Goal: Information Seeking & Learning: Learn about a topic

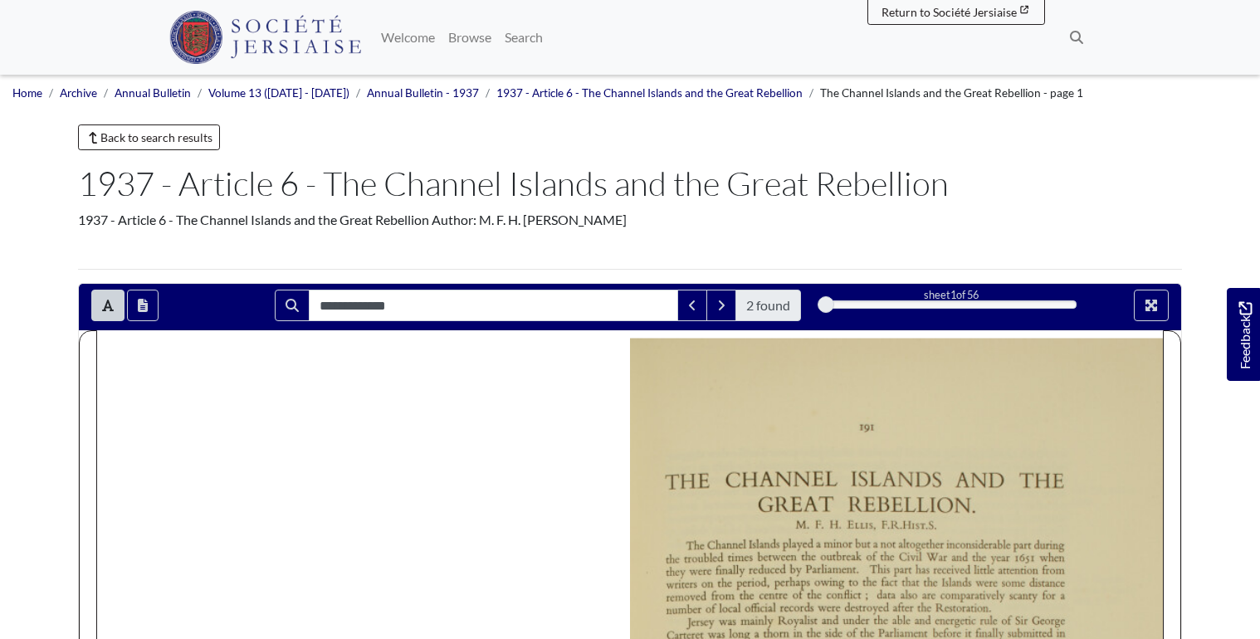
scroll to position [266, 0]
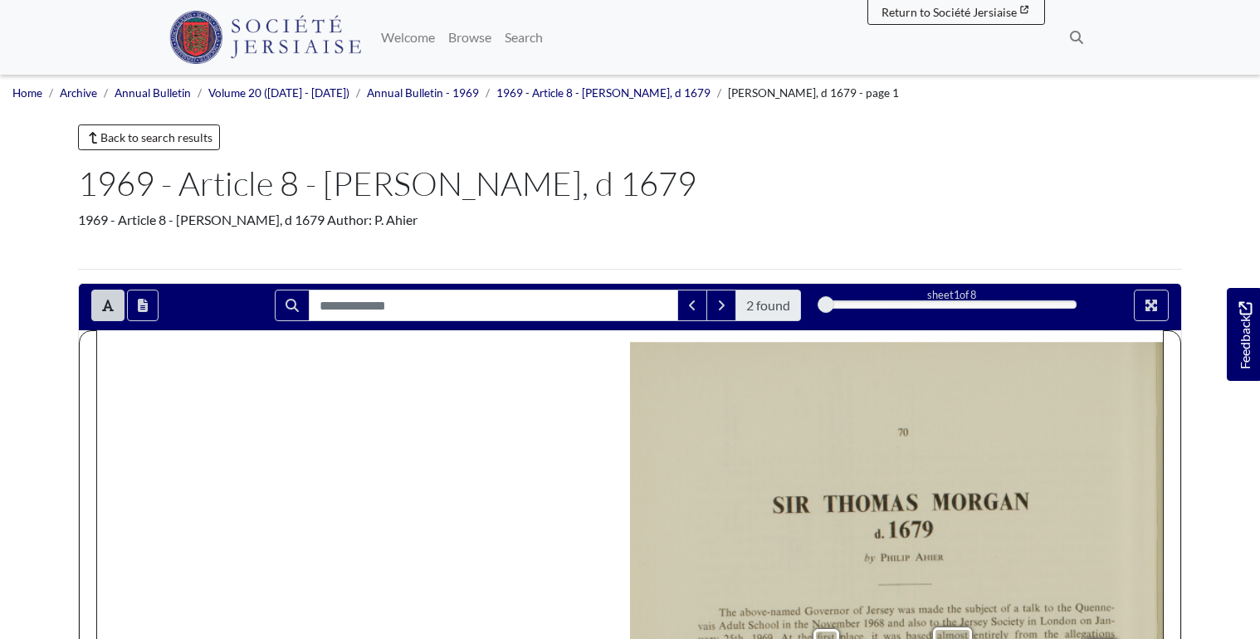
scroll to position [398, 0]
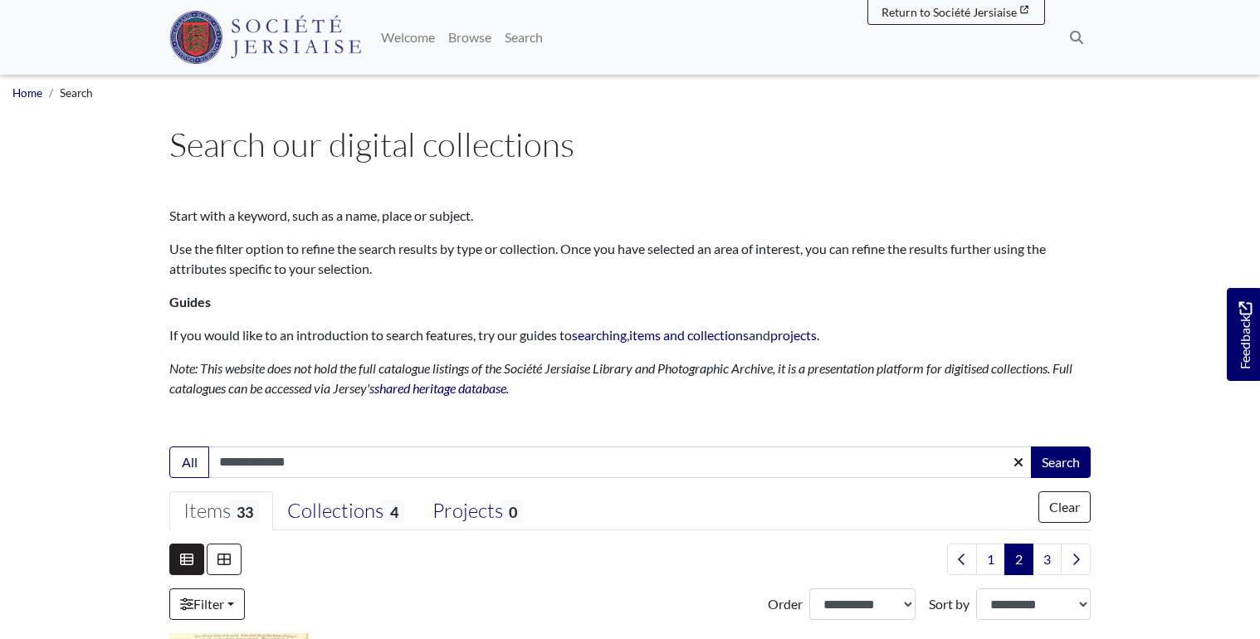
scroll to position [114, 0]
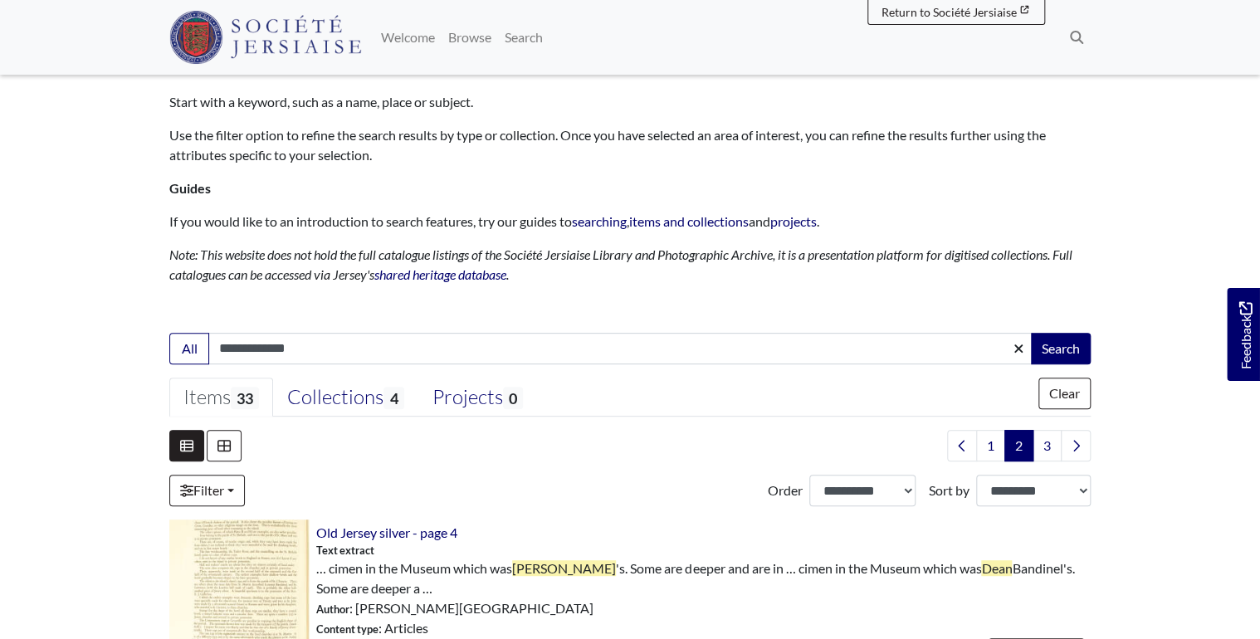
drag, startPoint x: 194, startPoint y: 345, endPoint x: 122, endPoint y: 353, distance: 72.6
type input "**********"
click at [1031, 333] on button "Search" at bounding box center [1061, 349] width 60 height 32
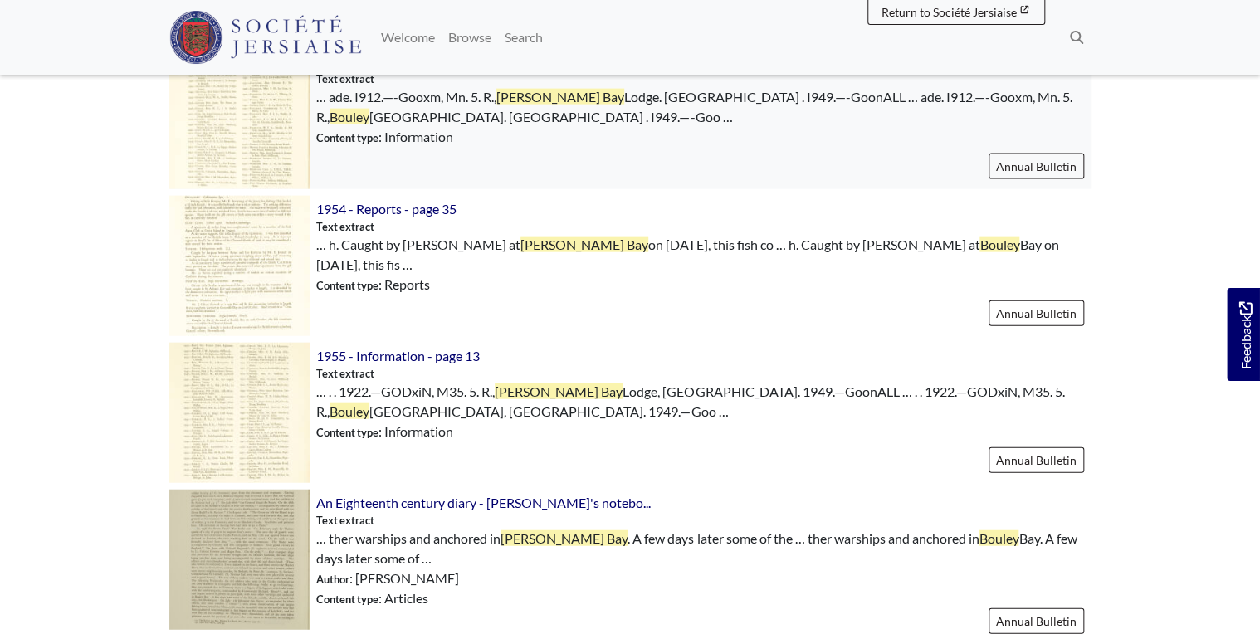
scroll to position [1926, 0]
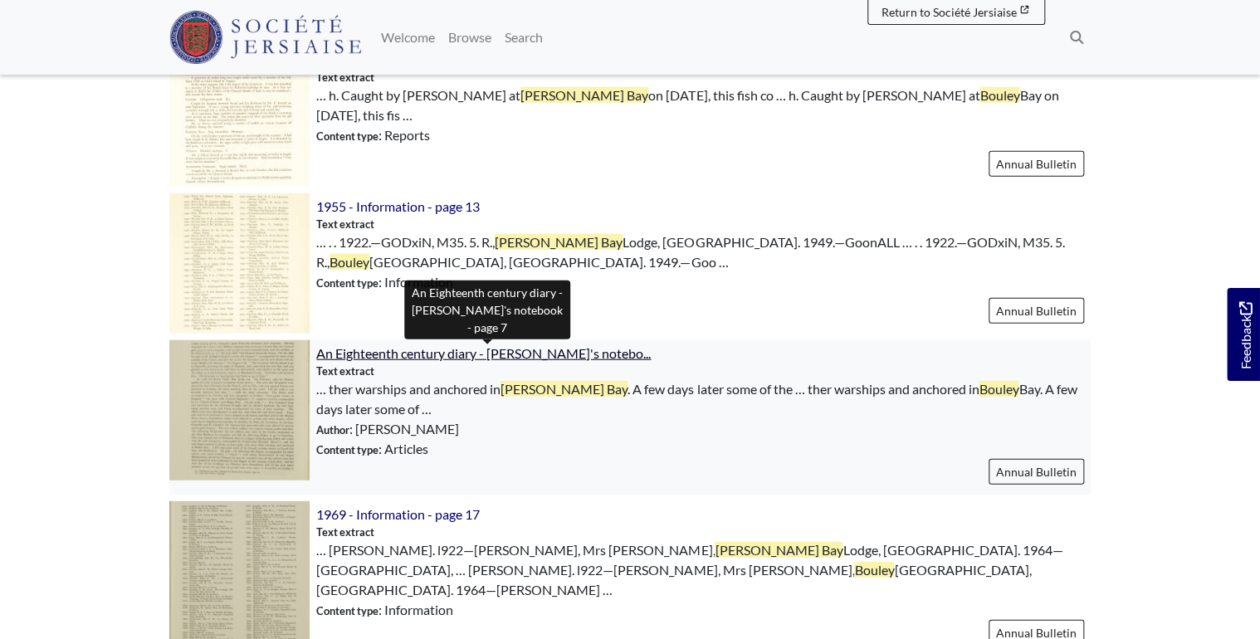
click at [535, 354] on span "An Eighteenth century diary - Thomas Le Maistre's notebo..." at bounding box center [483, 353] width 335 height 16
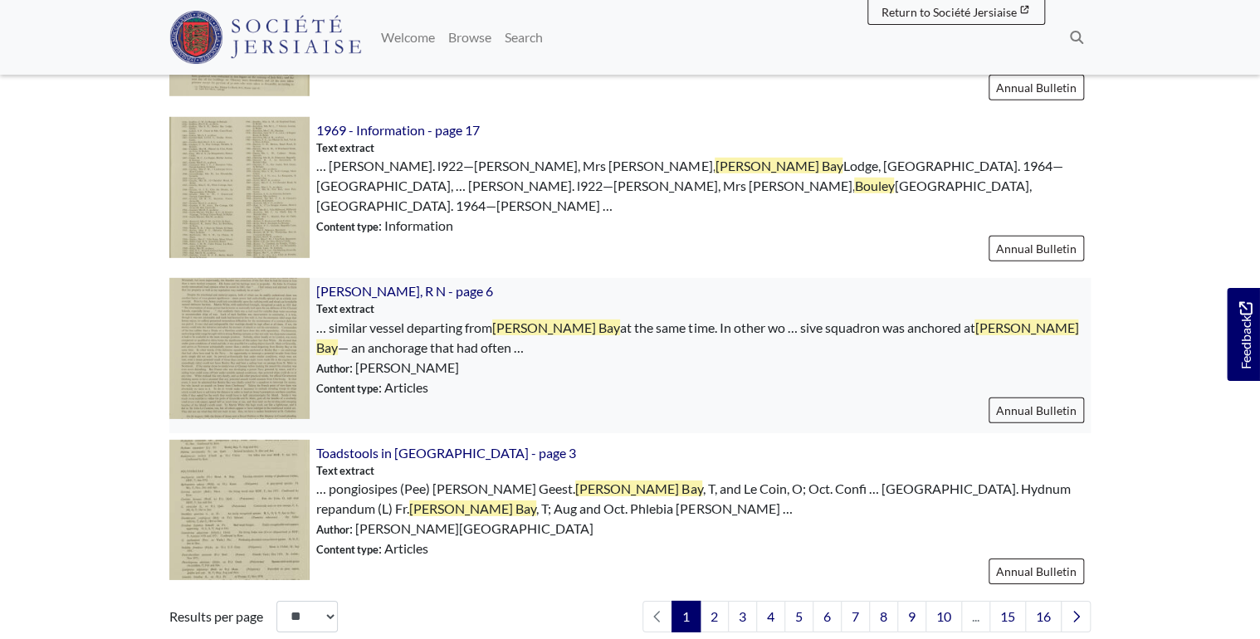
scroll to position [2324, 0]
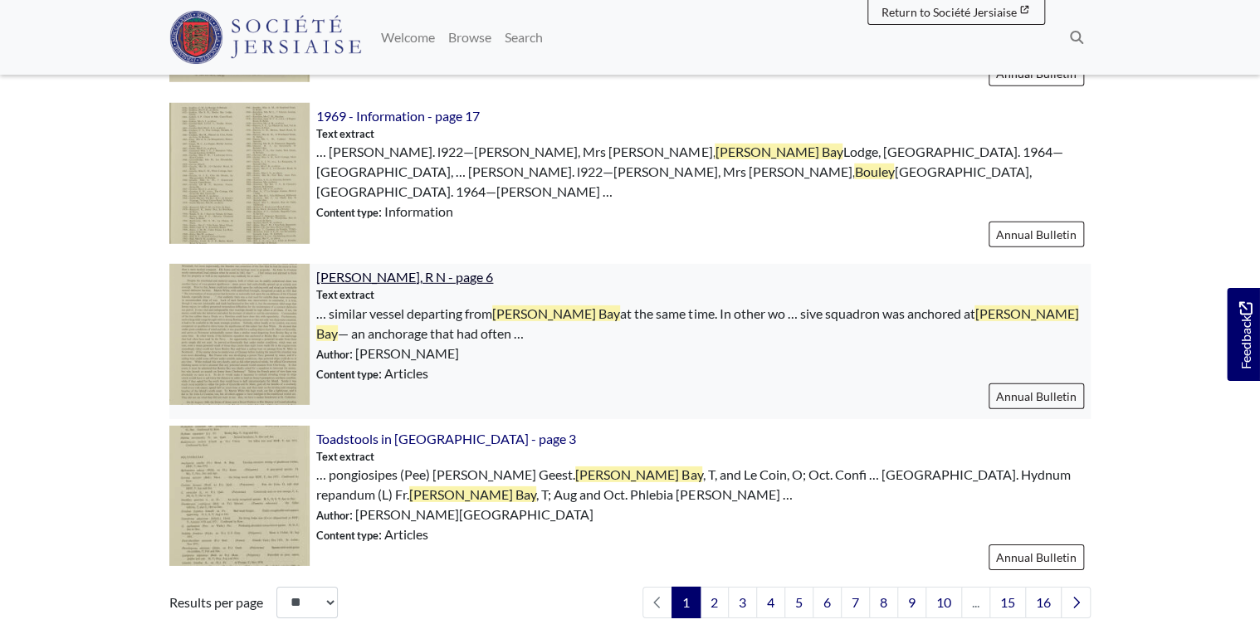
click at [414, 269] on span "[PERSON_NAME], R N - page 6" at bounding box center [404, 277] width 177 height 16
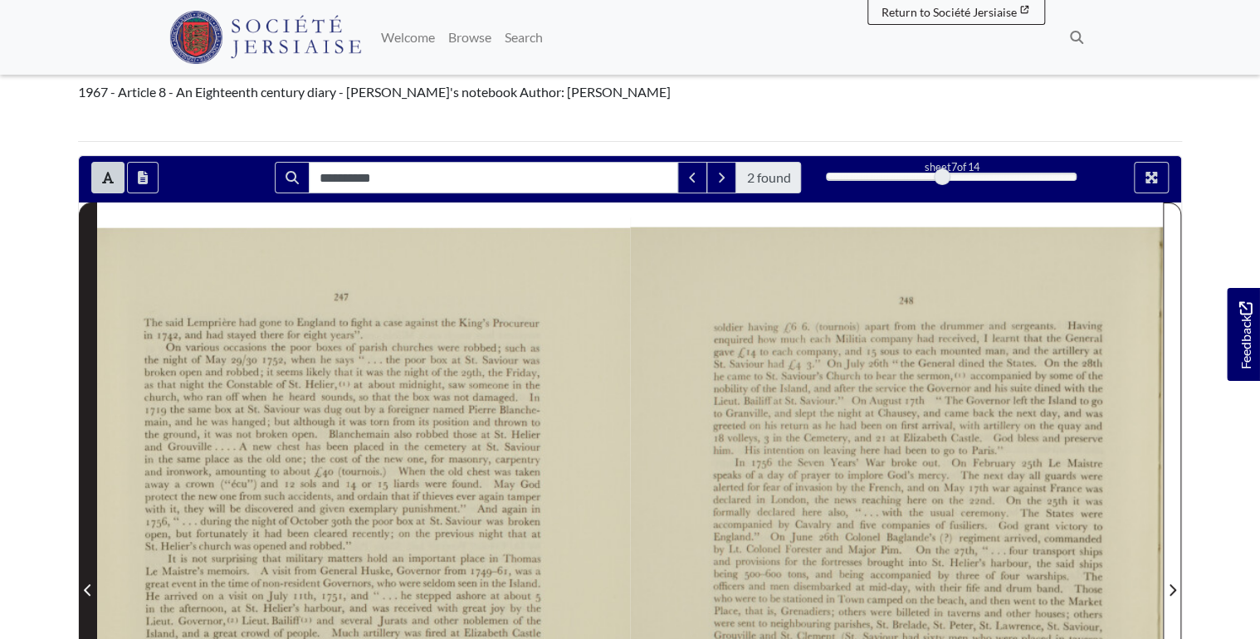
scroll to position [266, 0]
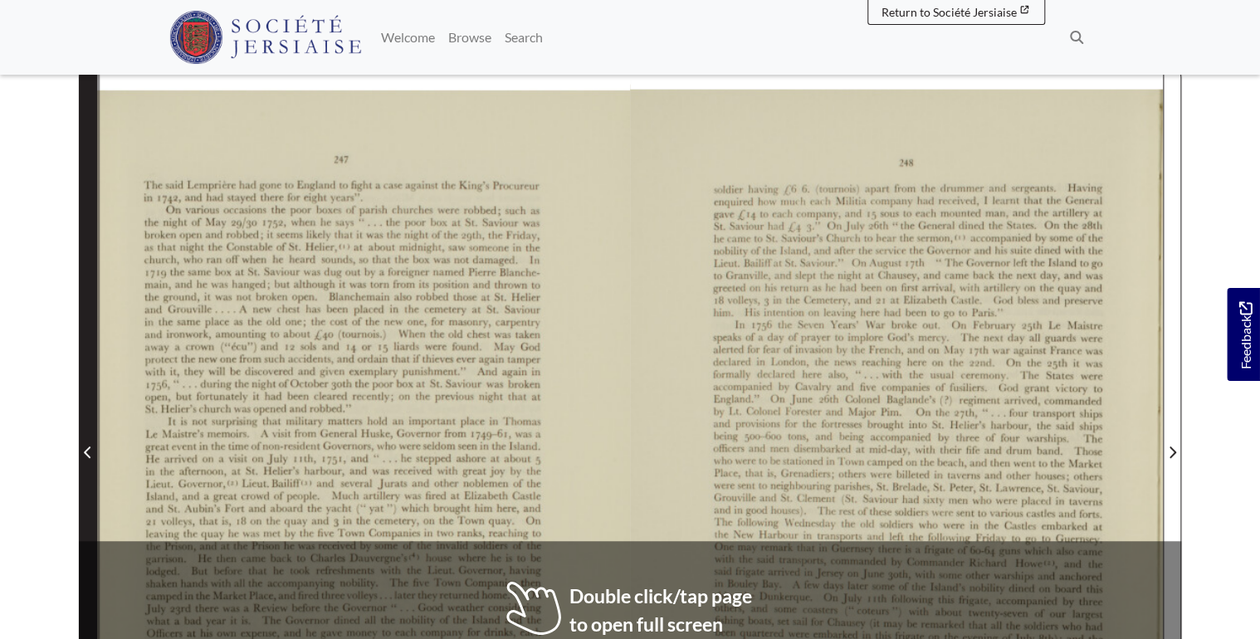
click at [82, 452] on span "Previous Page" at bounding box center [88, 452] width 17 height 20
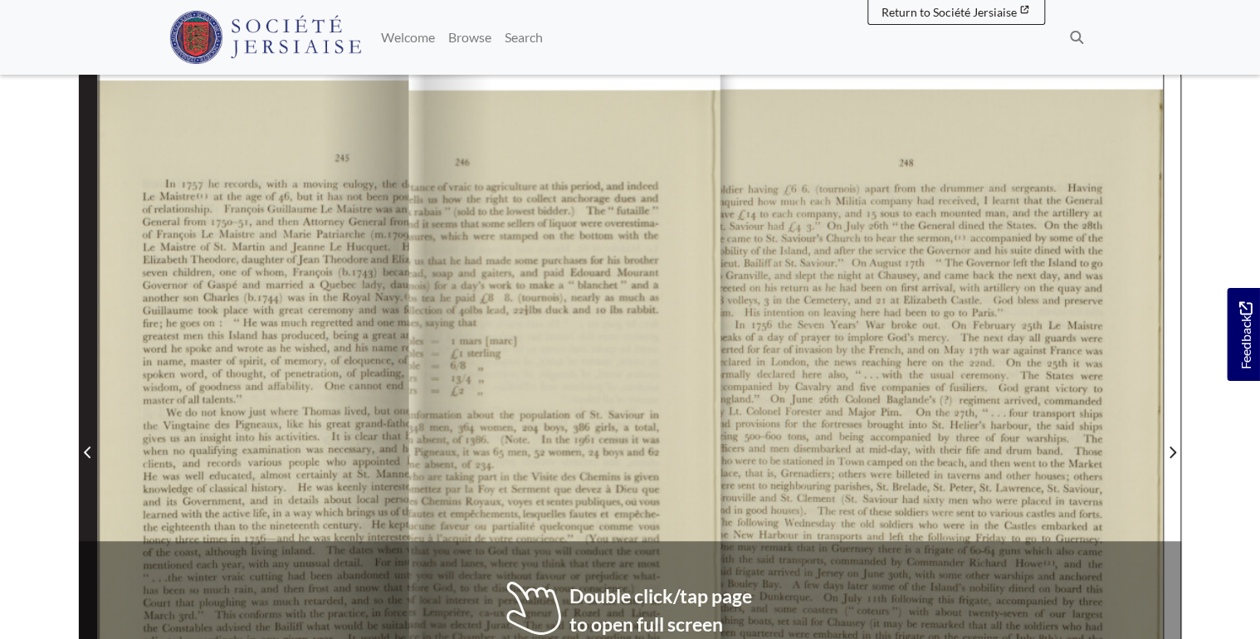
click at [84, 452] on icon "Previous Page" at bounding box center [87, 453] width 7 height 12
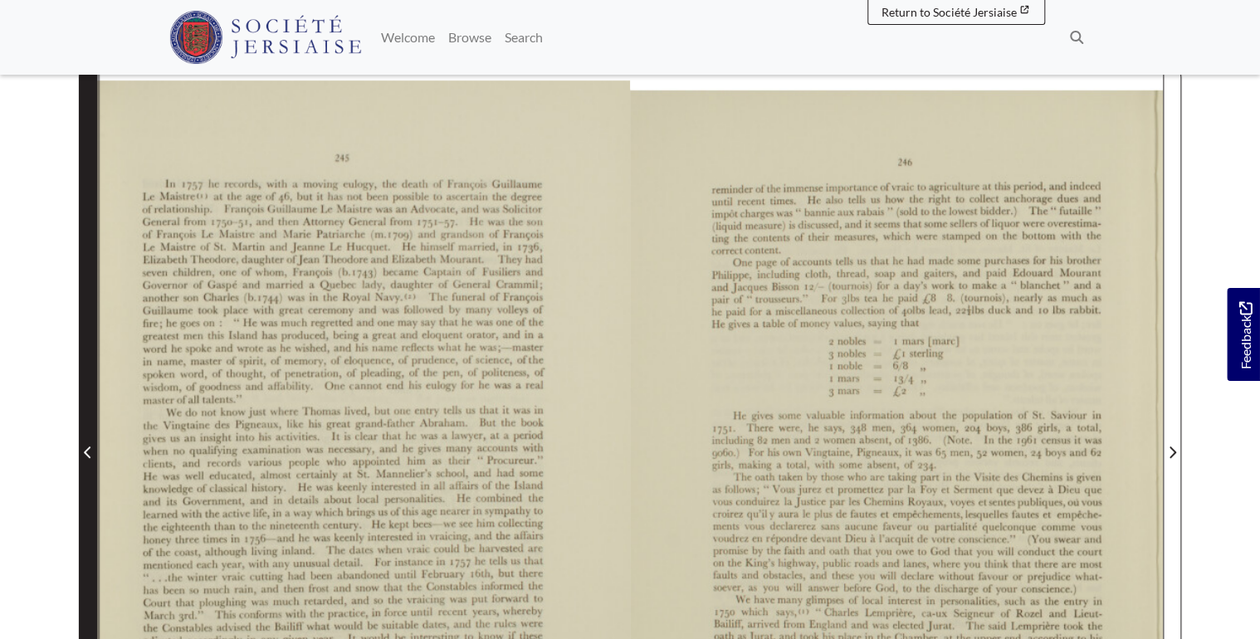
click at [84, 452] on icon "Previous Page" at bounding box center [87, 453] width 7 height 12
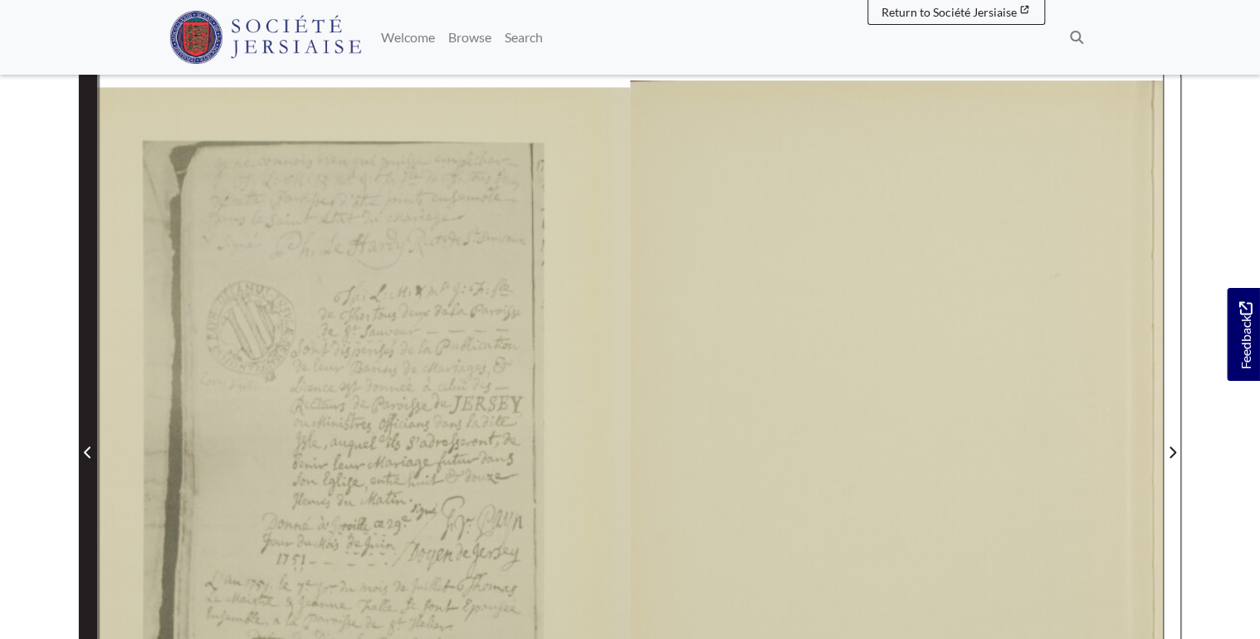
click at [84, 452] on icon "Previous Page" at bounding box center [87, 453] width 7 height 12
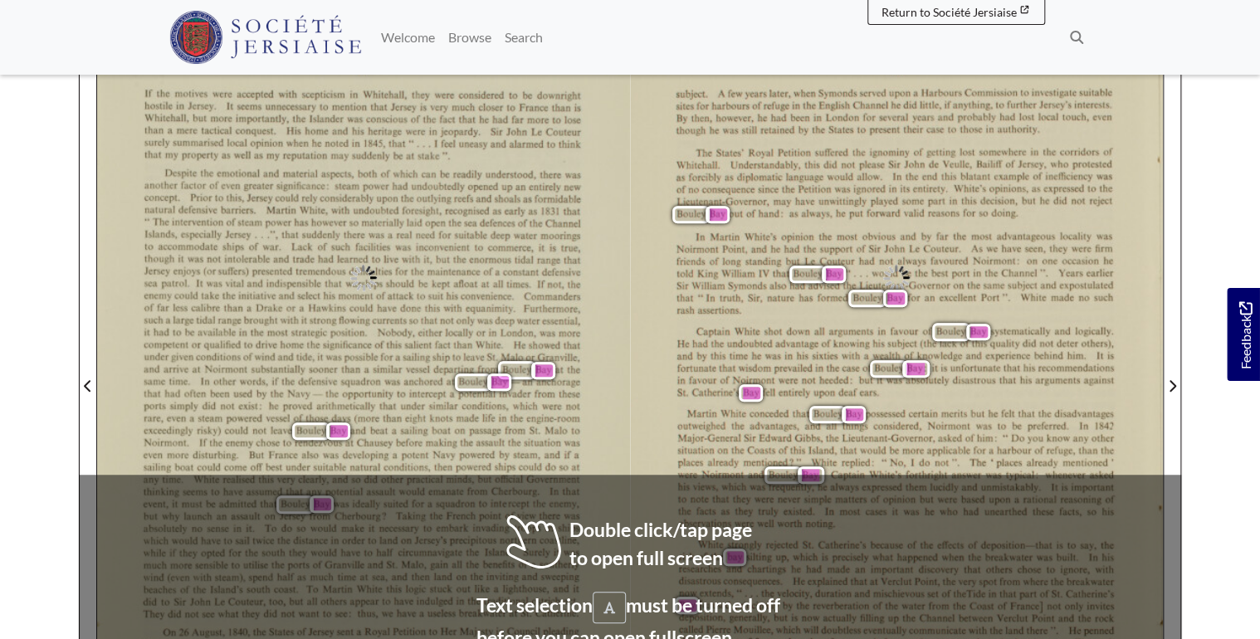
scroll to position [266, 0]
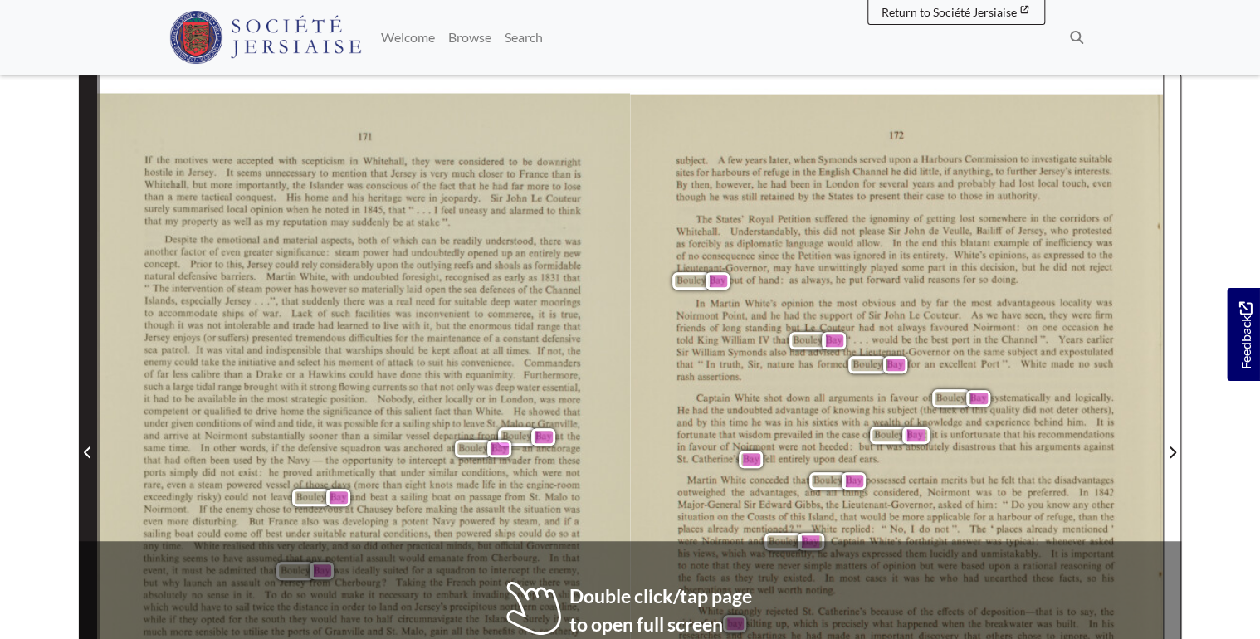
click at [90, 454] on icon "Previous Page" at bounding box center [88, 452] width 8 height 13
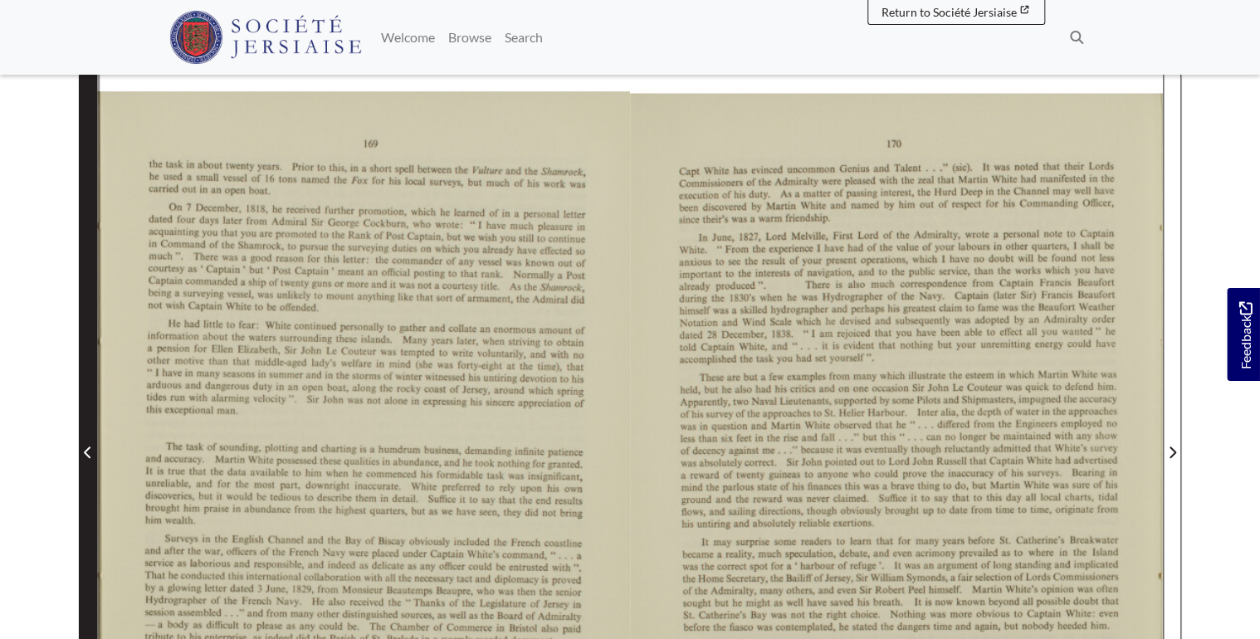
click at [90, 454] on icon "Previous Page" at bounding box center [88, 452] width 8 height 13
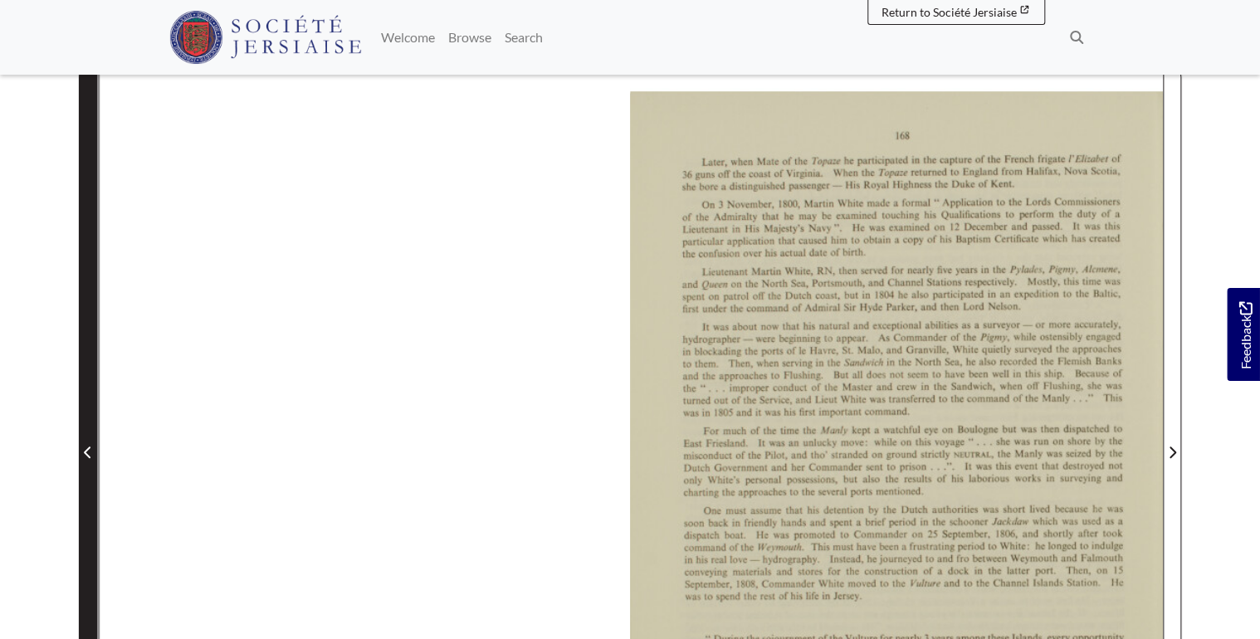
click at [90, 454] on icon "Previous Page" at bounding box center [88, 452] width 8 height 13
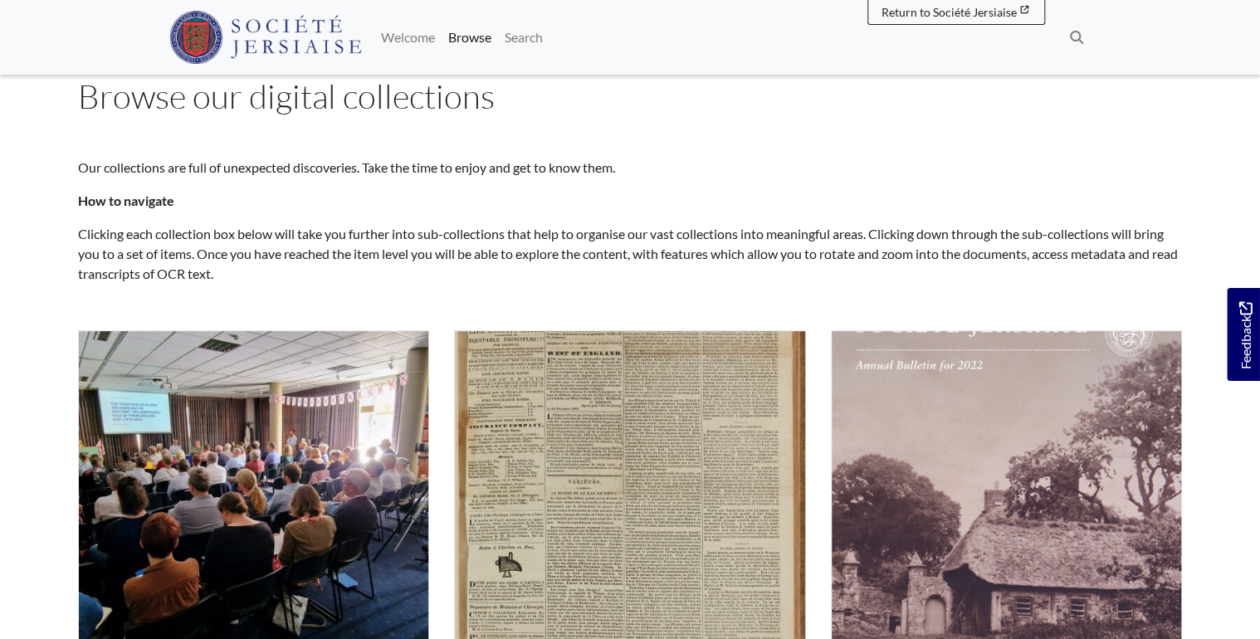
scroll to position [398, 0]
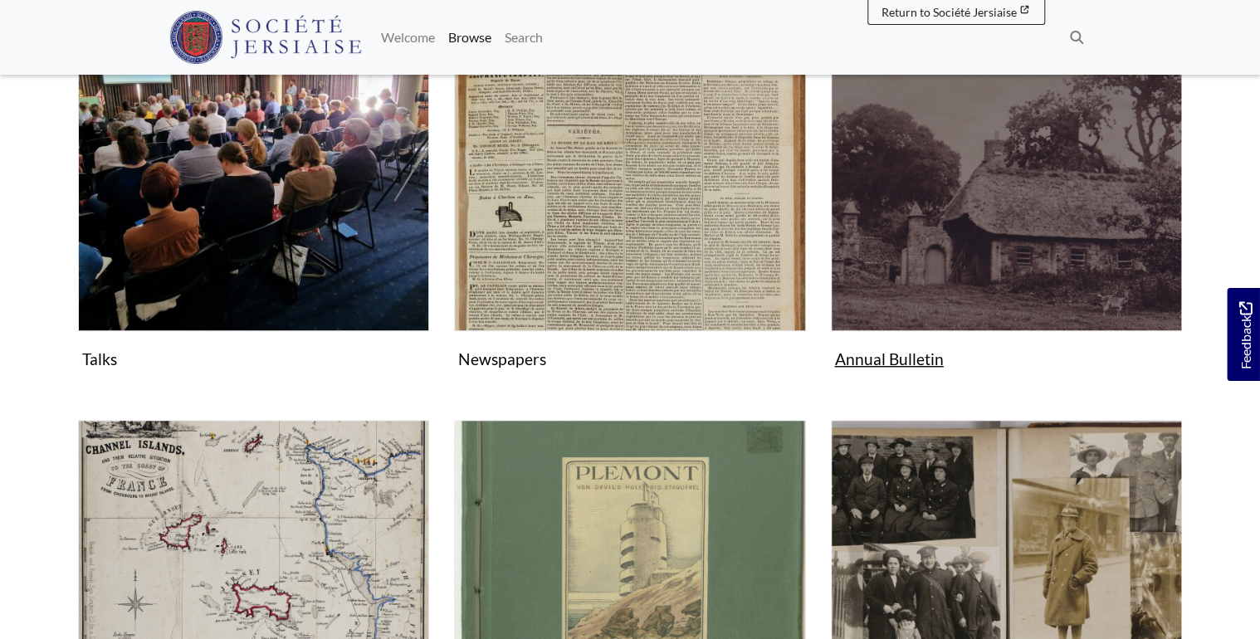
click at [890, 358] on figure "Annual Bulletin Collection" at bounding box center [1006, 177] width 351 height 395
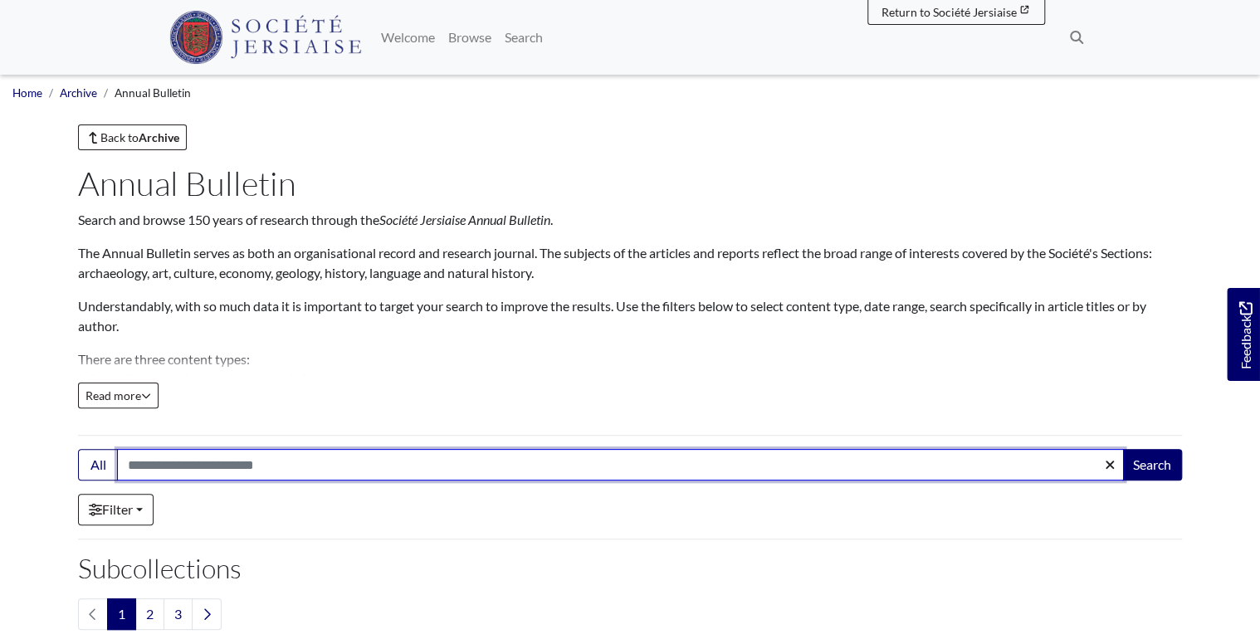
click at [272, 468] on input "Search:" at bounding box center [620, 465] width 1007 height 32
type input "**********"
click at [1122, 449] on button "Search" at bounding box center [1152, 465] width 60 height 32
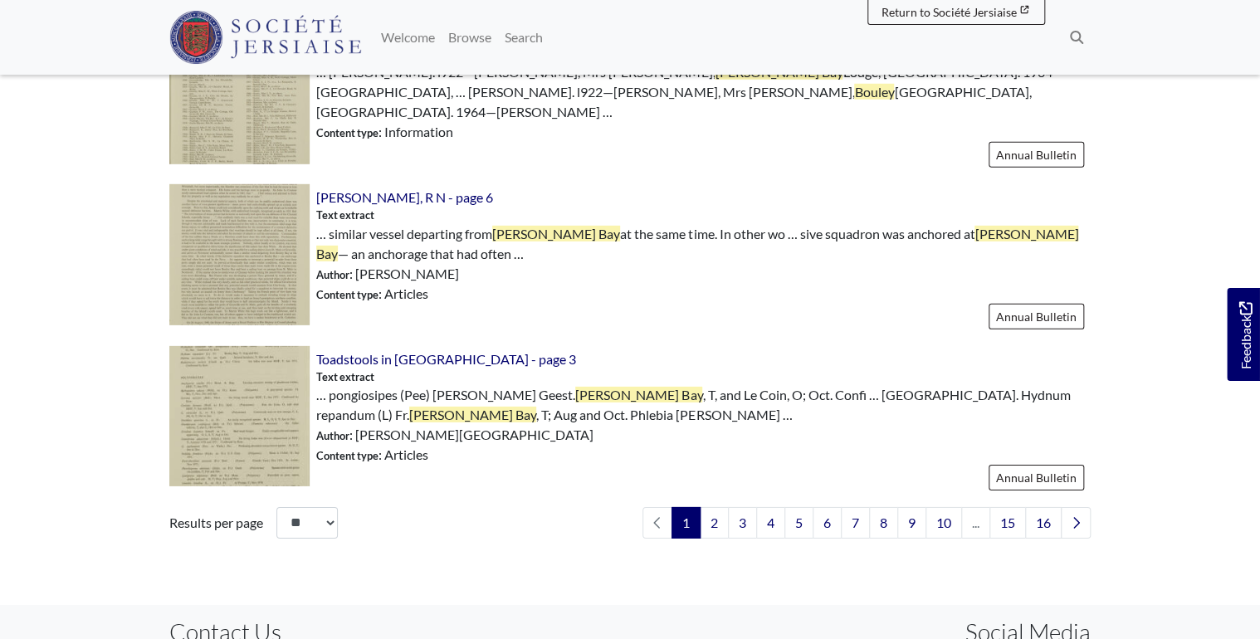
scroll to position [2523, 0]
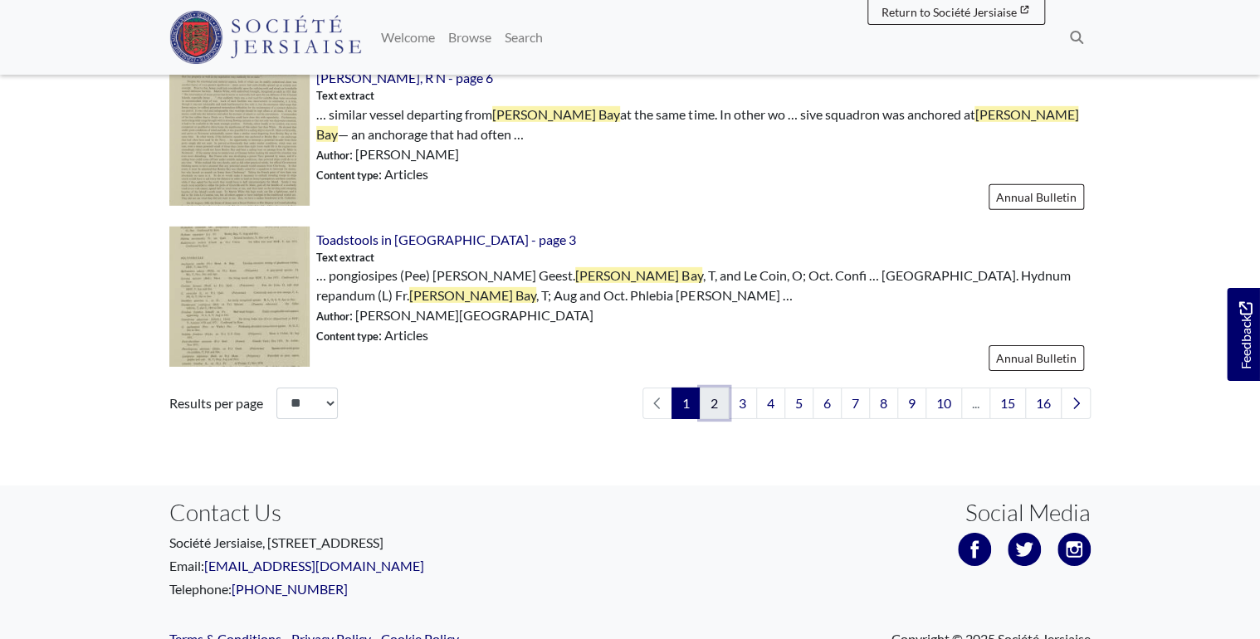
click at [717, 388] on link "2" at bounding box center [714, 404] width 29 height 32
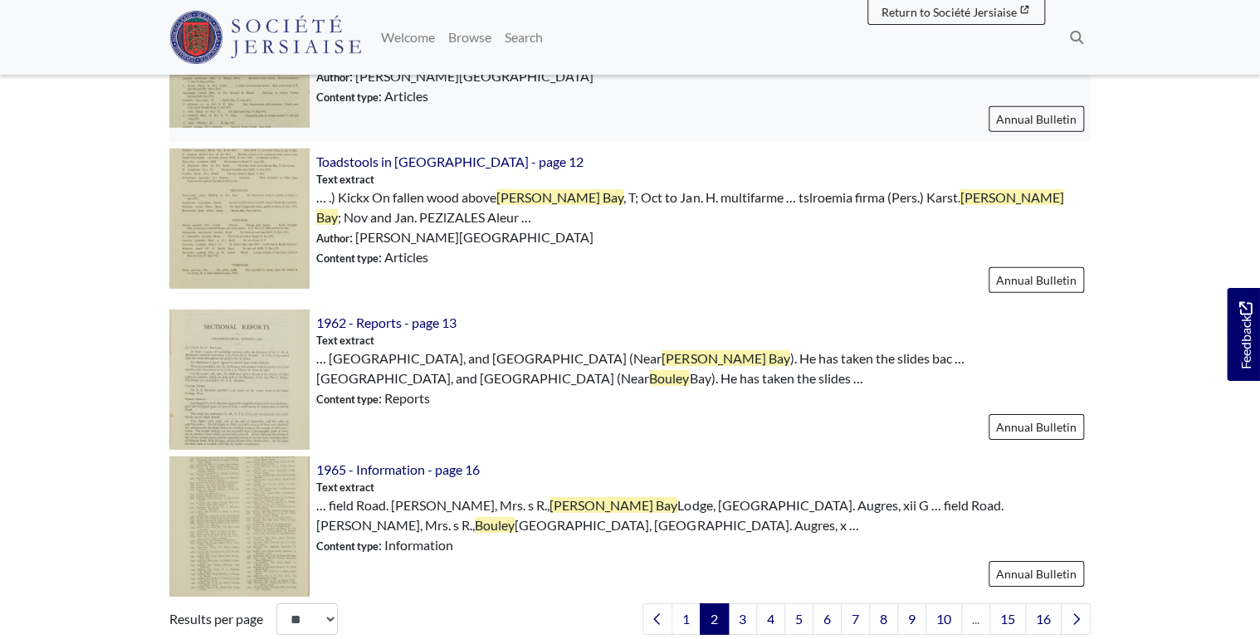
scroll to position [2391, 0]
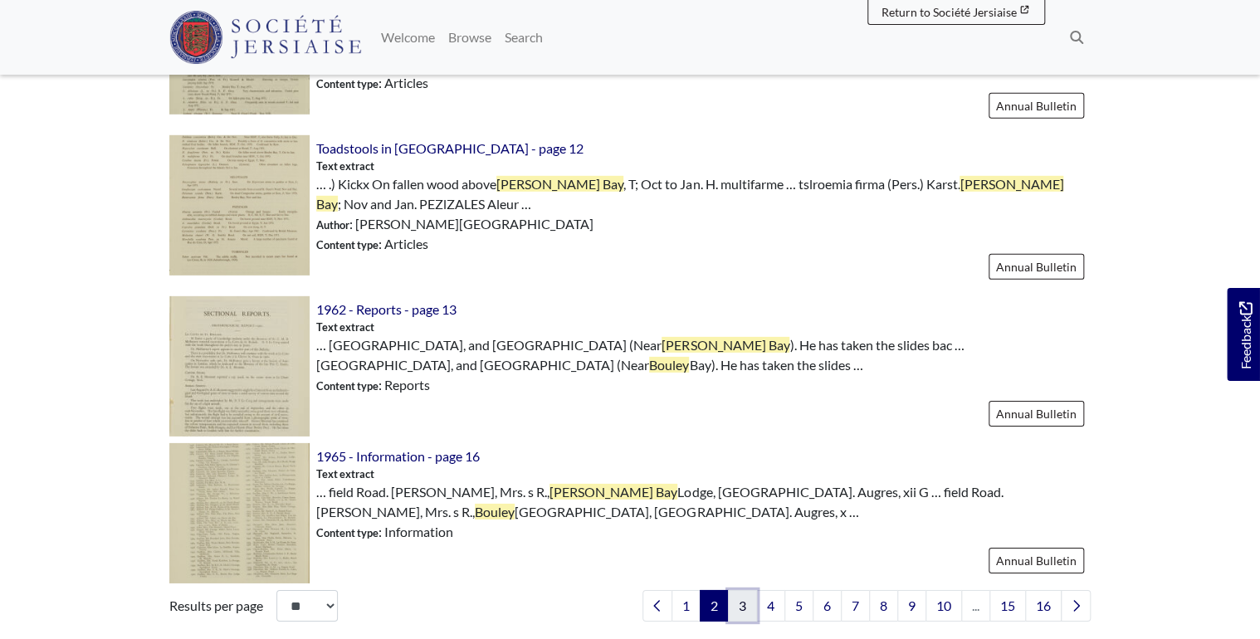
click at [744, 590] on link "3" at bounding box center [742, 606] width 29 height 32
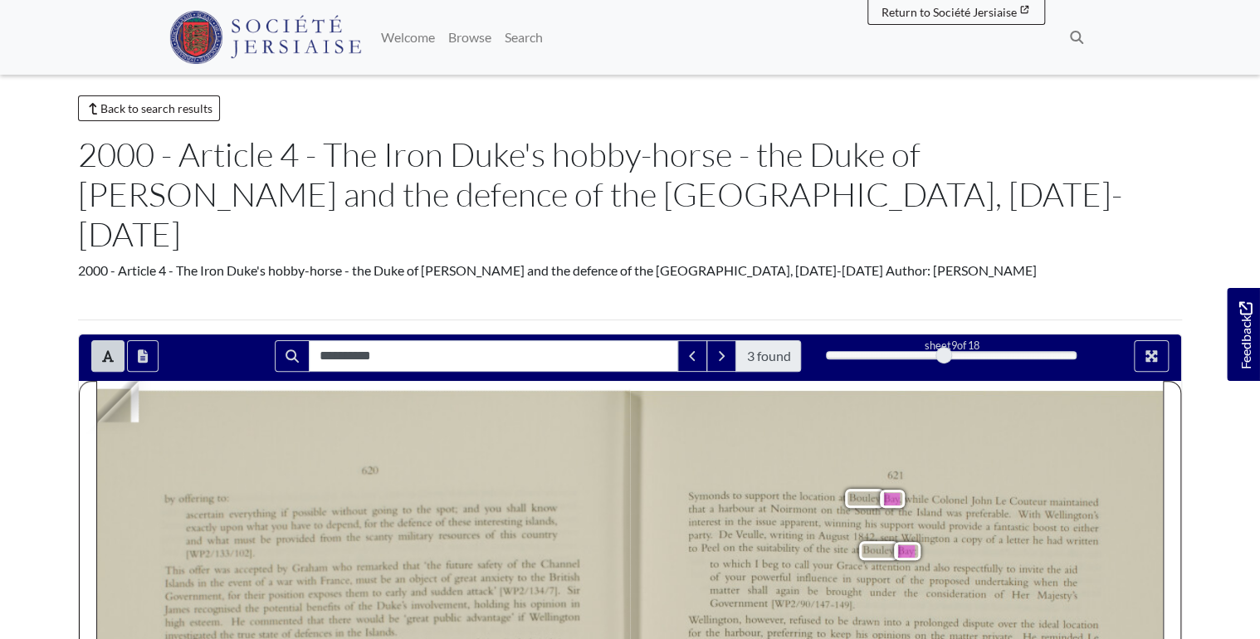
scroll to position [332, 0]
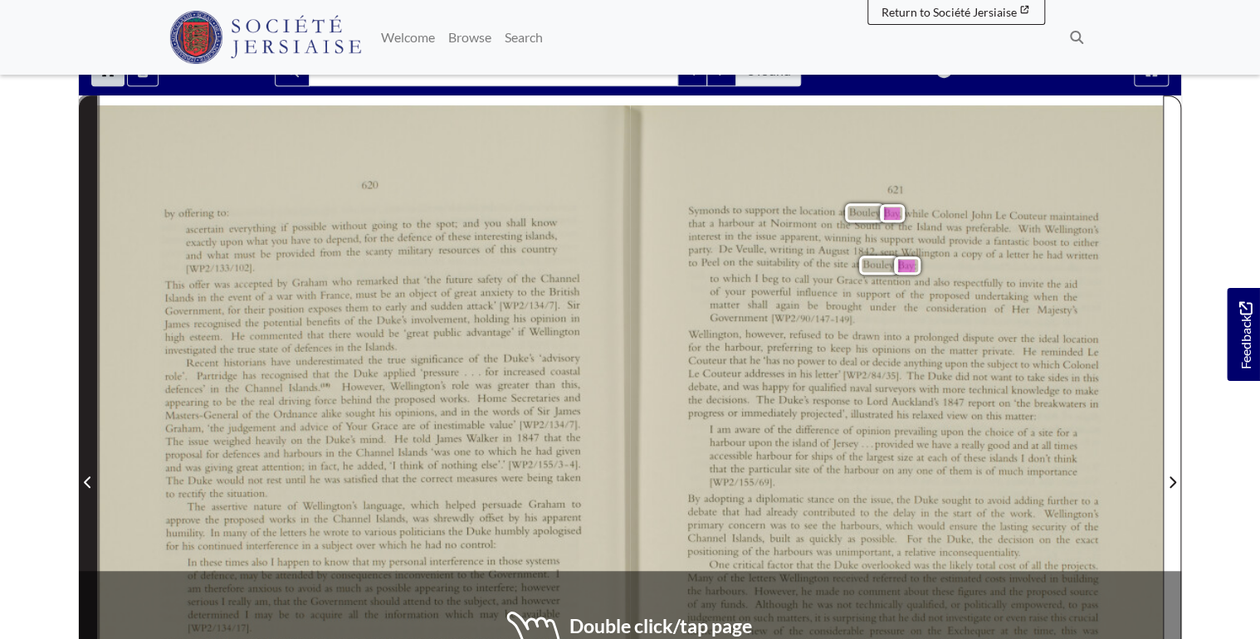
click at [84, 476] on icon "Previous Page" at bounding box center [88, 482] width 8 height 13
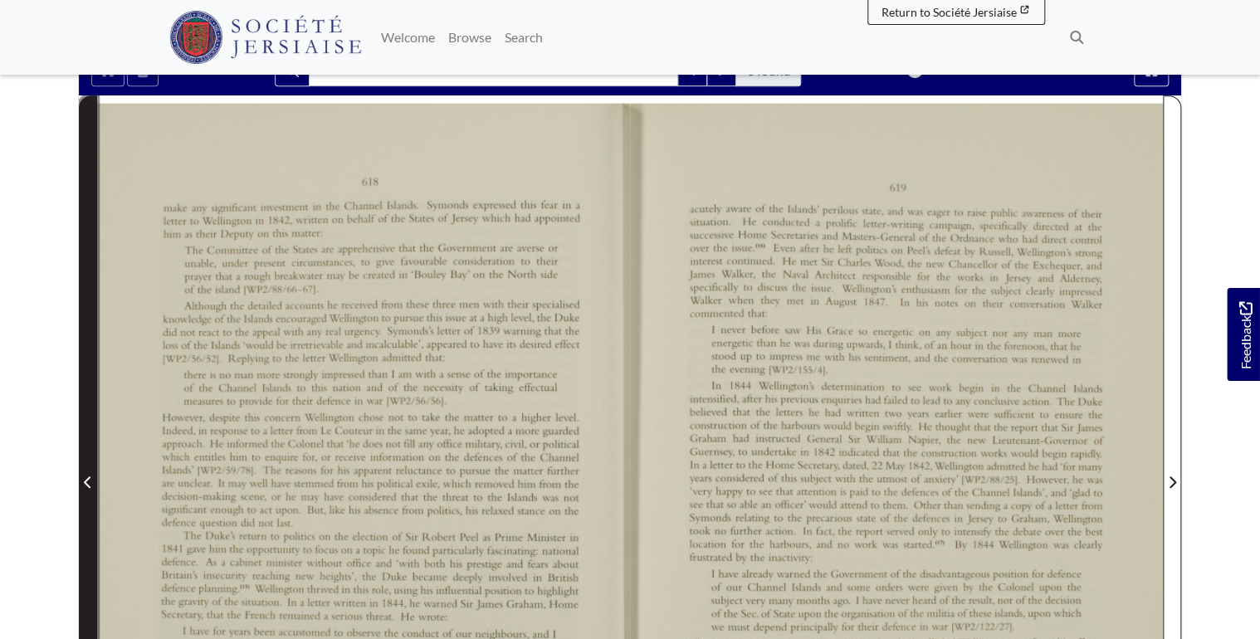
click at [84, 476] on icon "Previous Page" at bounding box center [88, 482] width 8 height 13
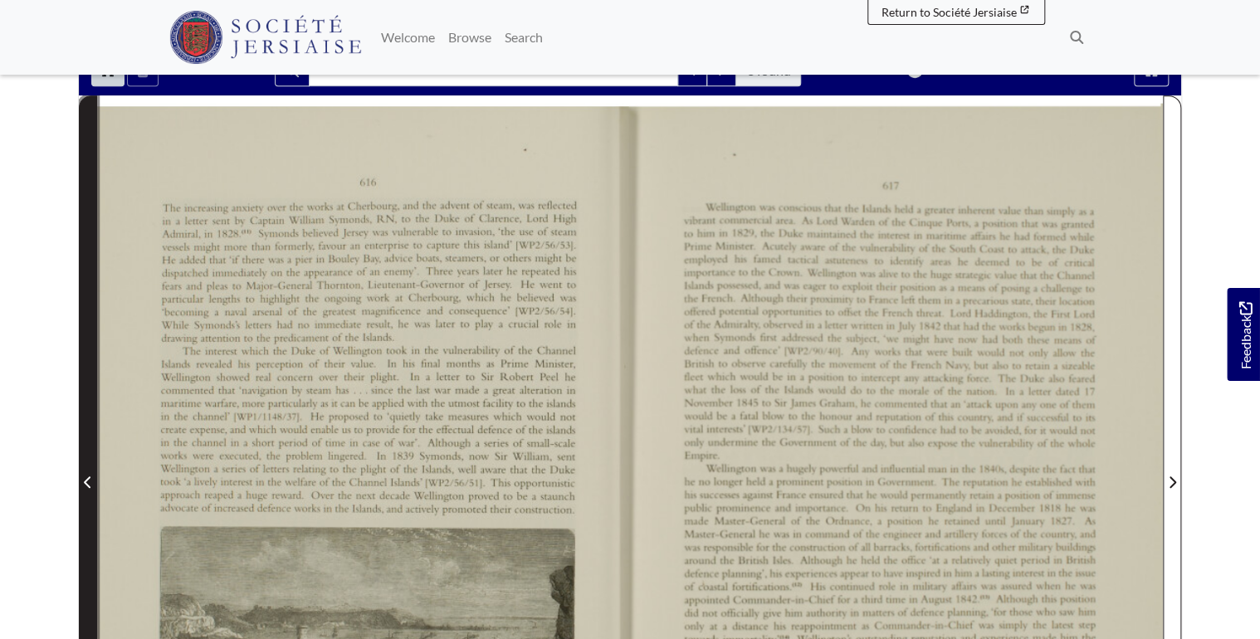
click at [85, 454] on span "Previous Page" at bounding box center [88, 472] width 17 height 752
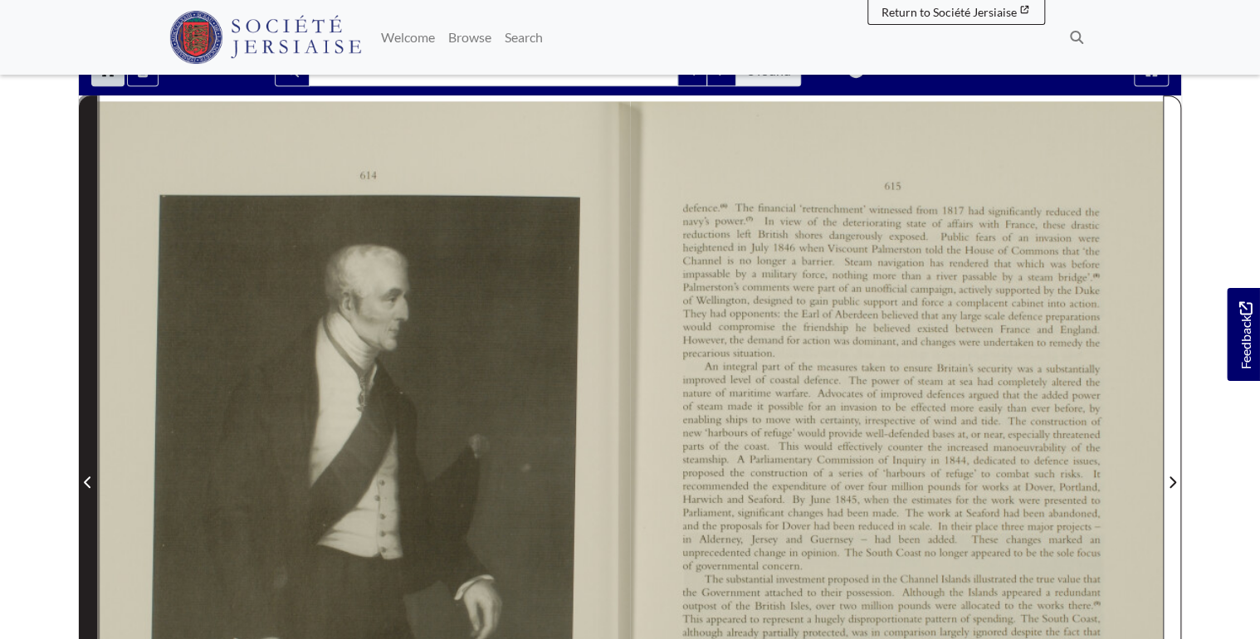
click at [85, 454] on span "Previous Page" at bounding box center [88, 472] width 17 height 752
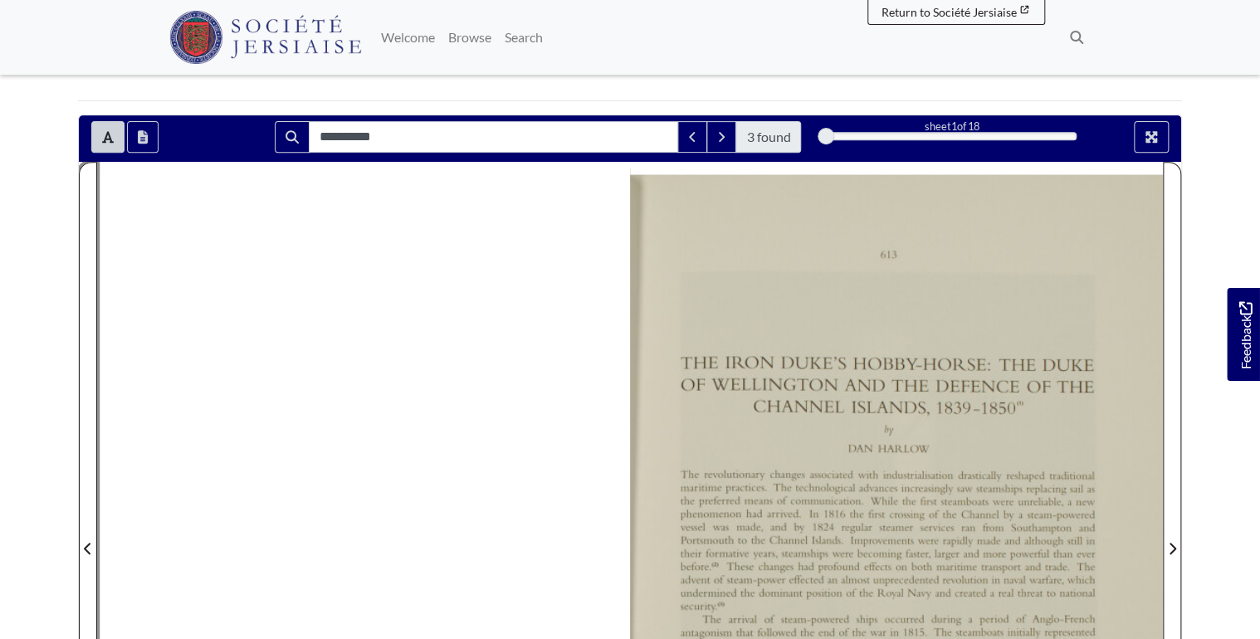
scroll to position [66, 0]
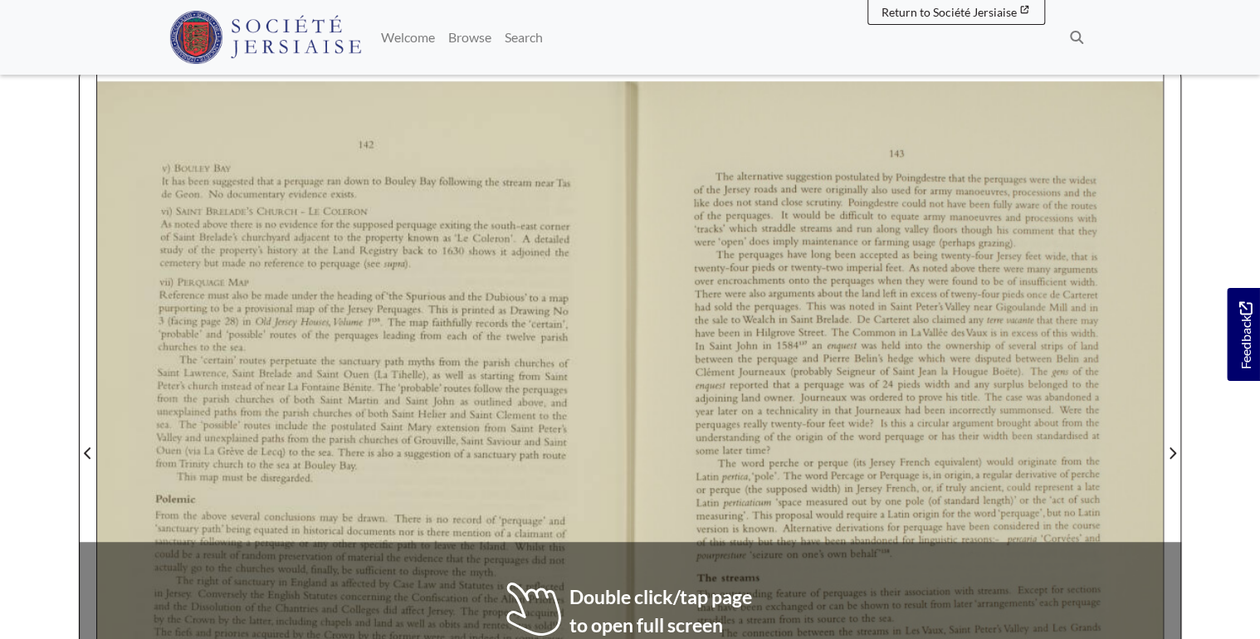
scroll to position [266, 0]
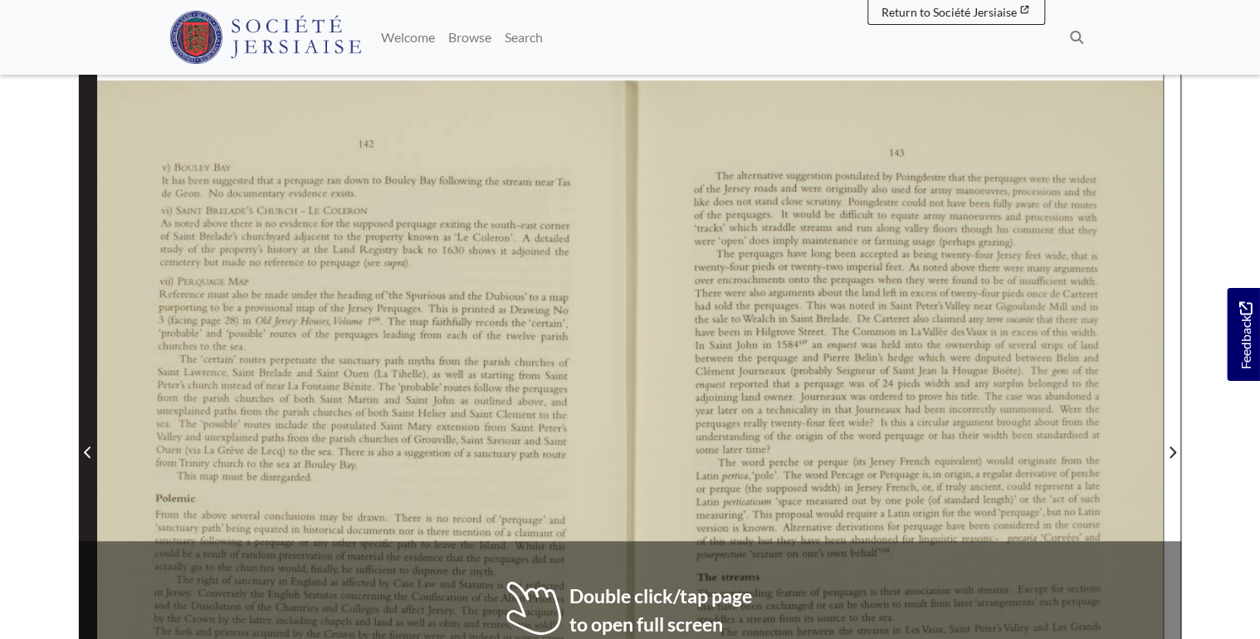
click at [90, 422] on span "Previous Page" at bounding box center [88, 442] width 17 height 752
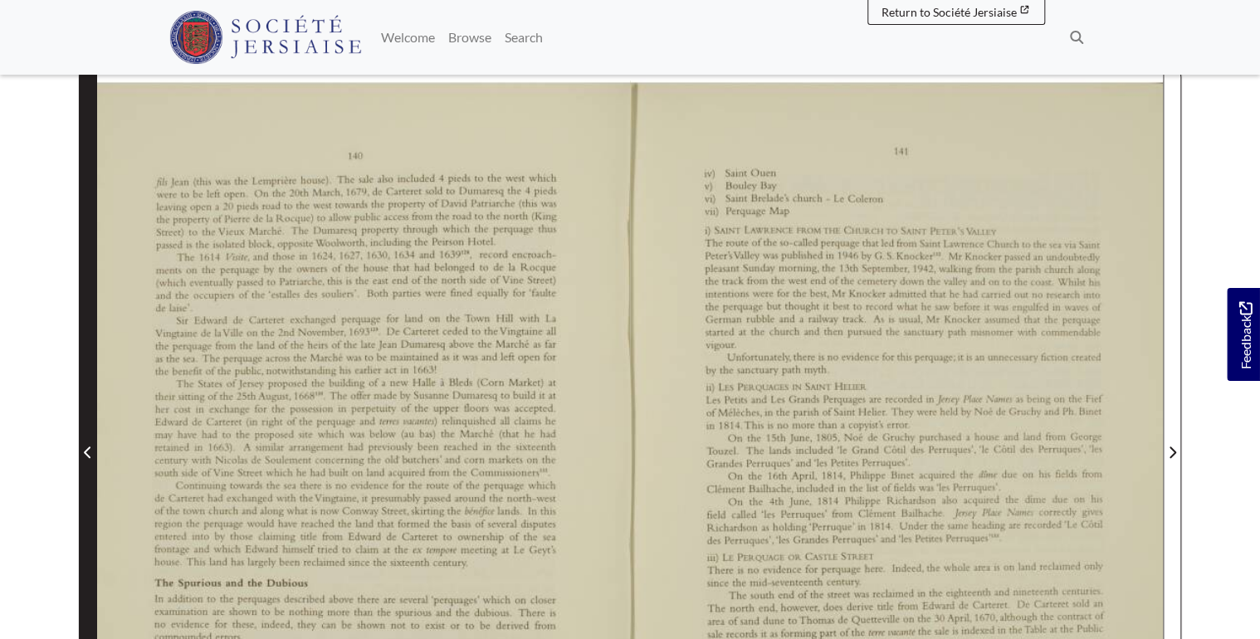
click at [90, 422] on span "Previous Page" at bounding box center [88, 442] width 17 height 752
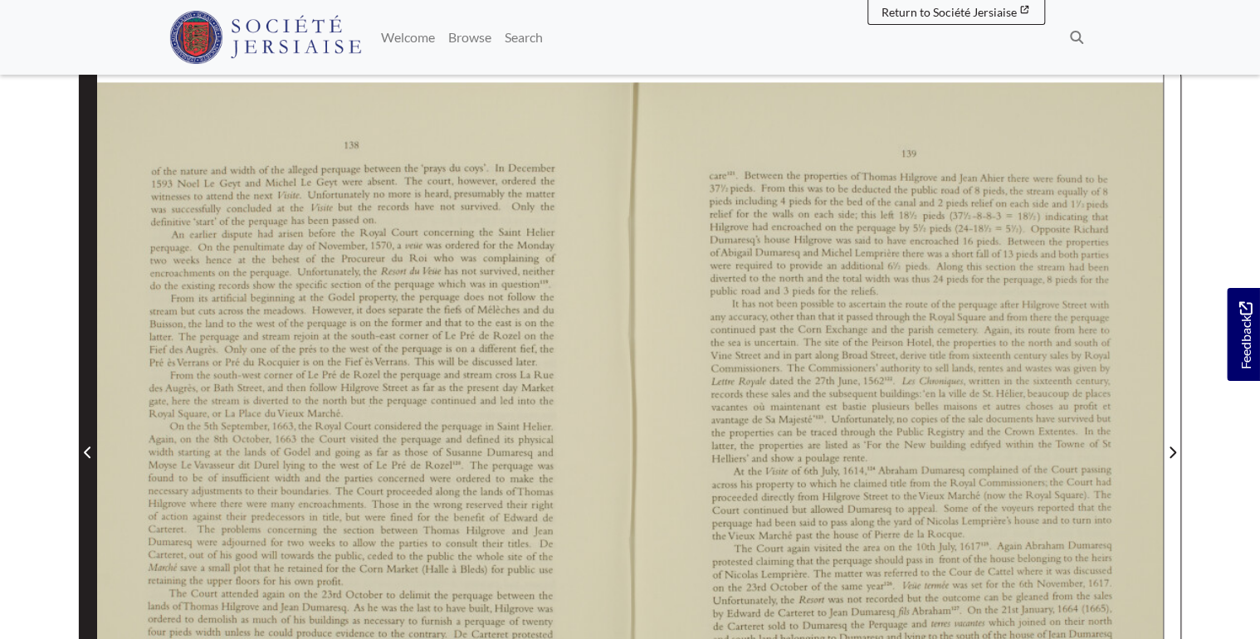
click at [90, 422] on span "Previous Page" at bounding box center [88, 442] width 17 height 752
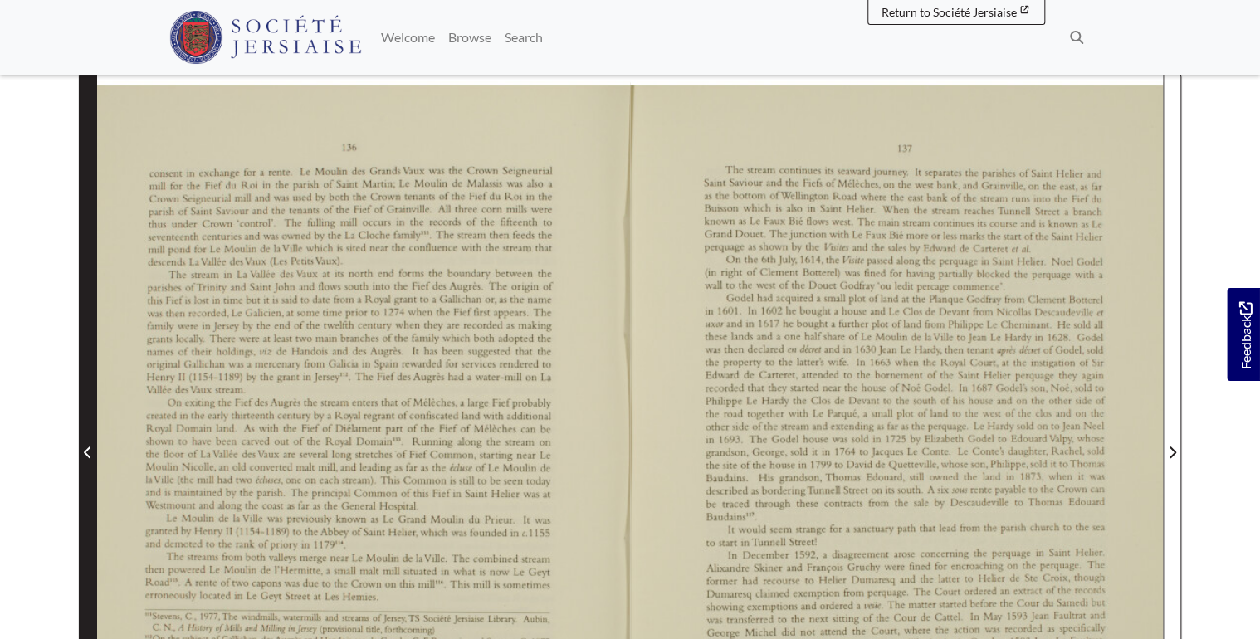
click at [90, 422] on span "Previous Page" at bounding box center [88, 442] width 17 height 752
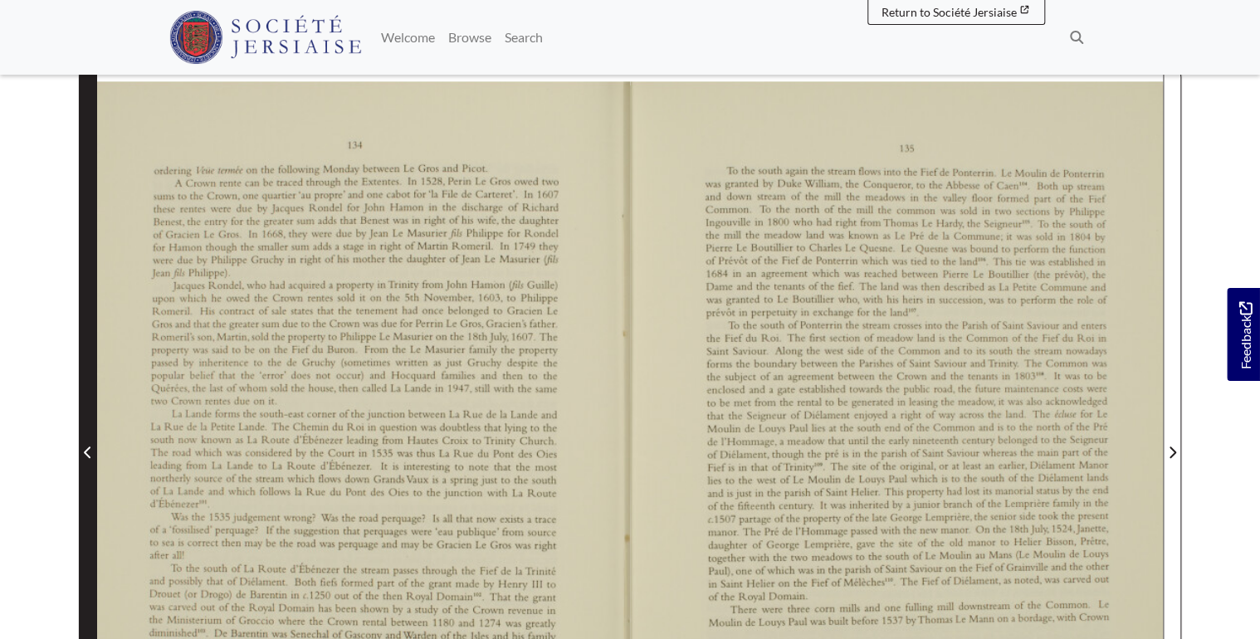
click at [90, 422] on span "Previous Page" at bounding box center [88, 442] width 17 height 752
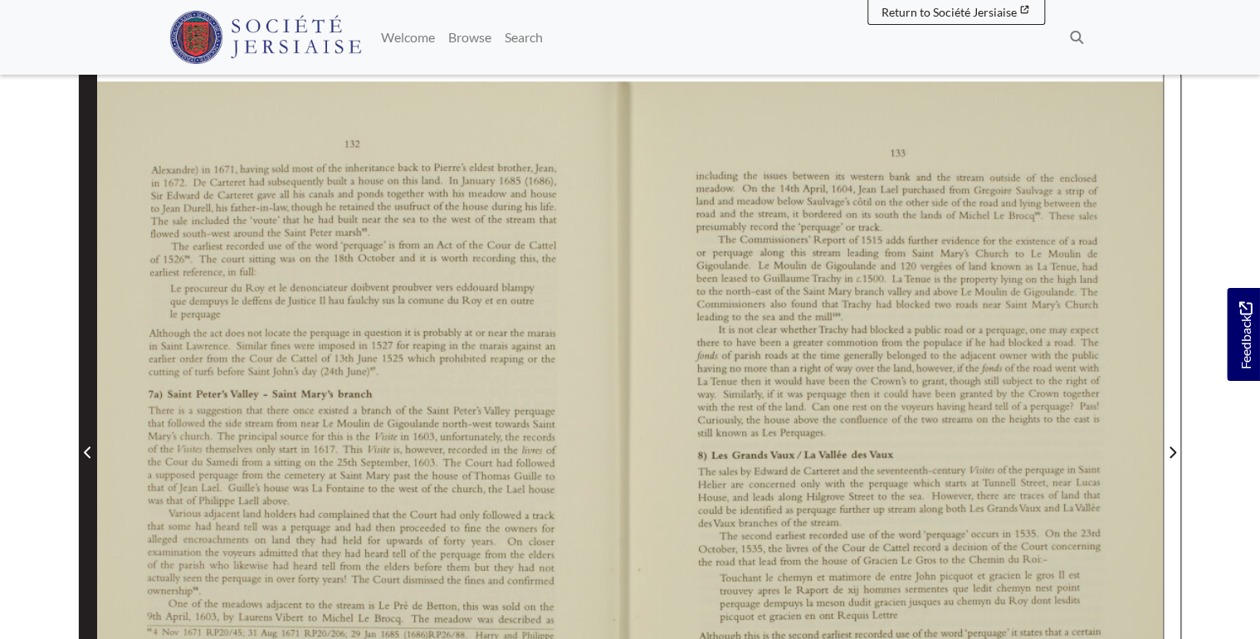
click at [90, 422] on span "Previous Page" at bounding box center [88, 442] width 17 height 752
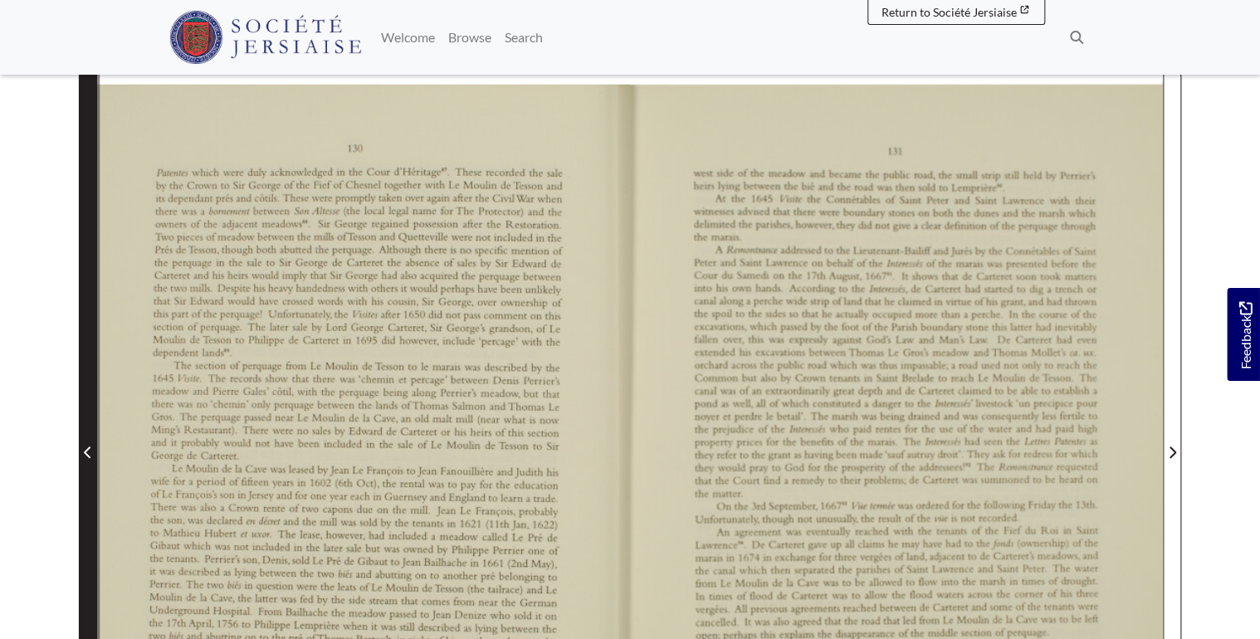
click at [90, 422] on span "Previous Page" at bounding box center [88, 442] width 17 height 752
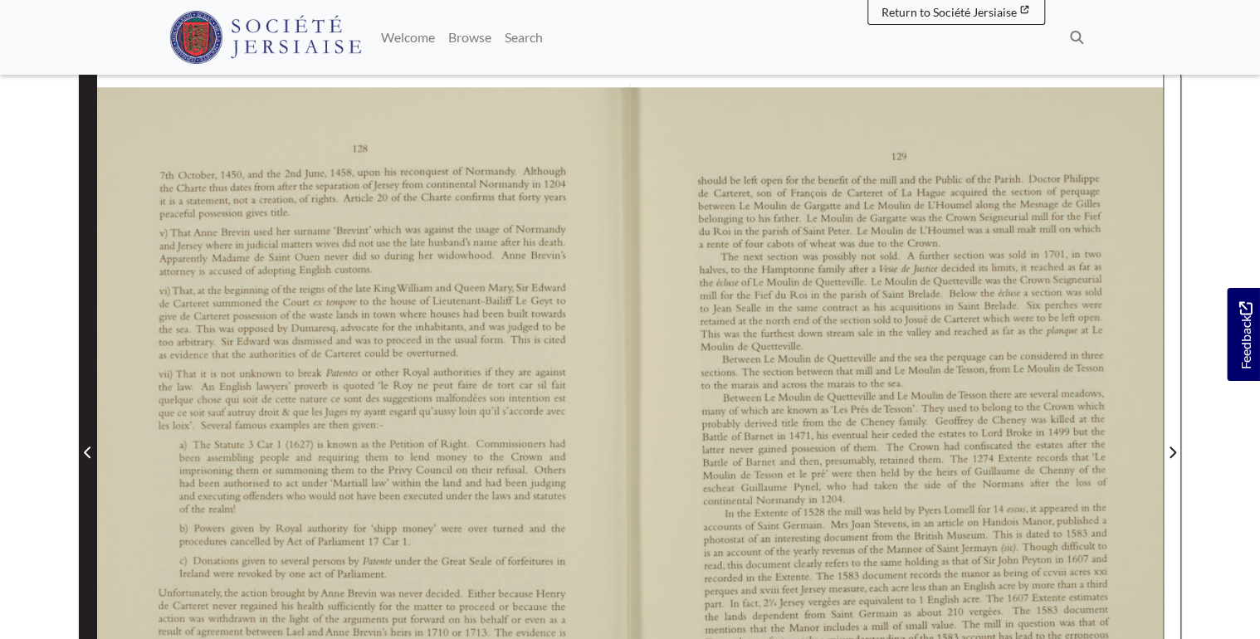
click at [90, 422] on span "Previous Page" at bounding box center [88, 442] width 17 height 752
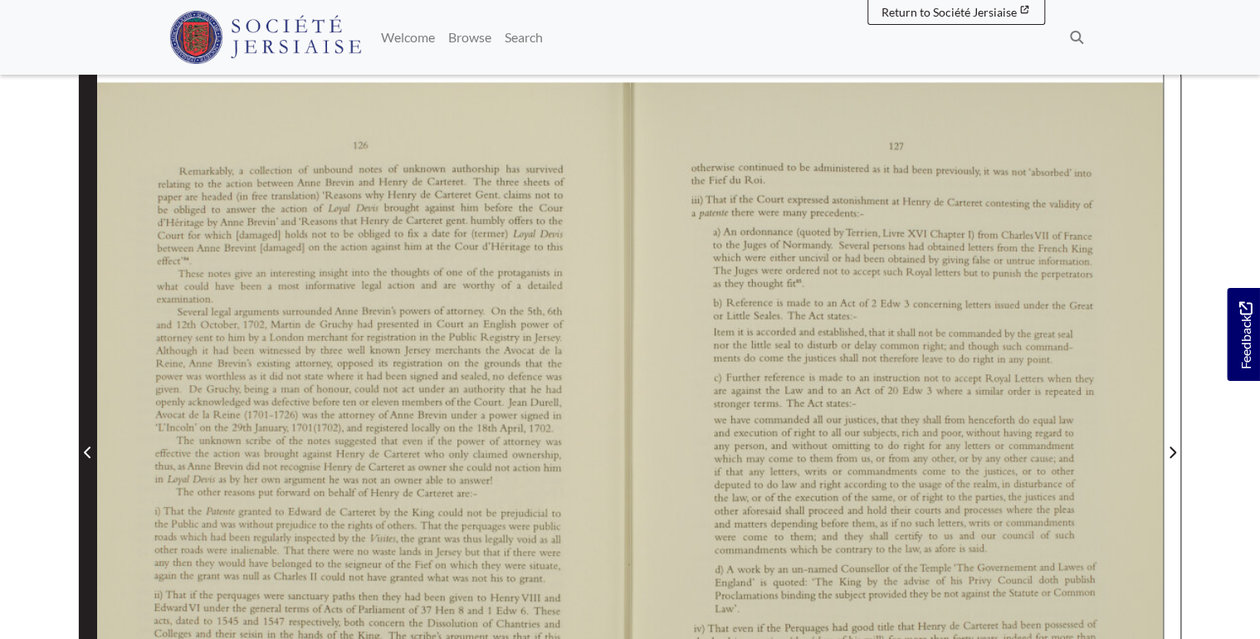
click at [90, 422] on span "Previous Page" at bounding box center [88, 442] width 17 height 752
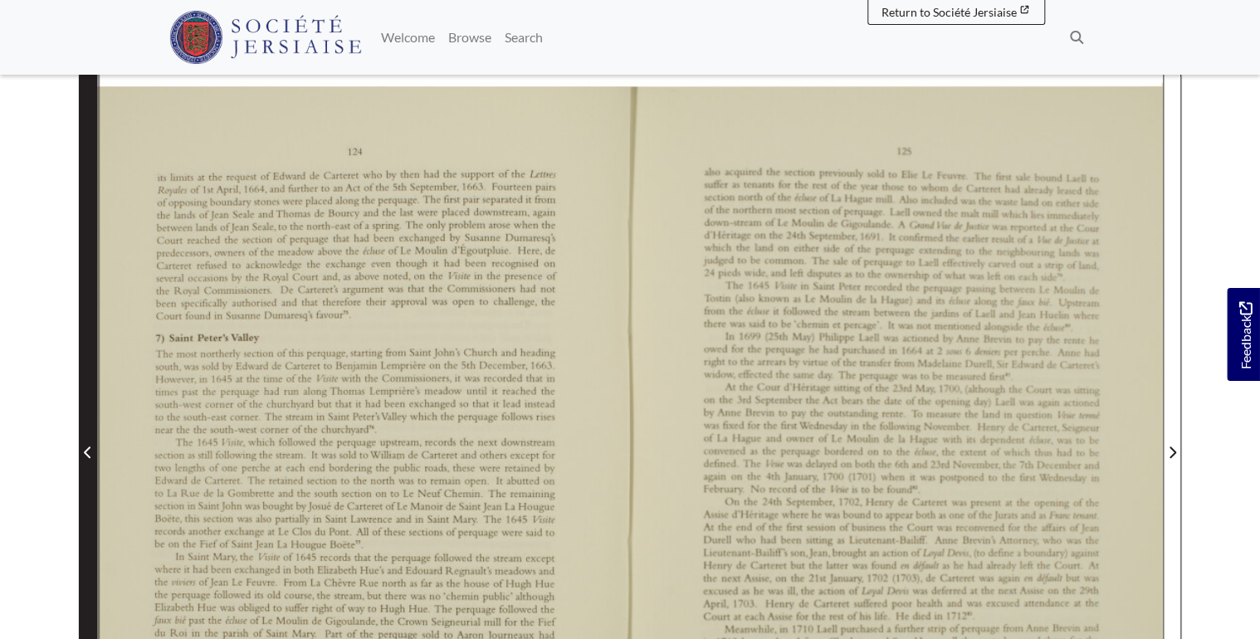
click at [90, 422] on span "Previous Page" at bounding box center [88, 442] width 17 height 752
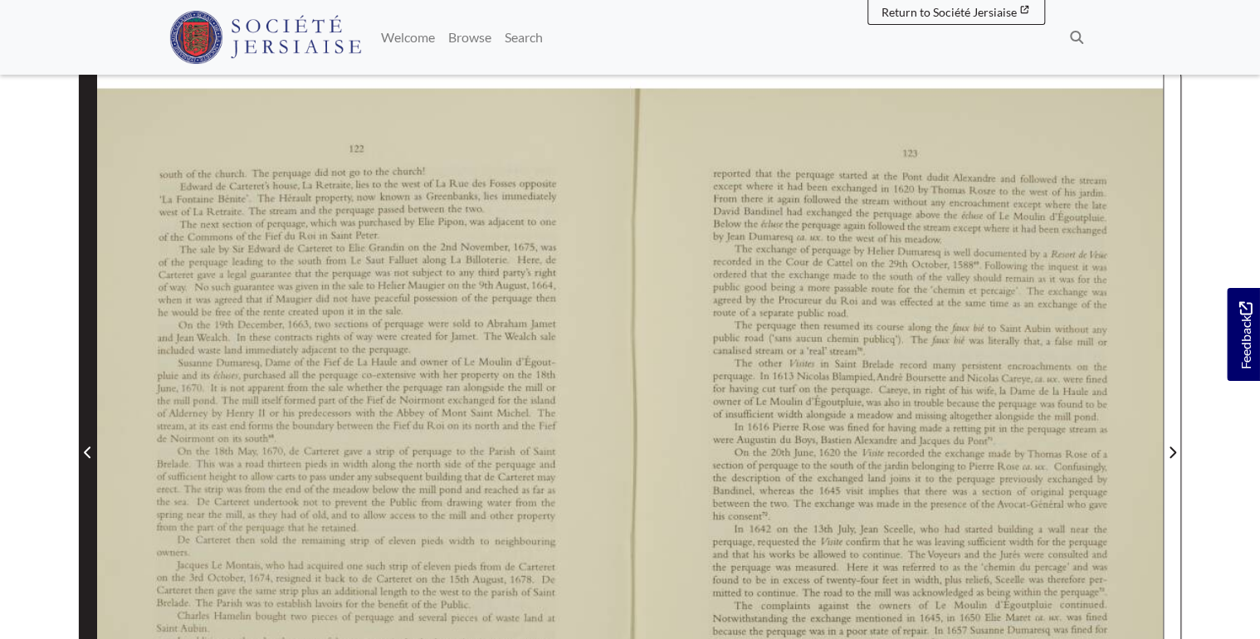
click at [90, 422] on span "Previous Page" at bounding box center [88, 442] width 17 height 752
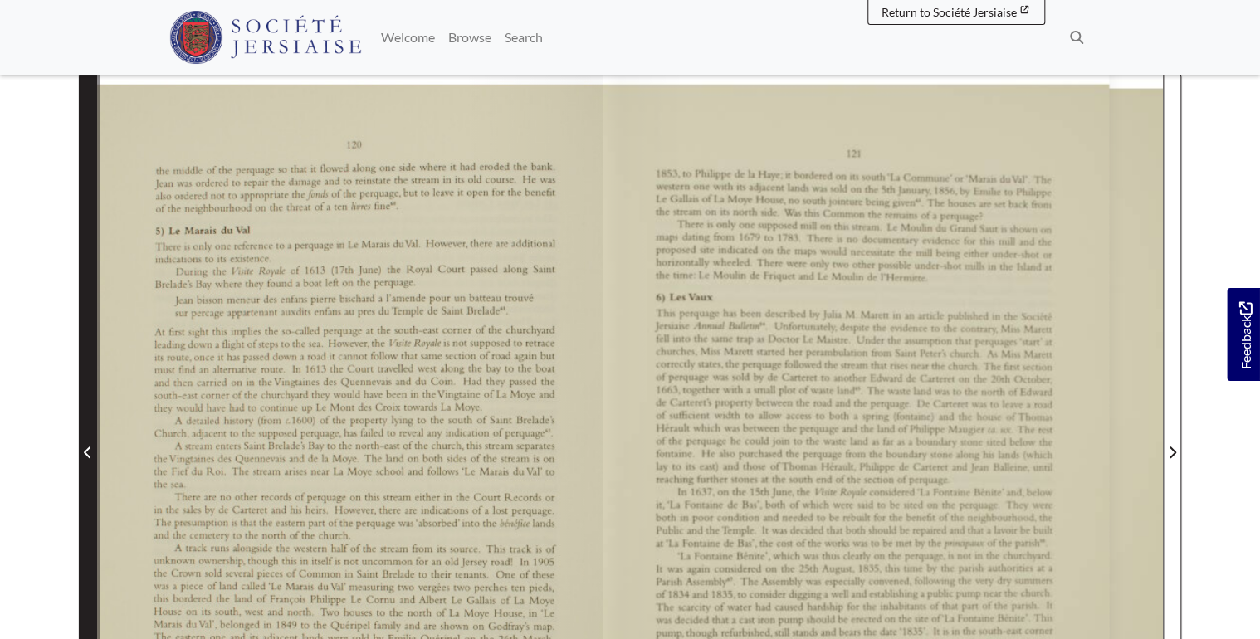
click at [90, 422] on span "Previous Page" at bounding box center [88, 442] width 17 height 752
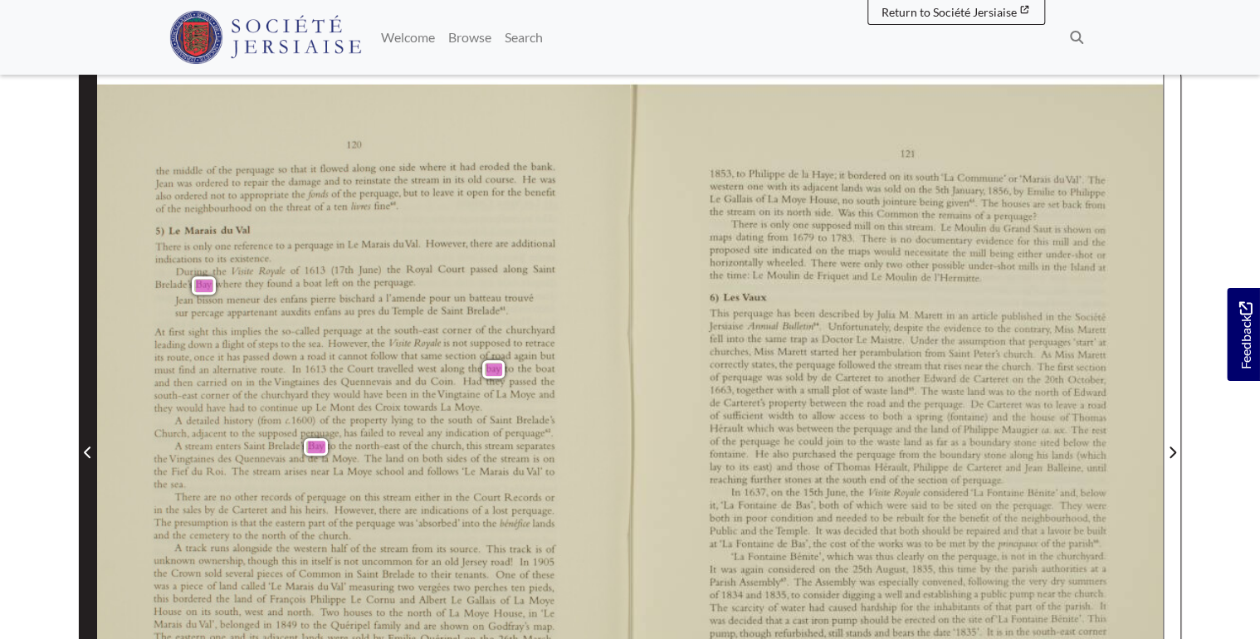
click at [85, 443] on span "Previous Page" at bounding box center [88, 452] width 17 height 20
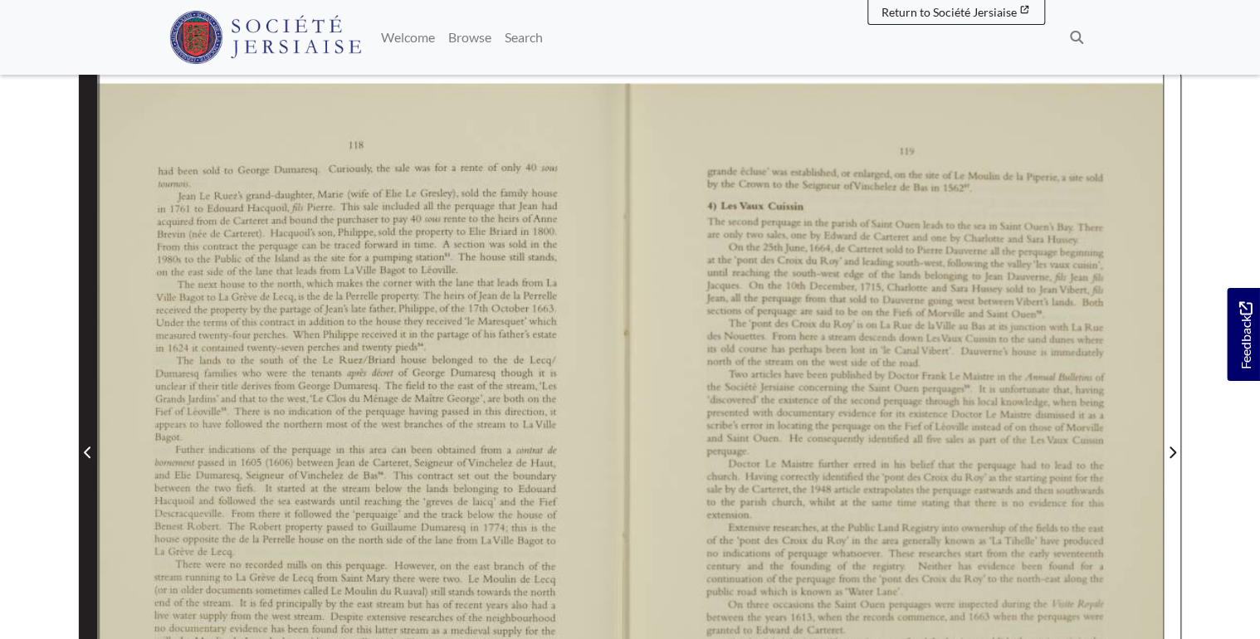
click at [85, 447] on icon "Previous Page" at bounding box center [88, 452] width 8 height 13
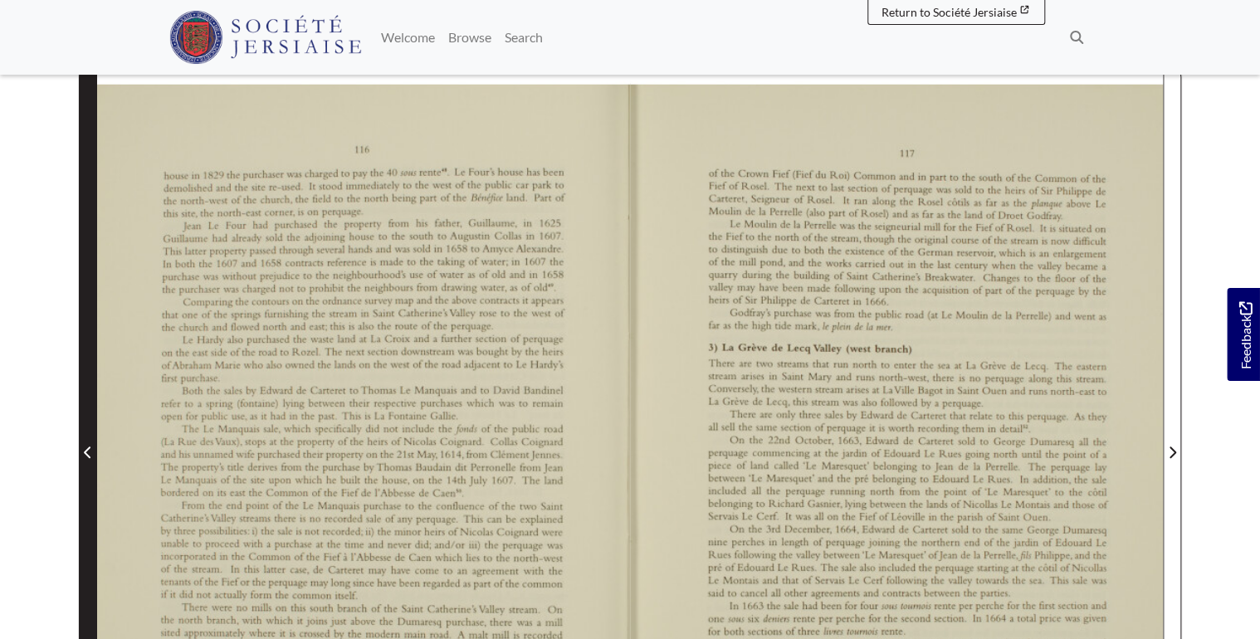
click at [85, 447] on icon "Previous Page" at bounding box center [88, 452] width 8 height 13
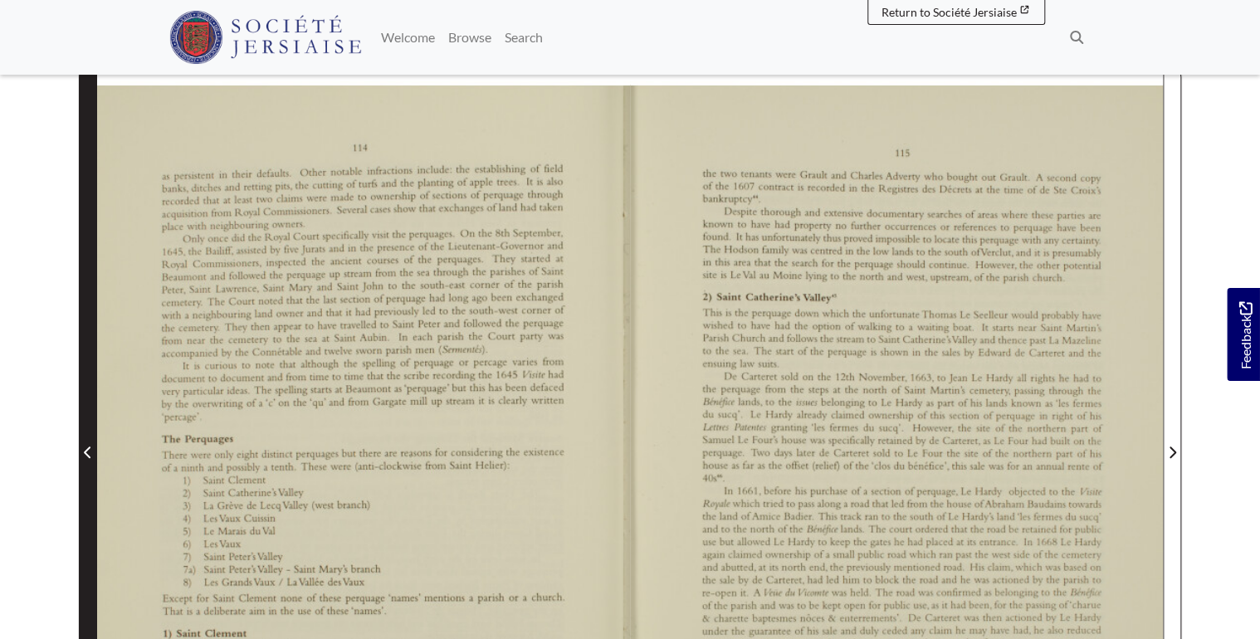
click at [85, 447] on icon "Previous Page" at bounding box center [88, 452] width 8 height 13
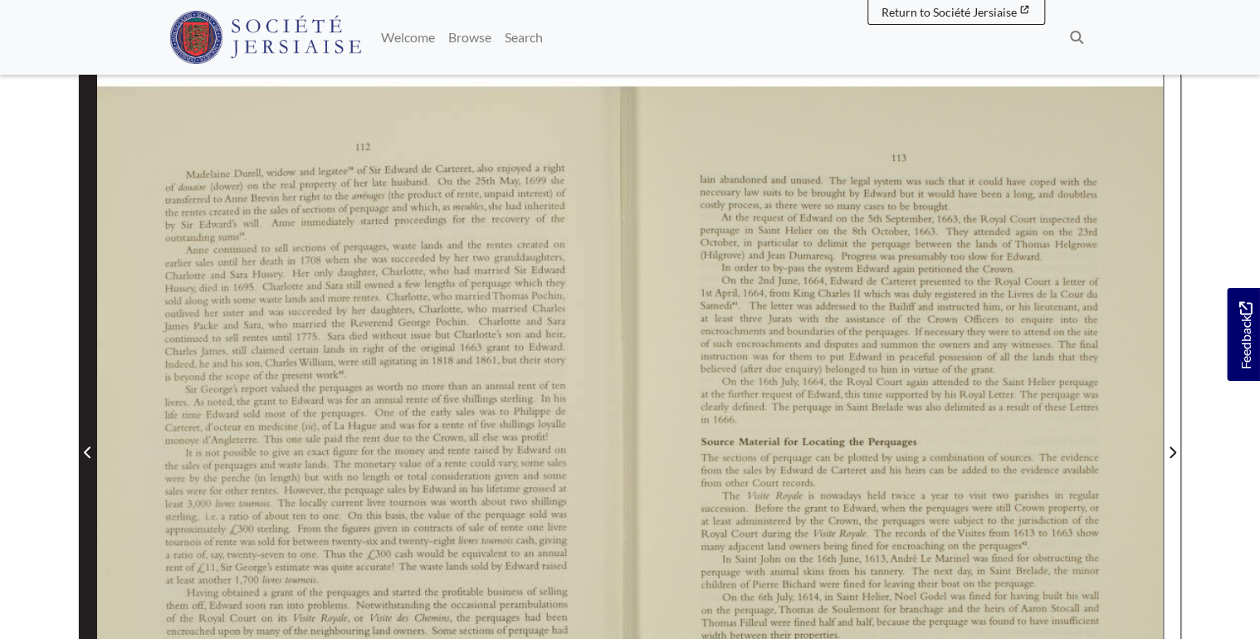
click at [85, 447] on icon "Previous Page" at bounding box center [88, 452] width 8 height 13
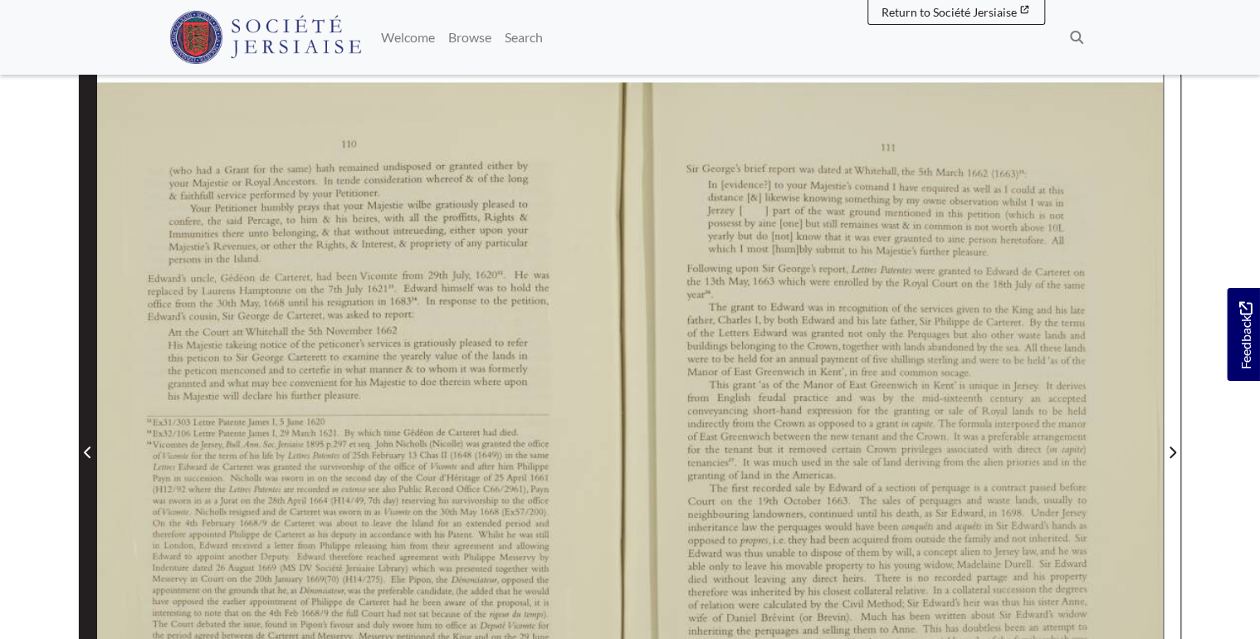
click at [85, 447] on icon "Previous Page" at bounding box center [88, 452] width 8 height 13
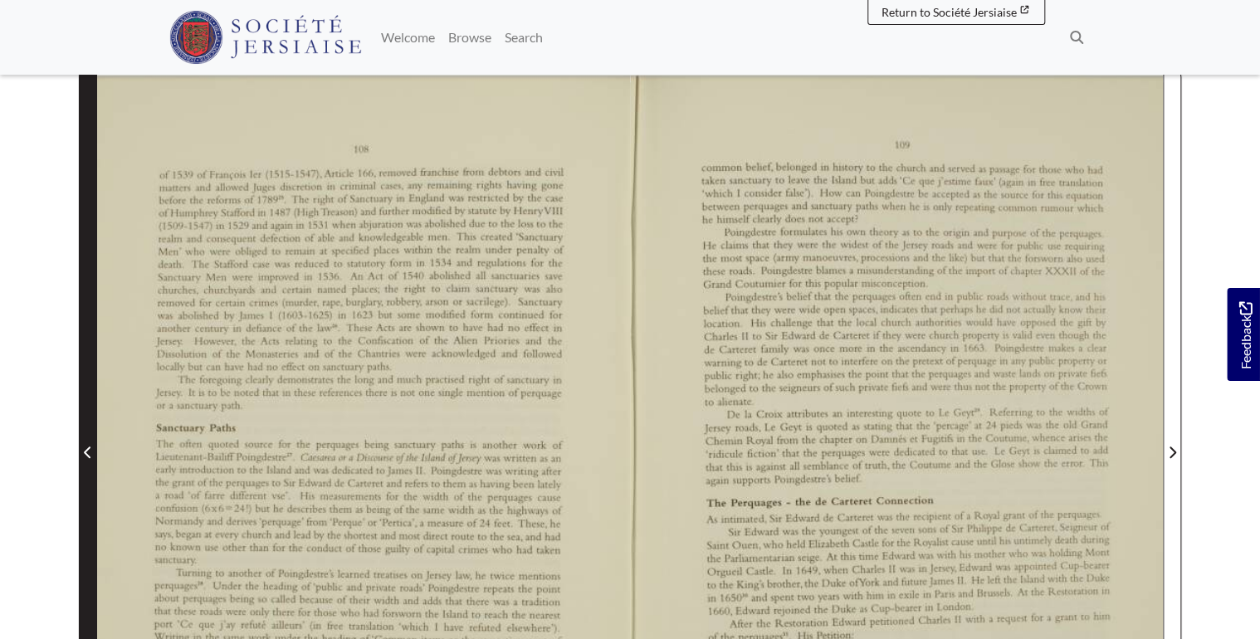
click at [85, 447] on icon "Previous Page" at bounding box center [88, 452] width 8 height 13
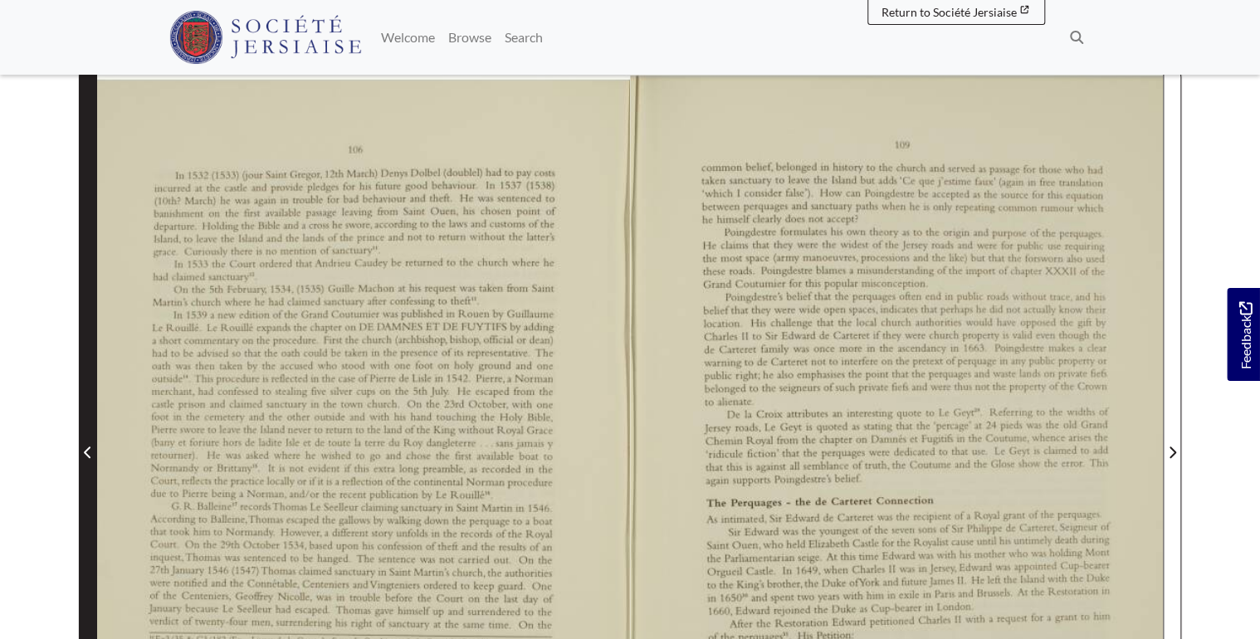
click at [89, 456] on icon "Previous Page" at bounding box center [87, 453] width 7 height 12
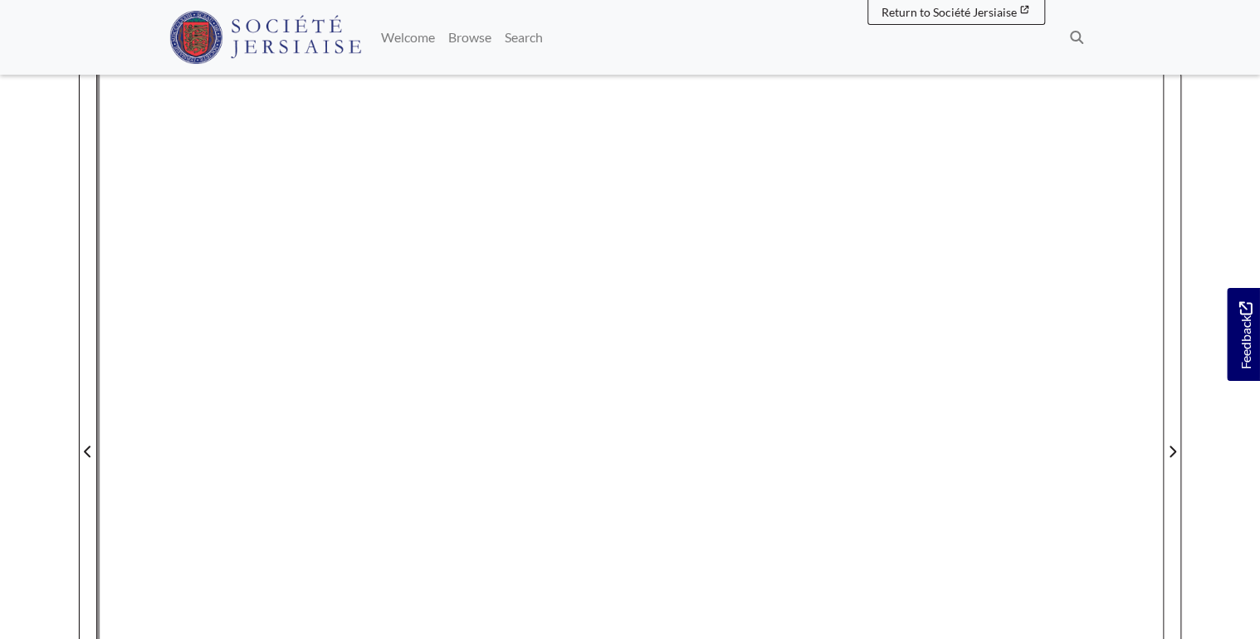
scroll to position [332, 0]
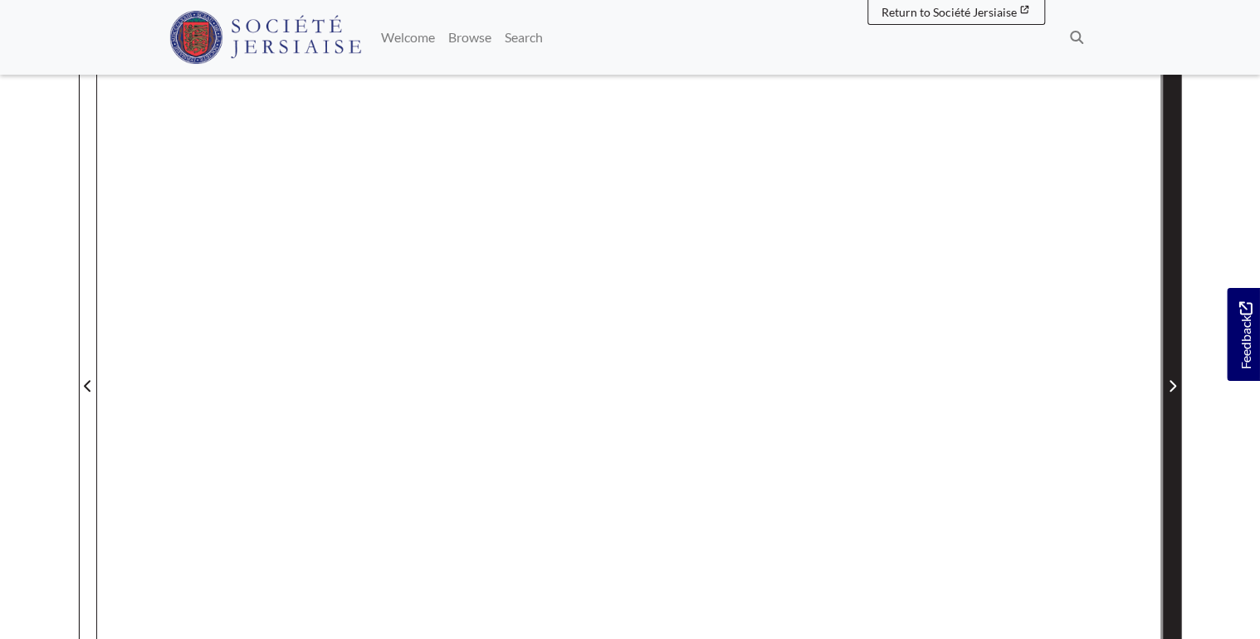
click at [1170, 412] on span "Next Page" at bounding box center [1172, 375] width 17 height 752
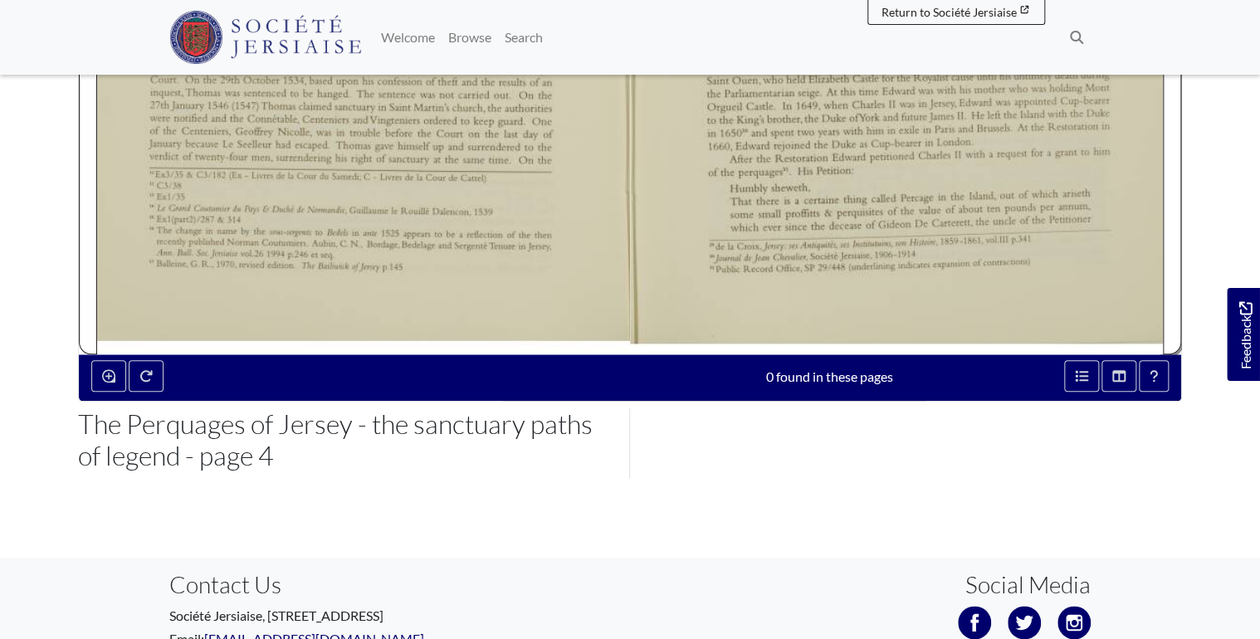
scroll to position [332, 0]
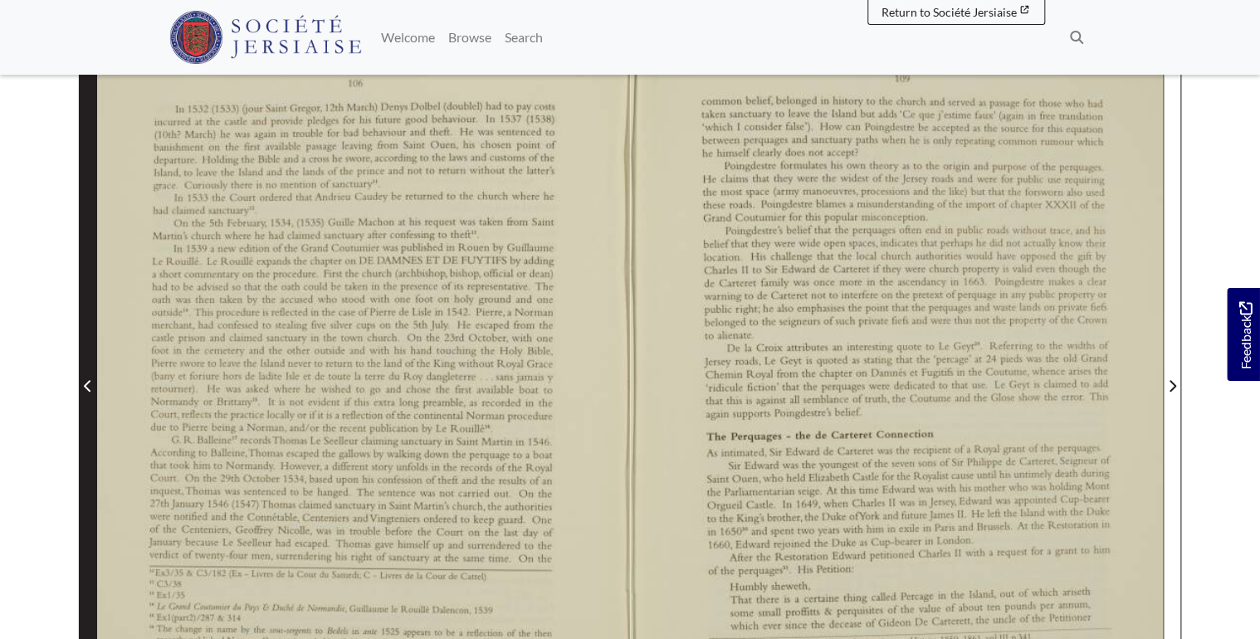
click at [82, 398] on span "Previous Page" at bounding box center [88, 375] width 17 height 752
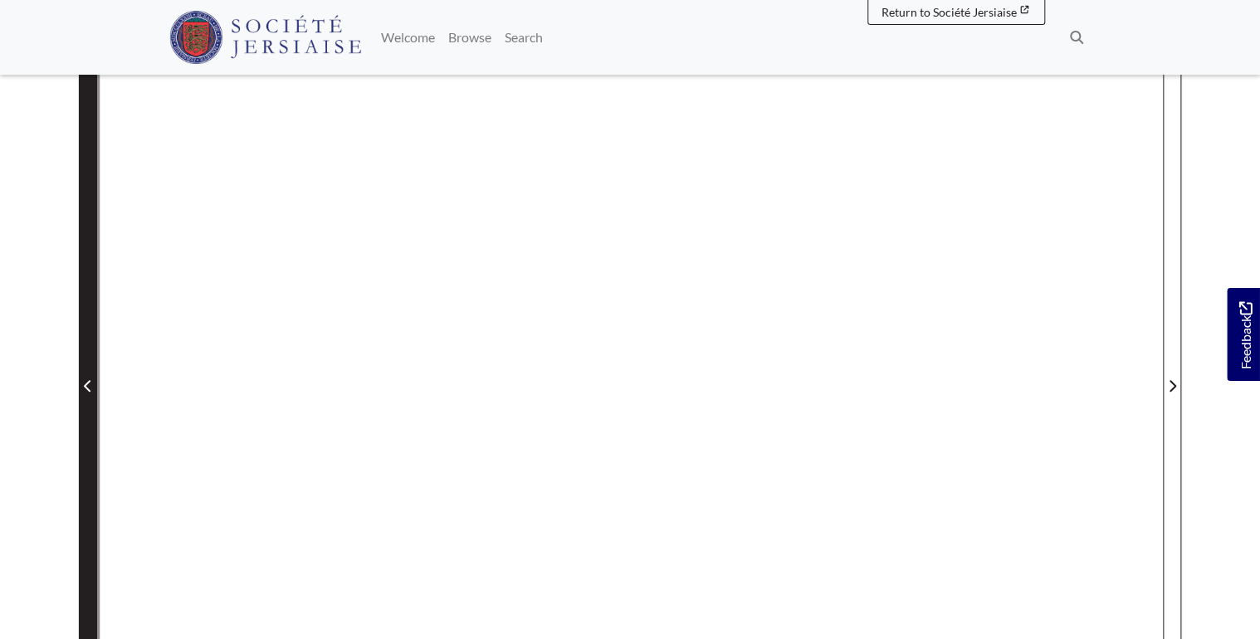
click at [84, 394] on span "Previous Page" at bounding box center [88, 386] width 17 height 20
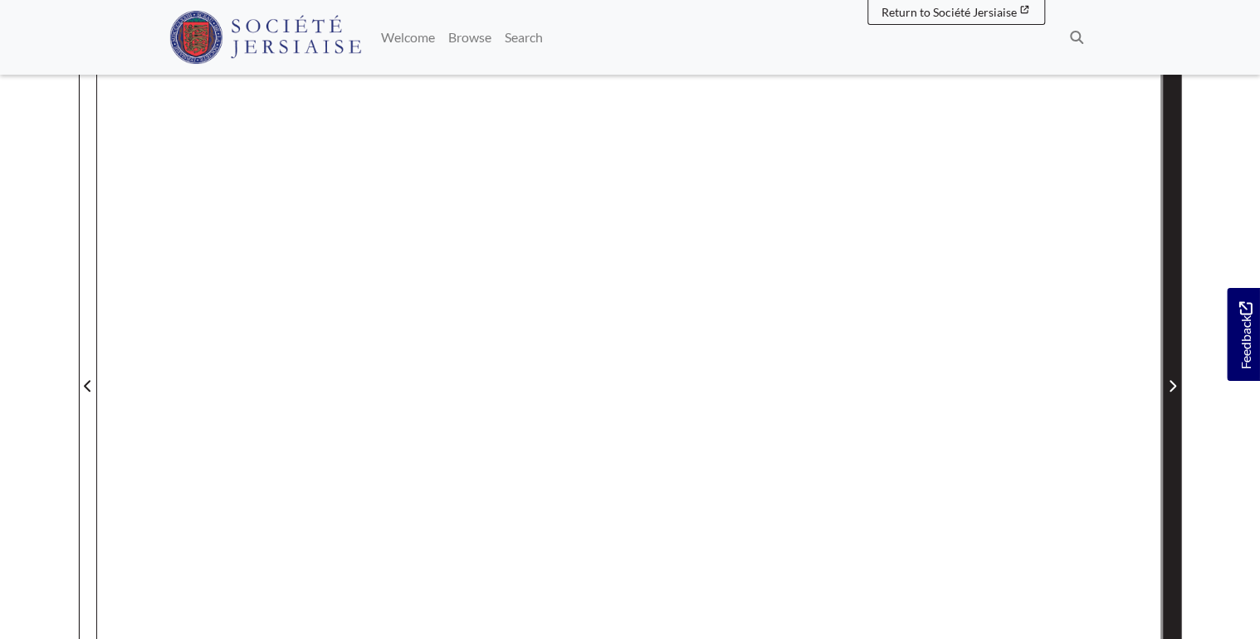
click at [1179, 389] on span "Next Page" at bounding box center [1172, 386] width 17 height 20
click at [1175, 390] on icon "Next Page" at bounding box center [1172, 385] width 8 height 13
click at [1174, 388] on icon "Next Page" at bounding box center [1172, 385] width 8 height 13
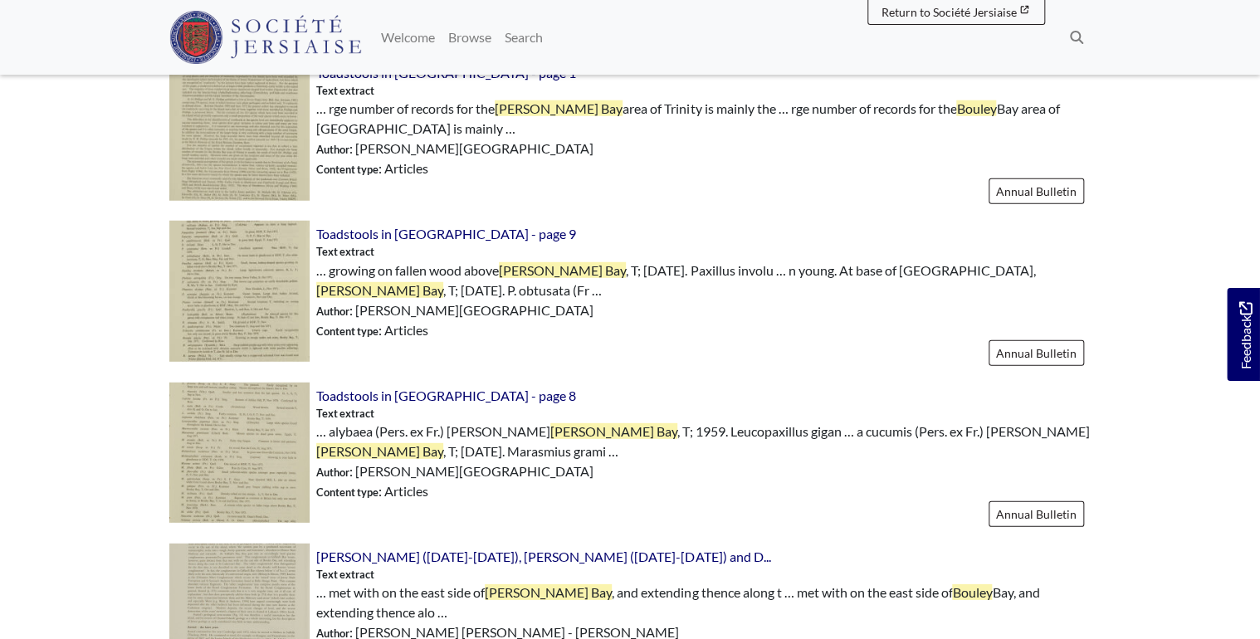
scroll to position [2457, 0]
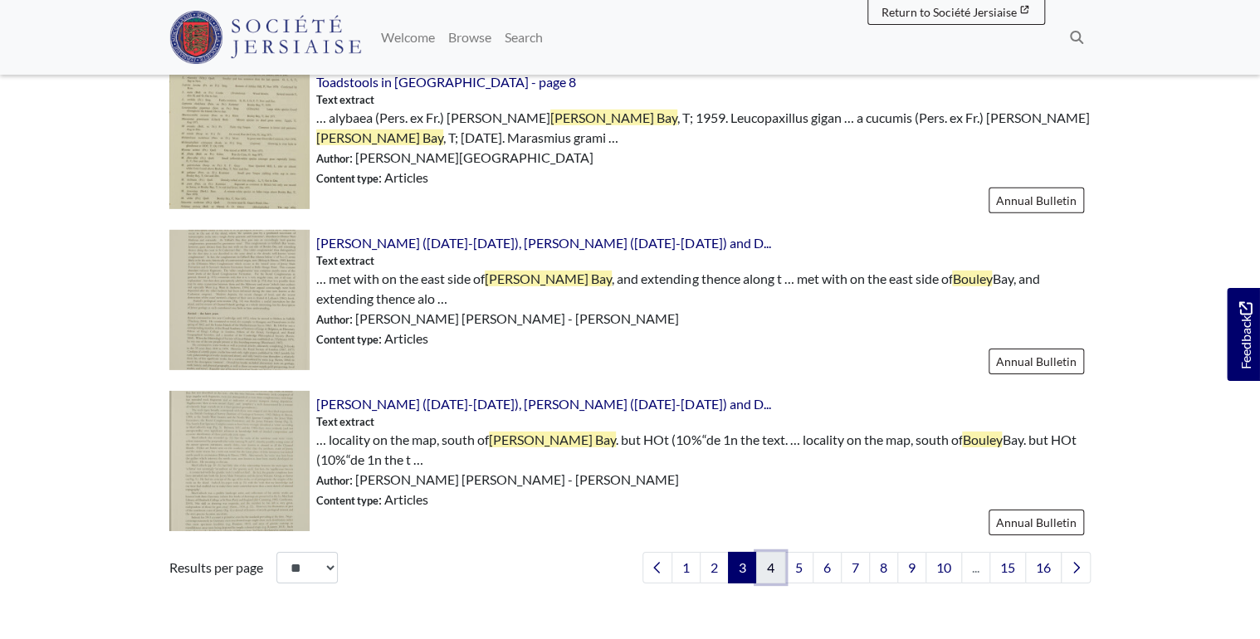
click at [770, 552] on link "4" at bounding box center [770, 568] width 29 height 32
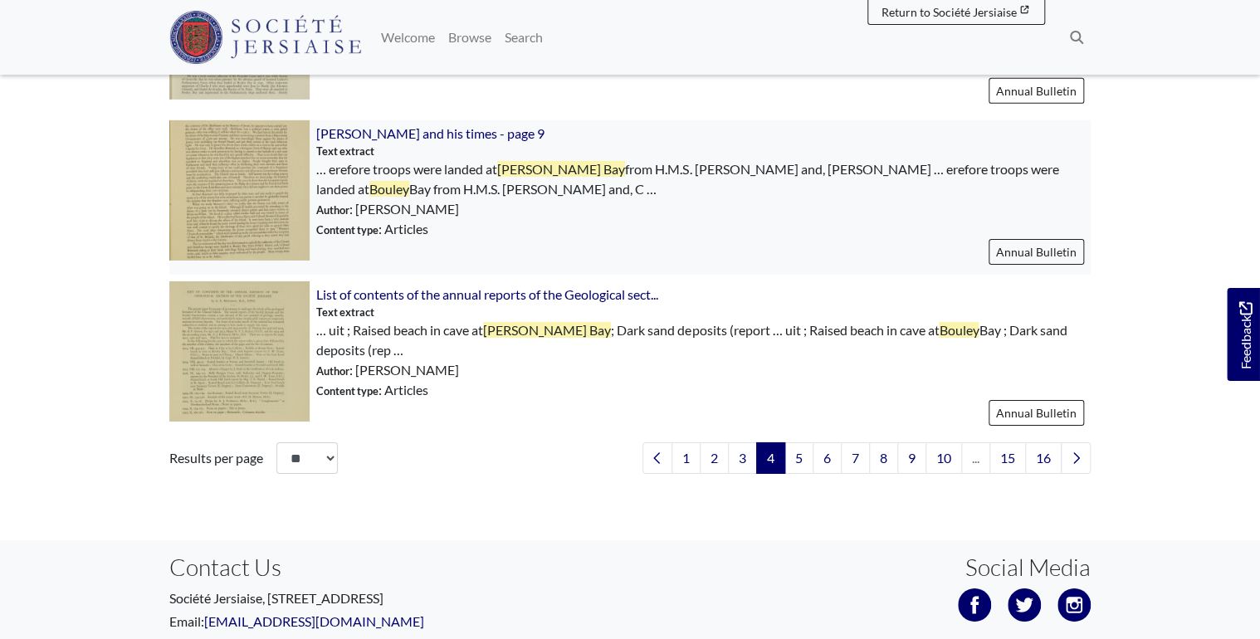
scroll to position [2656, 0]
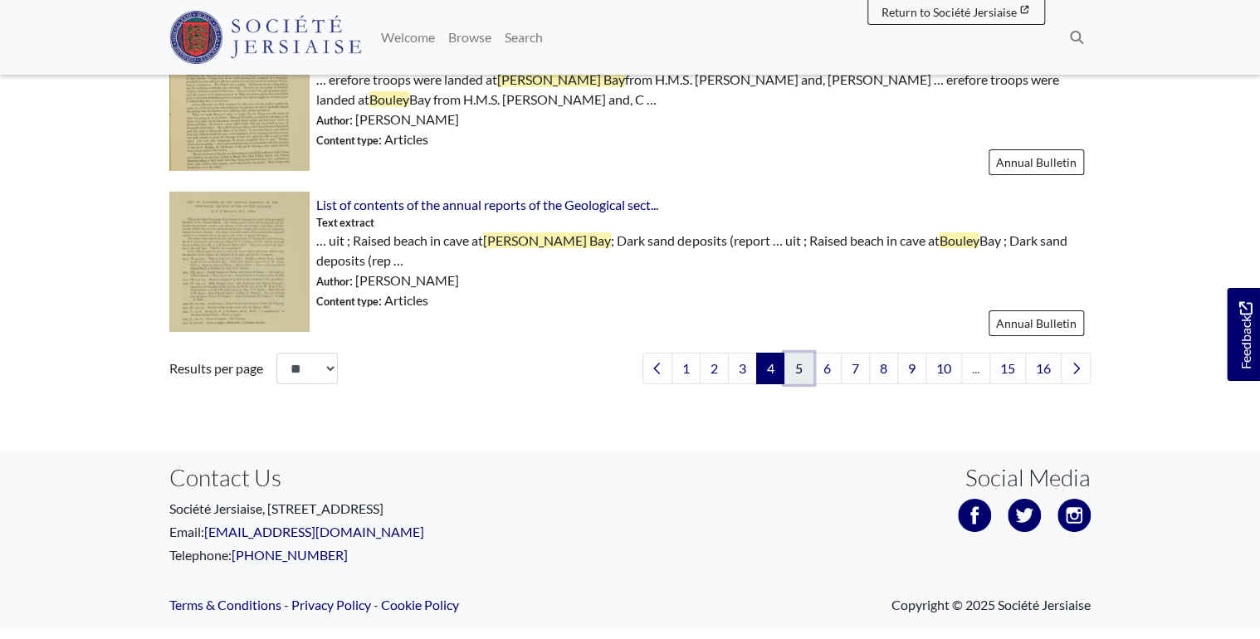
click at [794, 363] on link "5" at bounding box center [798, 369] width 29 height 32
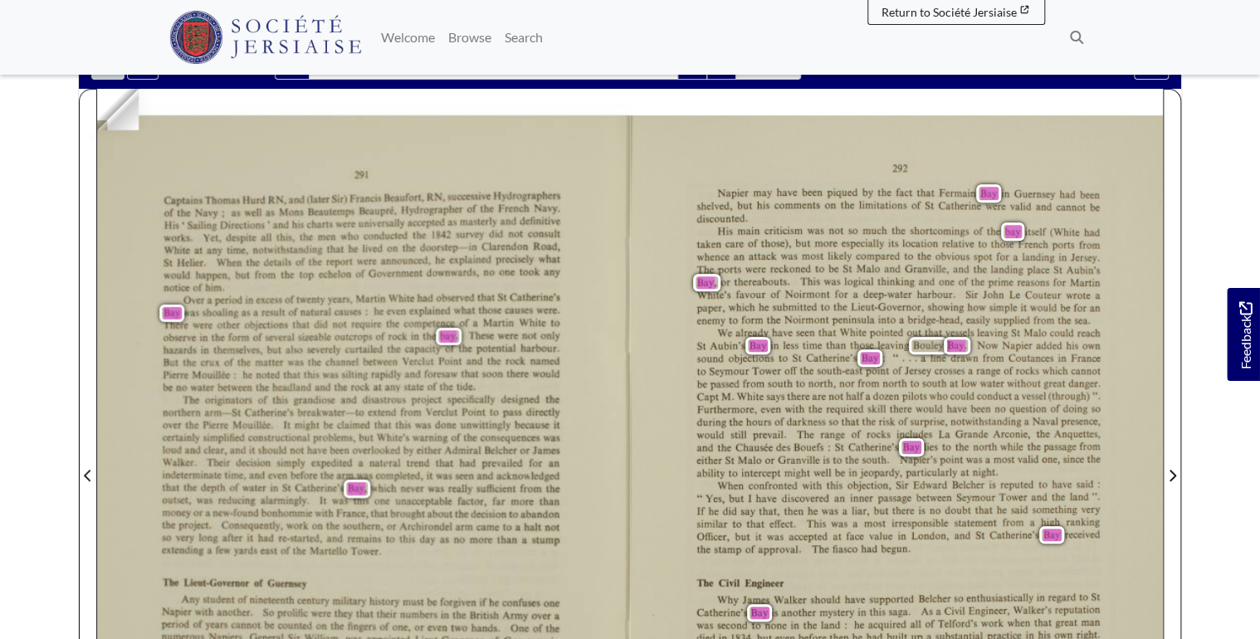
scroll to position [332, 0]
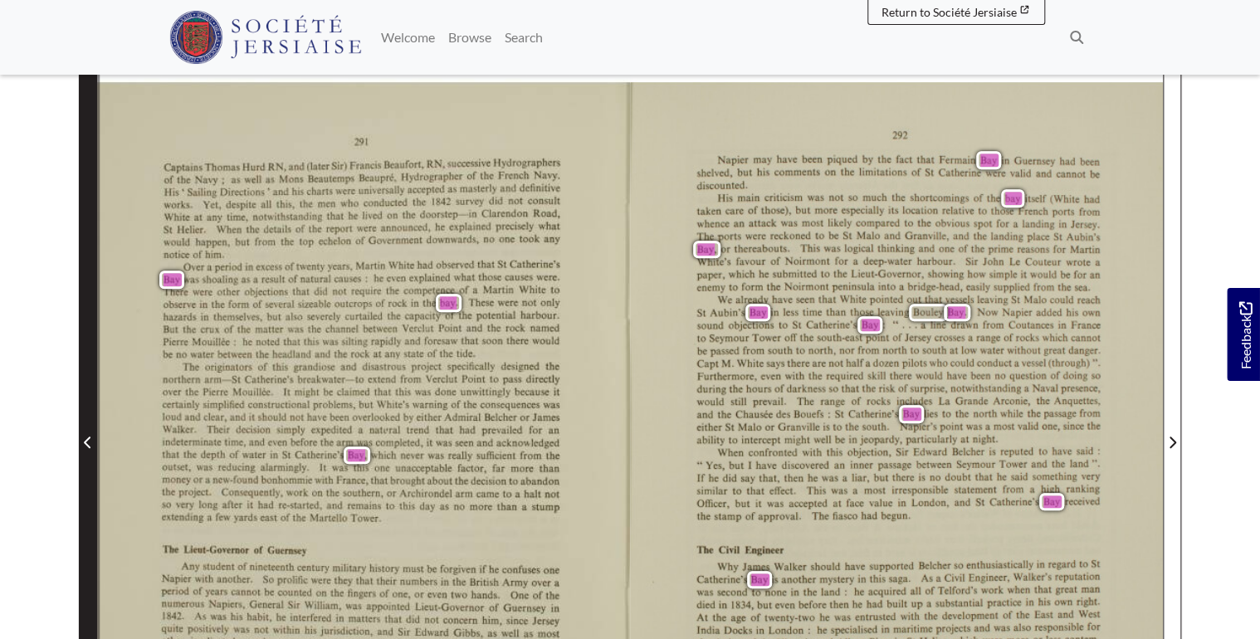
click at [85, 437] on icon "Previous Page" at bounding box center [87, 443] width 7 height 12
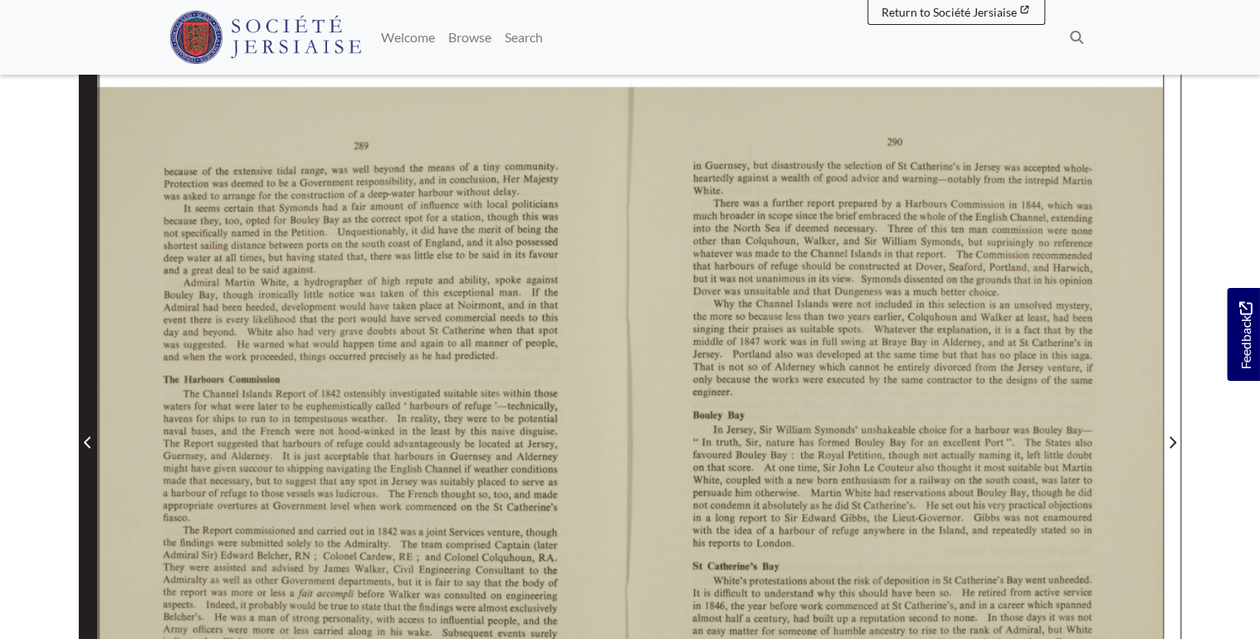
click at [85, 432] on span "Previous Page" at bounding box center [88, 442] width 17 height 20
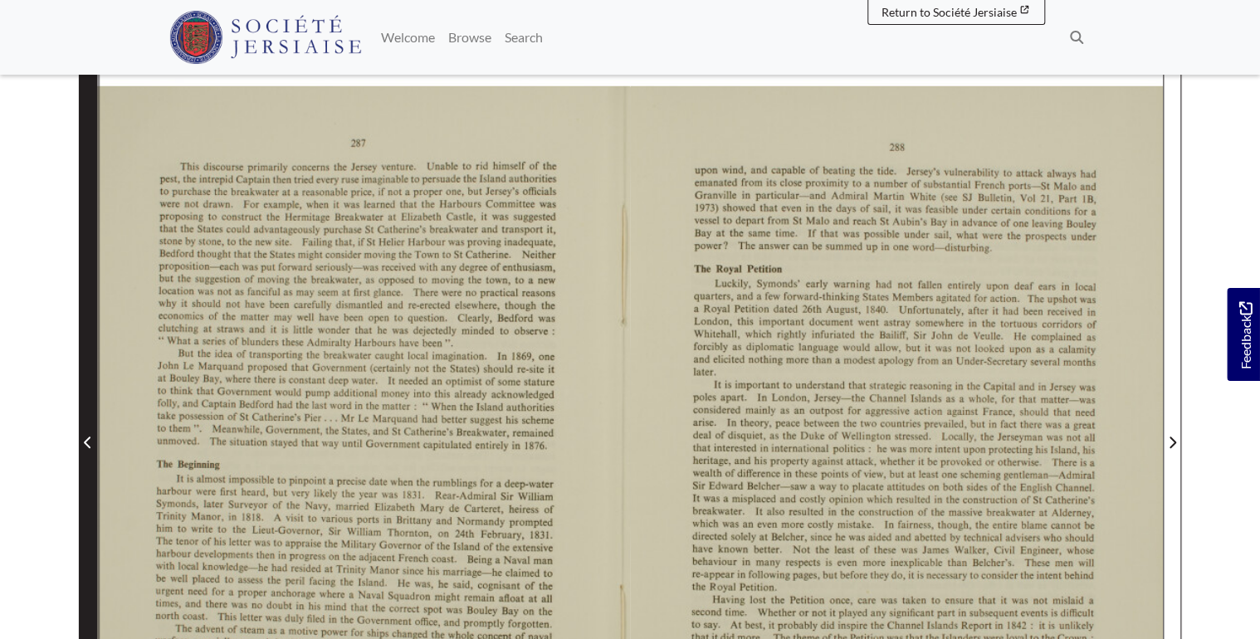
click at [85, 437] on icon "Previous Page" at bounding box center [87, 443] width 7 height 12
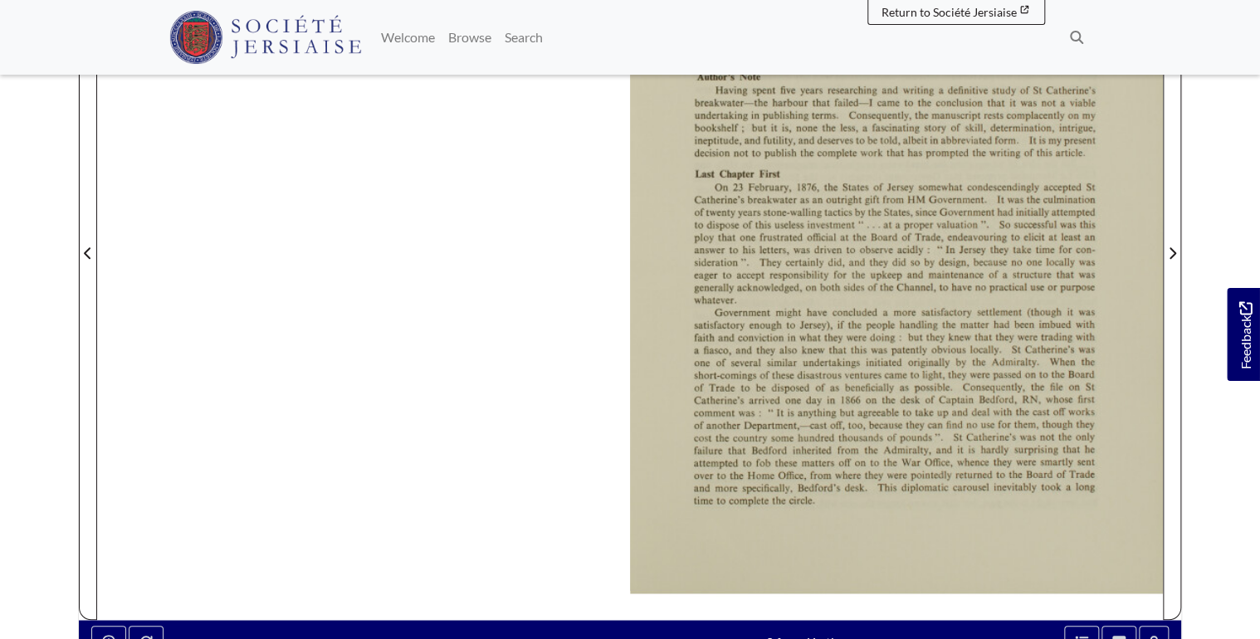
scroll to position [531, 0]
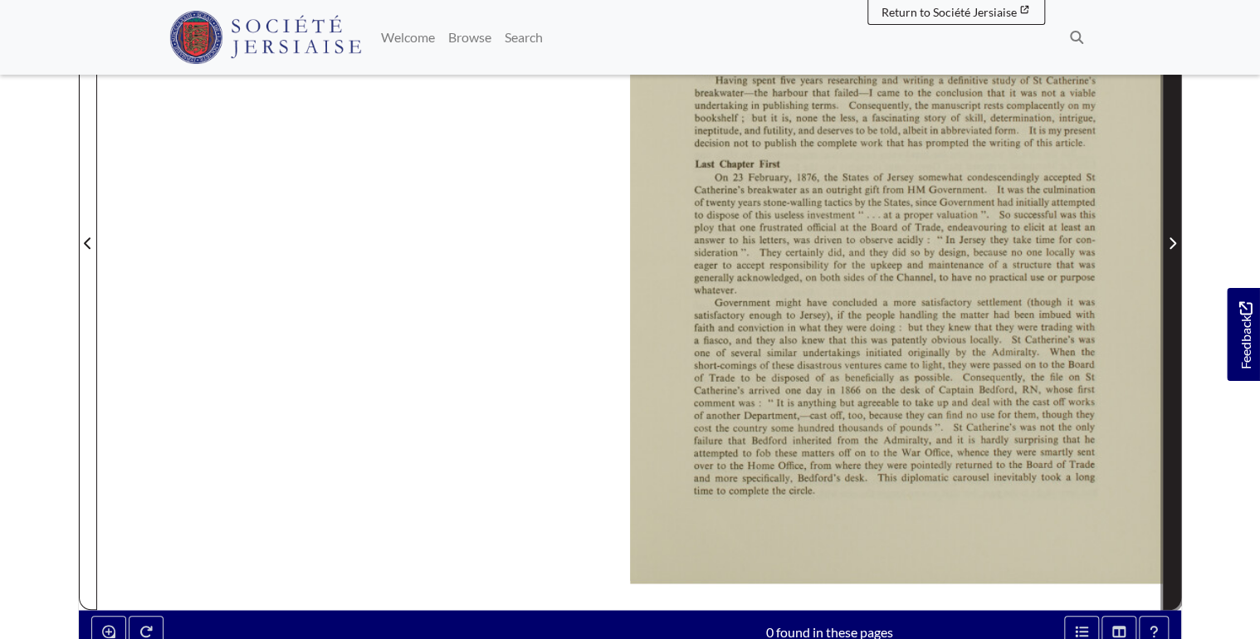
click at [1176, 233] on span "Next Page" at bounding box center [1172, 243] width 17 height 20
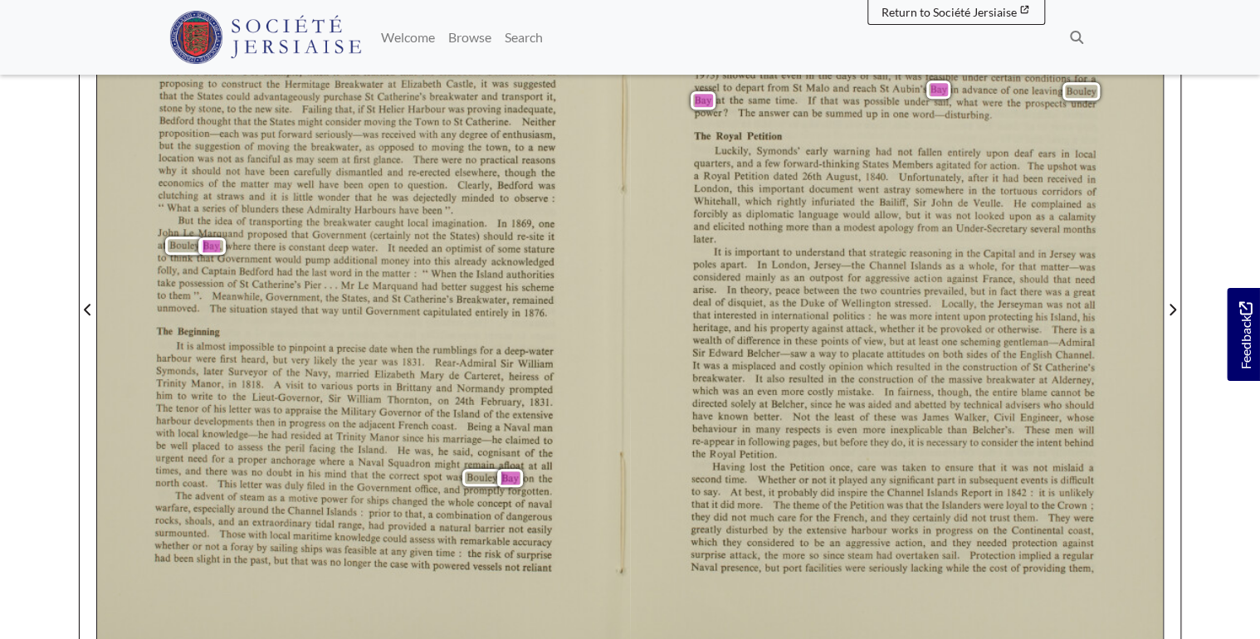
scroll to position [531, 0]
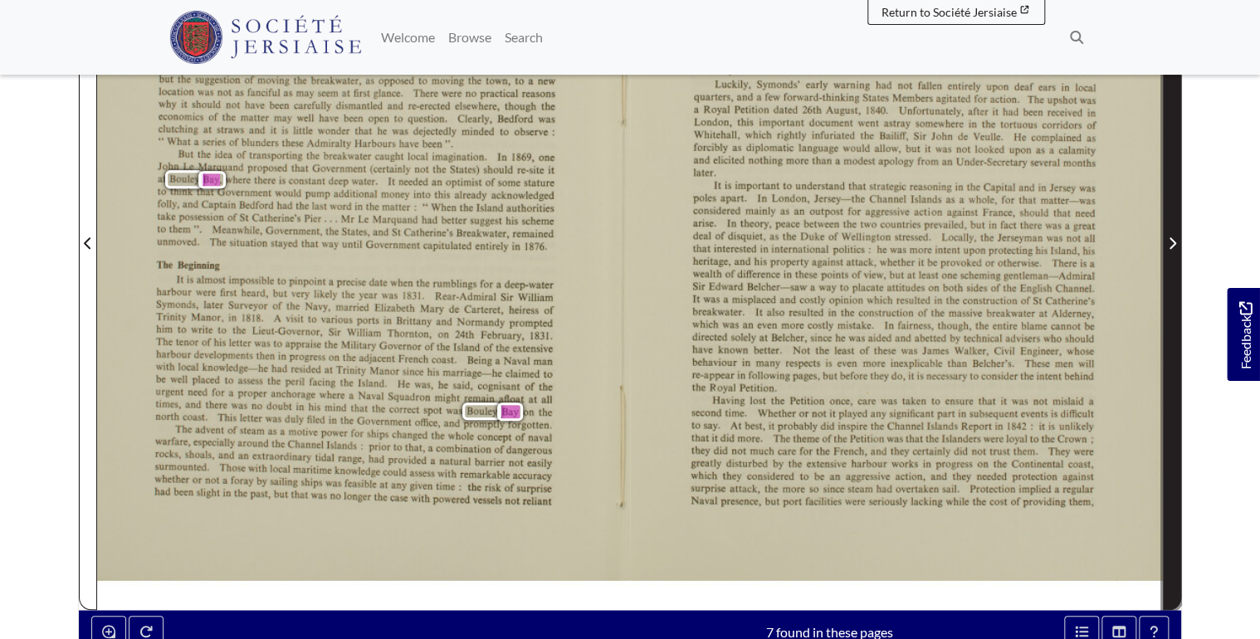
click at [1173, 237] on icon "Next Page" at bounding box center [1172, 243] width 8 height 13
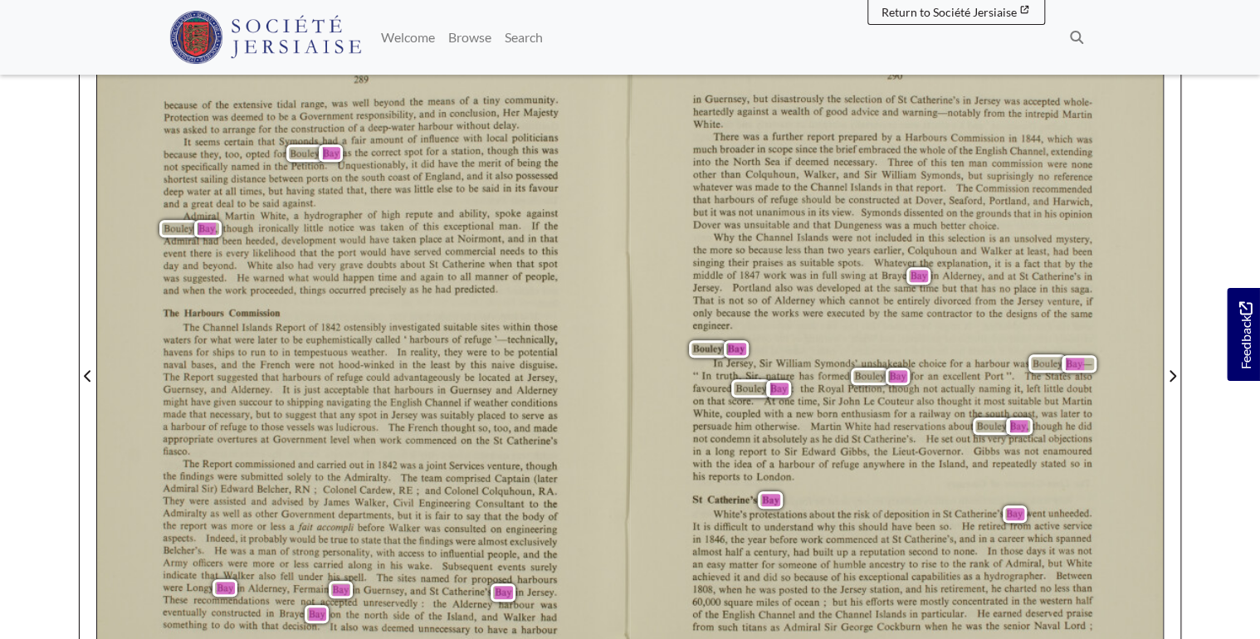
scroll to position [465, 0]
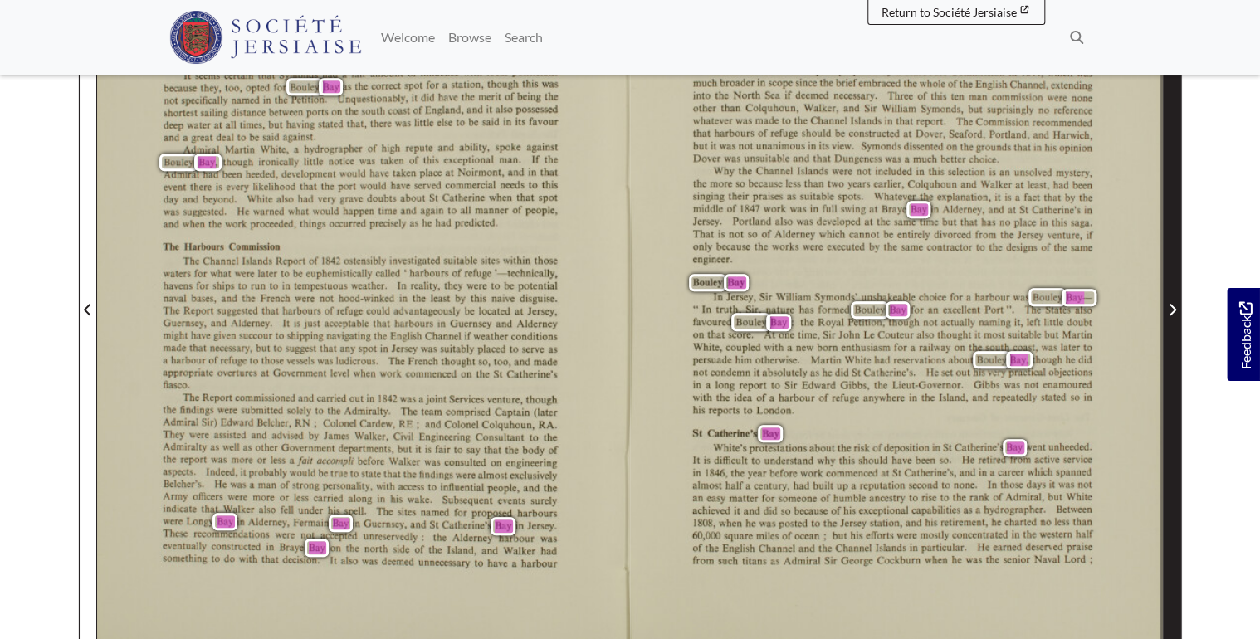
click at [1175, 303] on icon "Next Page" at bounding box center [1172, 309] width 8 height 13
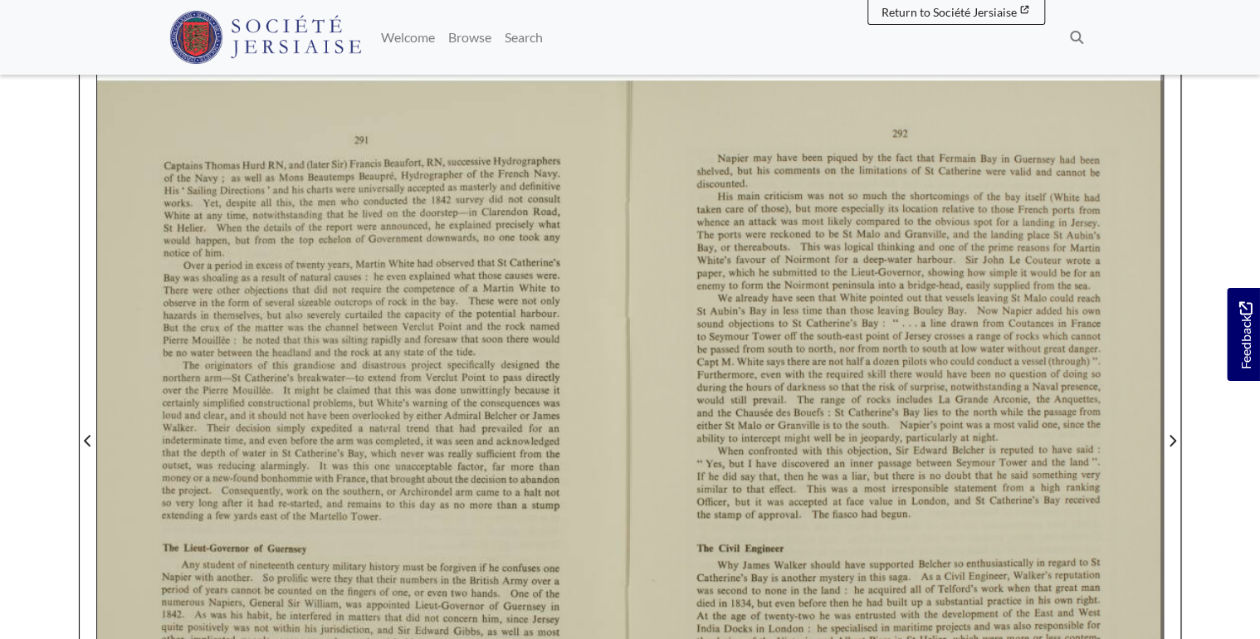
scroll to position [332, 0]
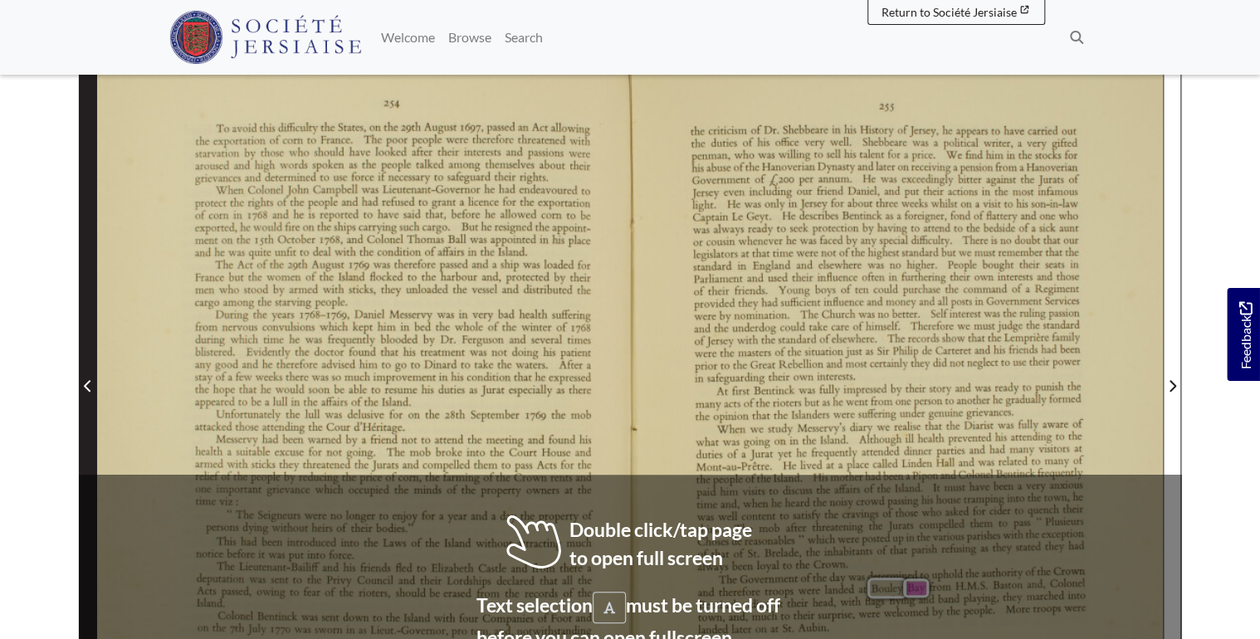
scroll to position [332, 0]
click at [86, 326] on span "Previous Page" at bounding box center [88, 375] width 17 height 752
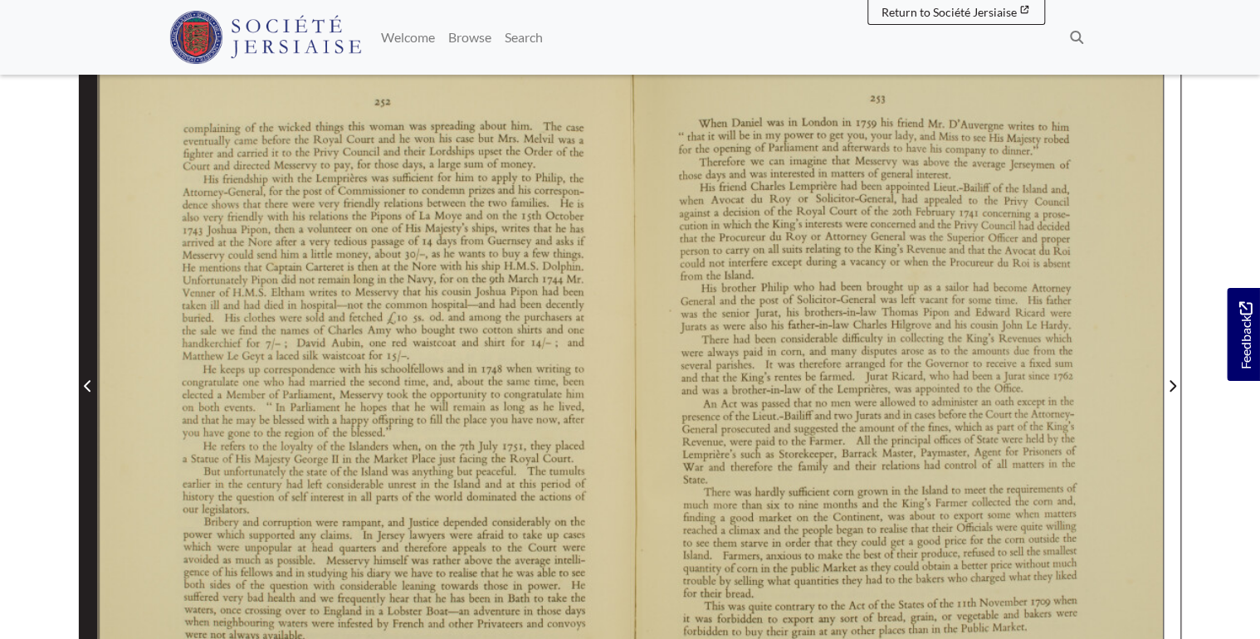
click at [86, 385] on icon "Previous Page" at bounding box center [88, 385] width 8 height 13
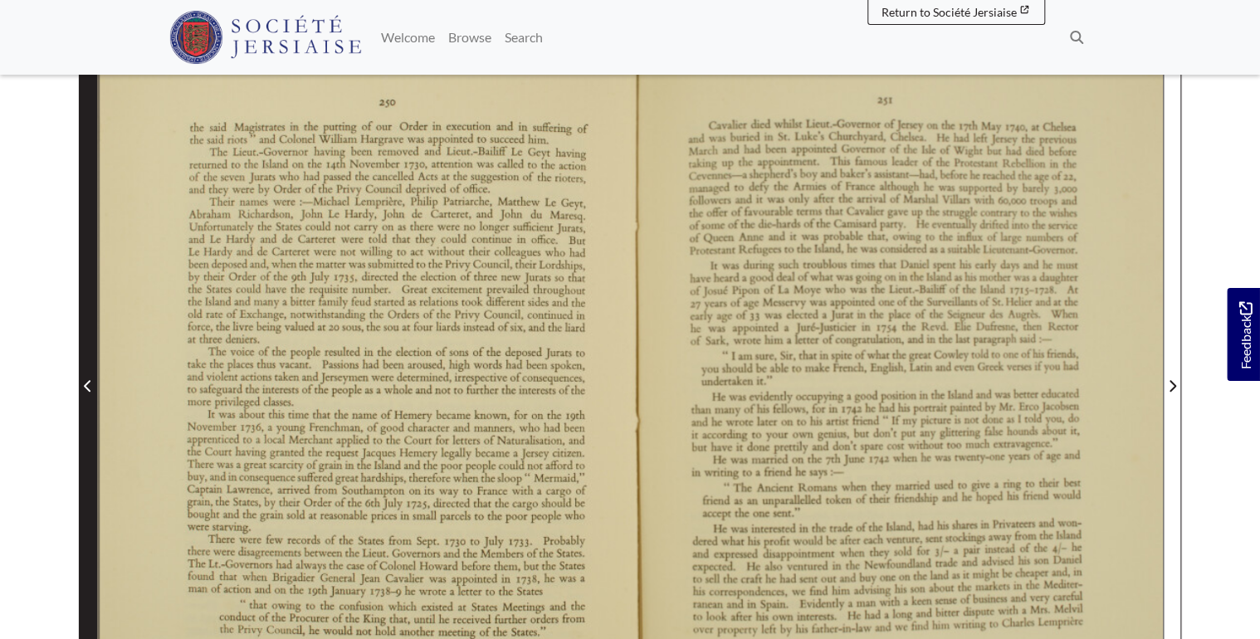
click at [86, 385] on icon "Previous Page" at bounding box center [88, 385] width 8 height 13
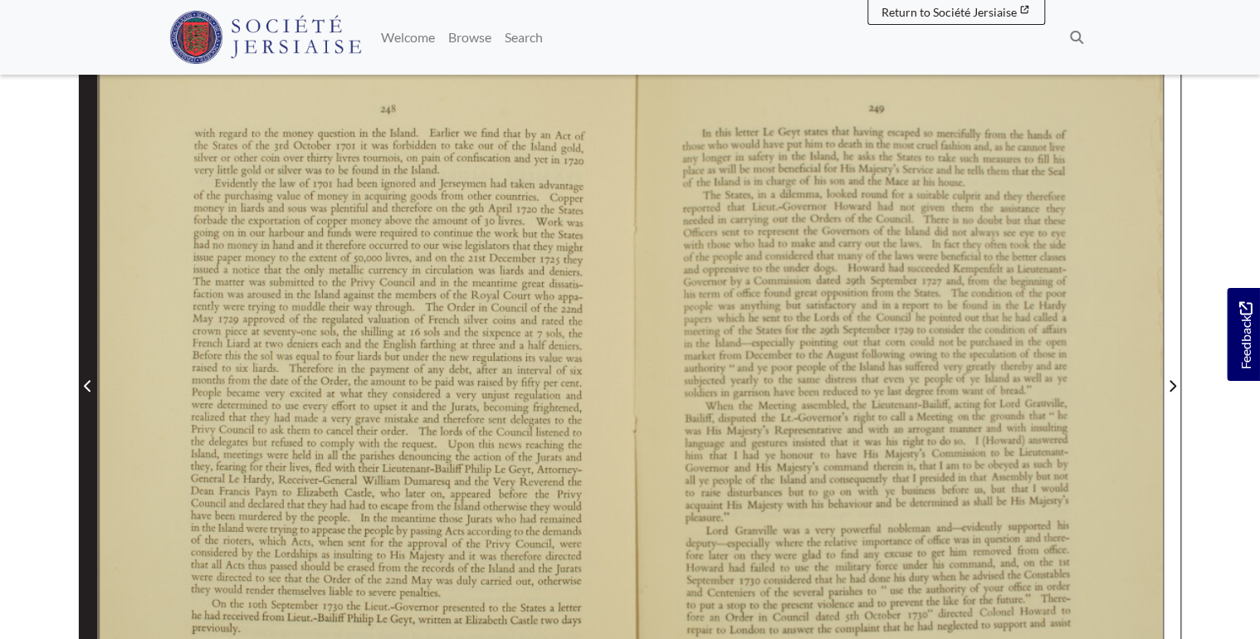
click at [86, 385] on icon "Previous Page" at bounding box center [88, 385] width 8 height 13
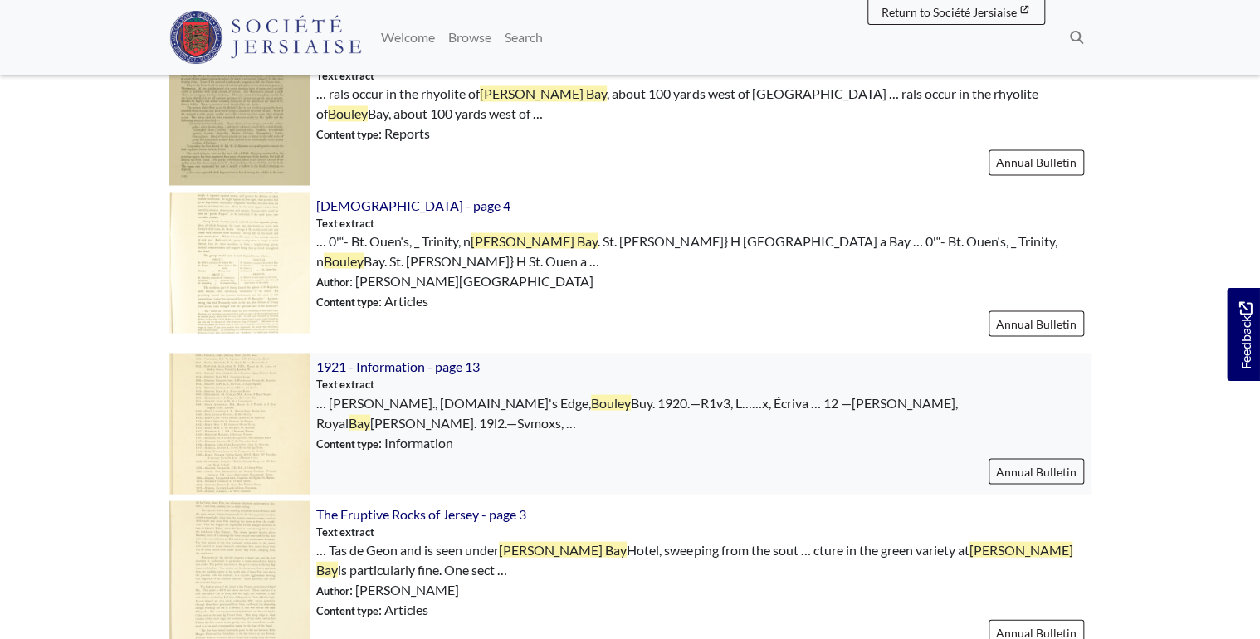
scroll to position [1195, 0]
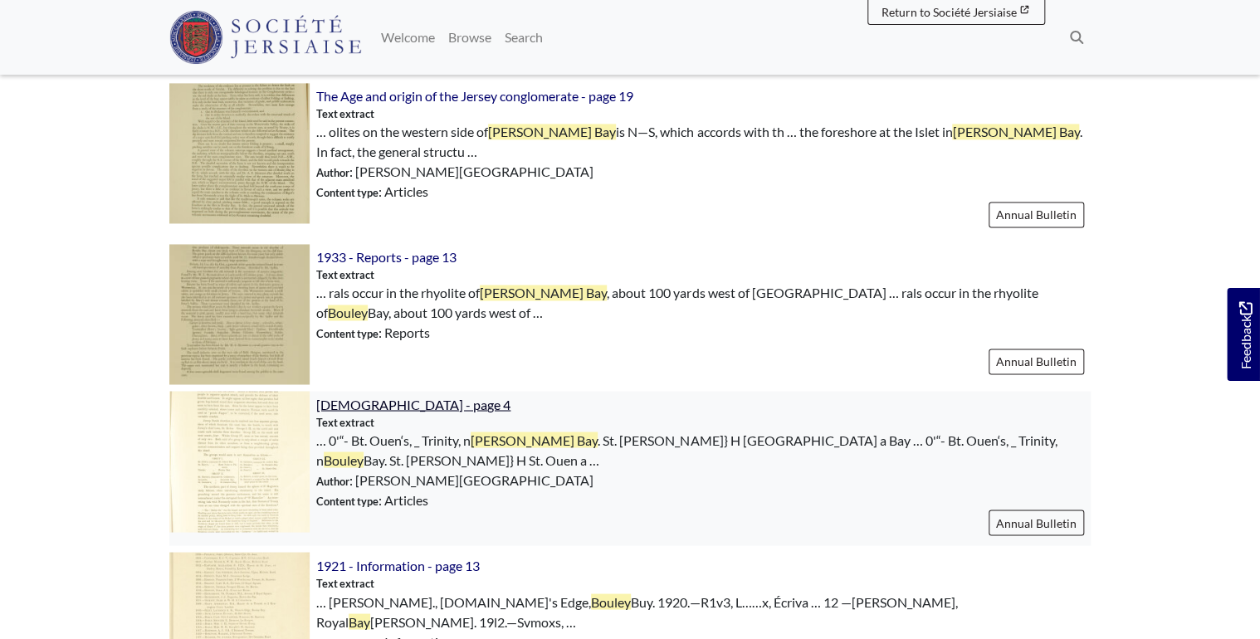
click at [475, 404] on span "[DEMOGRAPHIC_DATA] - page 4" at bounding box center [413, 404] width 194 height 16
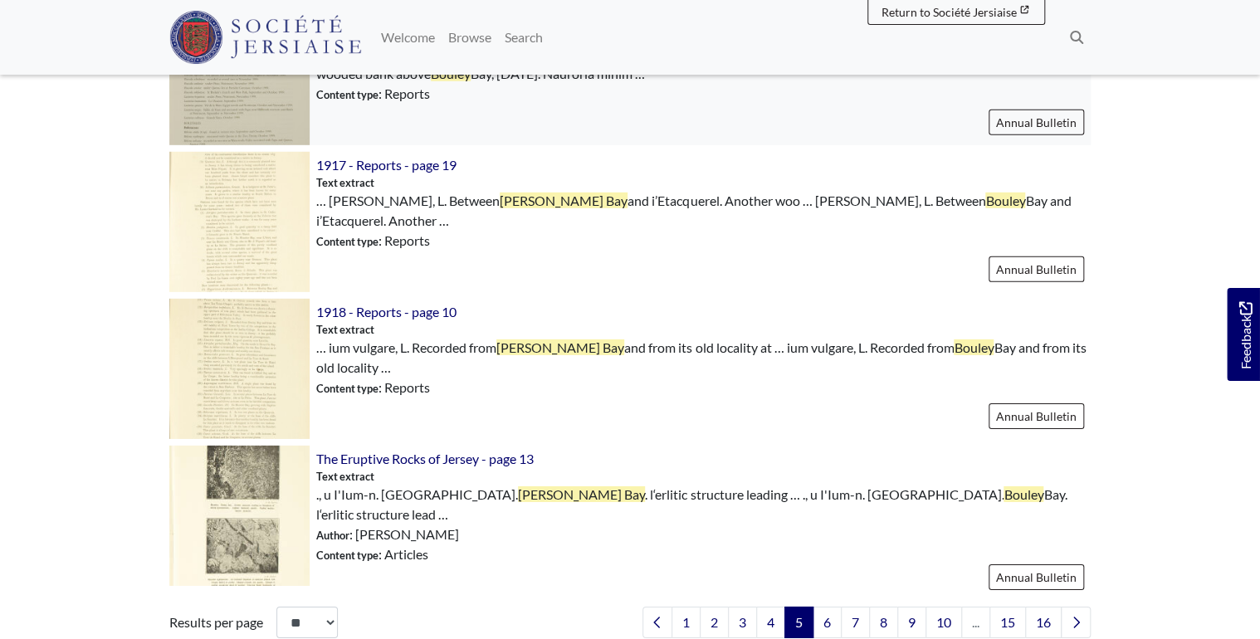
scroll to position [2391, 0]
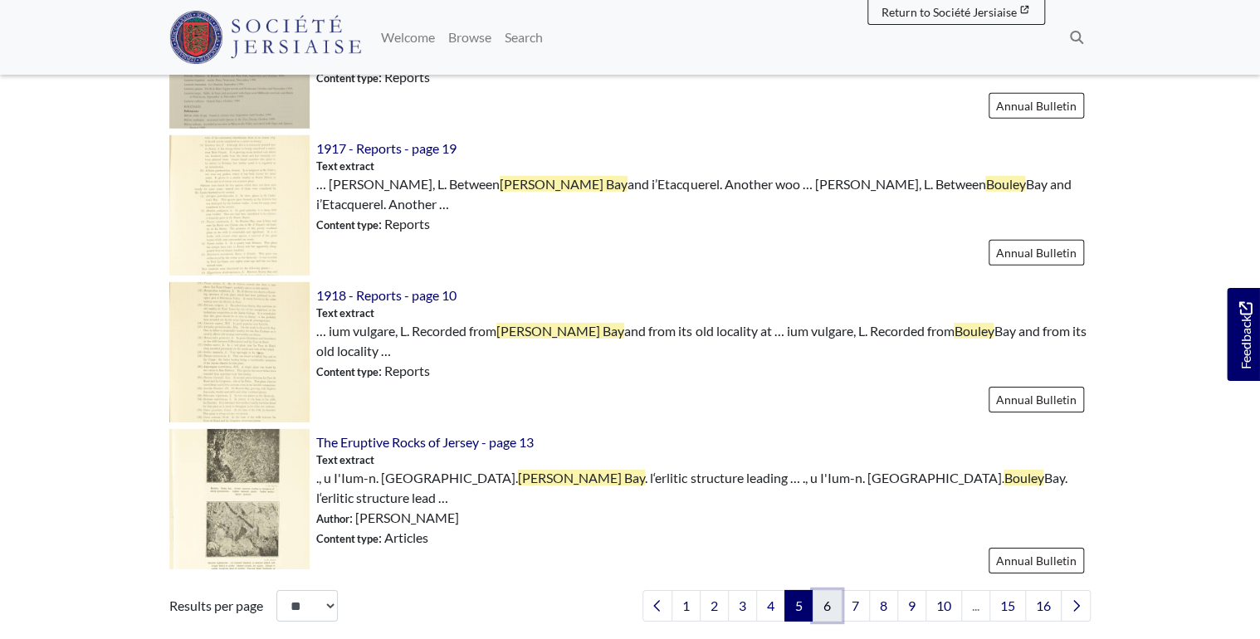
click at [822, 590] on link "6" at bounding box center [827, 606] width 29 height 32
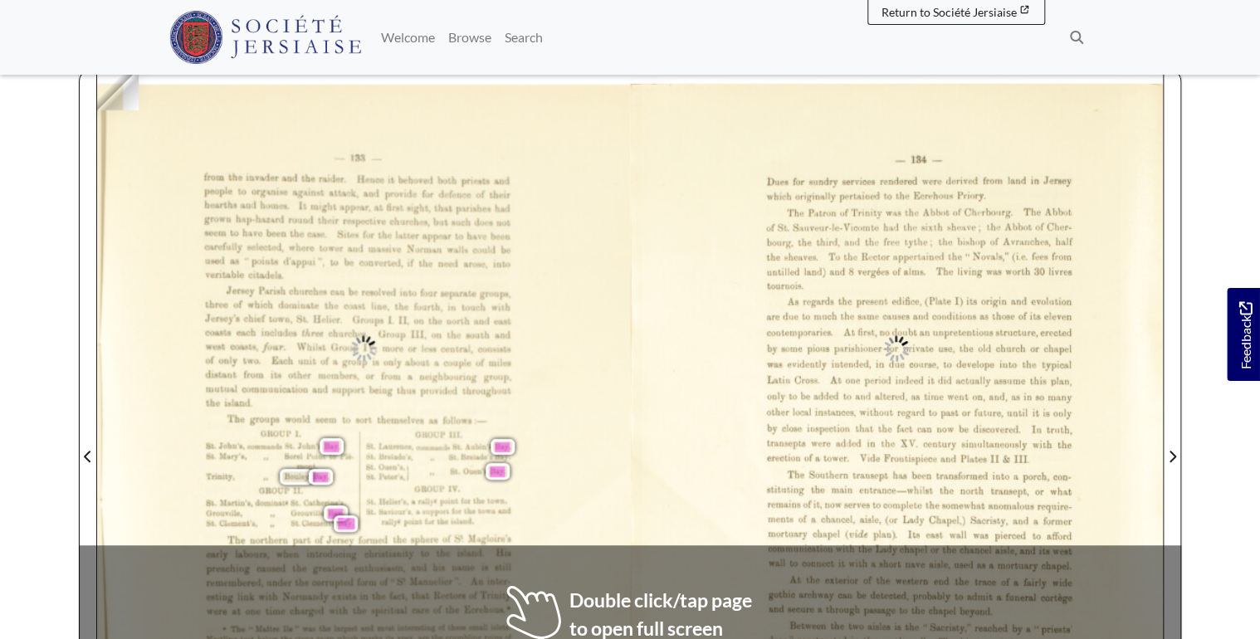
scroll to position [266, 0]
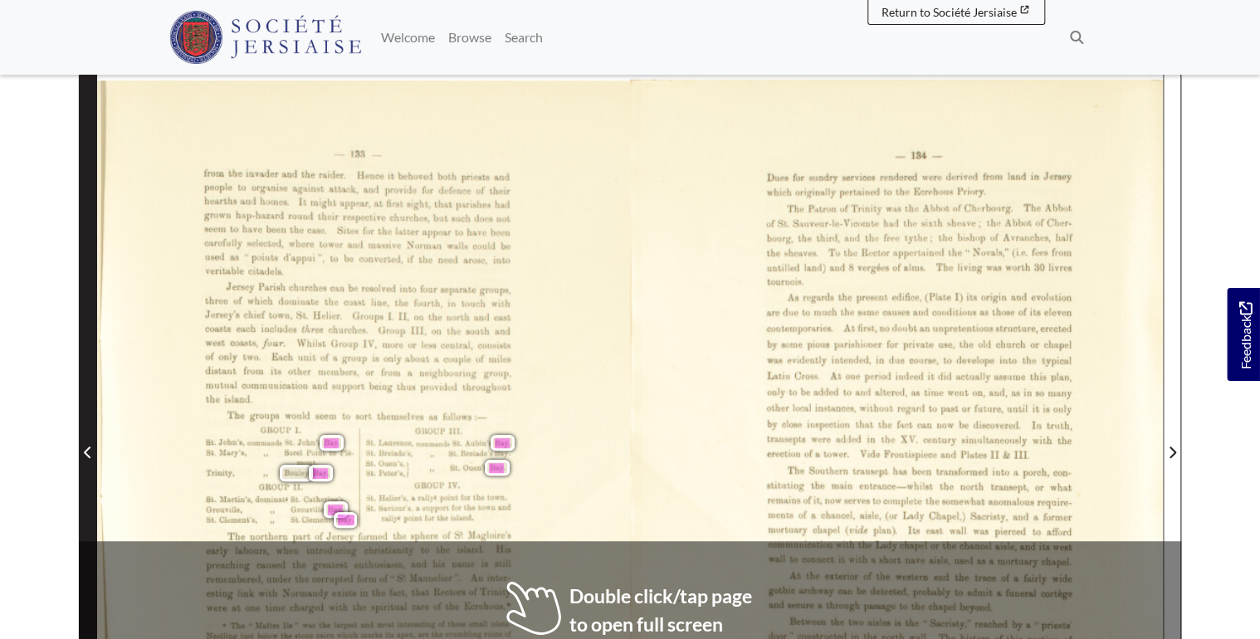
click at [90, 446] on icon "Previous Page" at bounding box center [88, 452] width 8 height 13
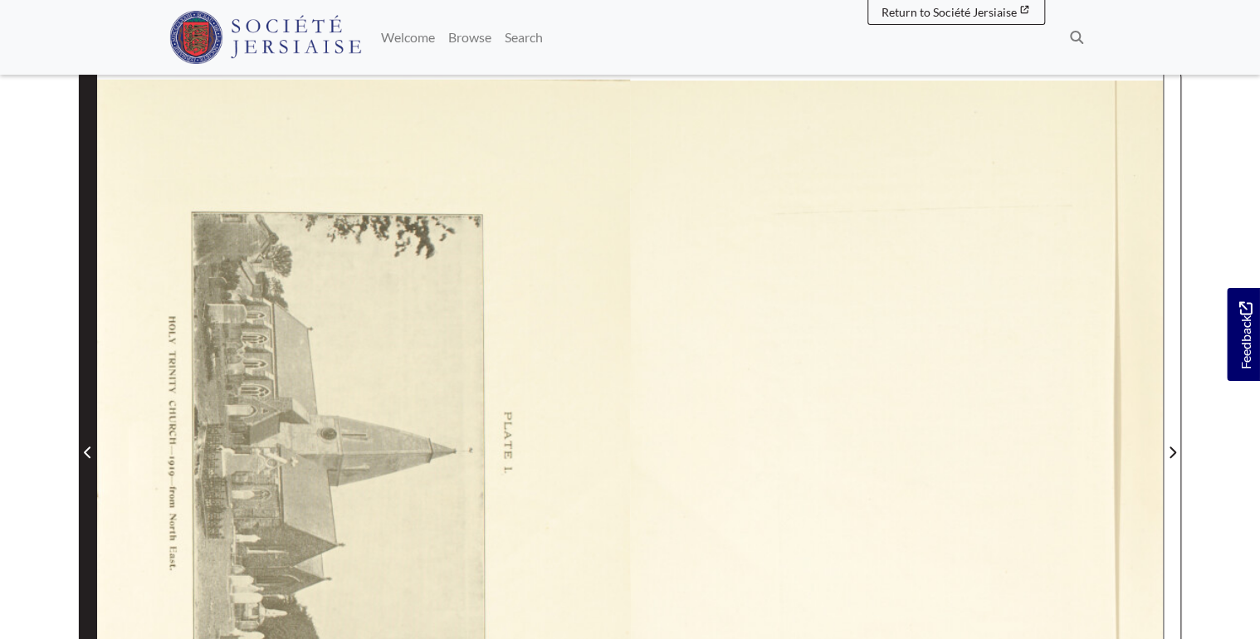
click at [88, 454] on icon "Previous Page" at bounding box center [88, 452] width 8 height 13
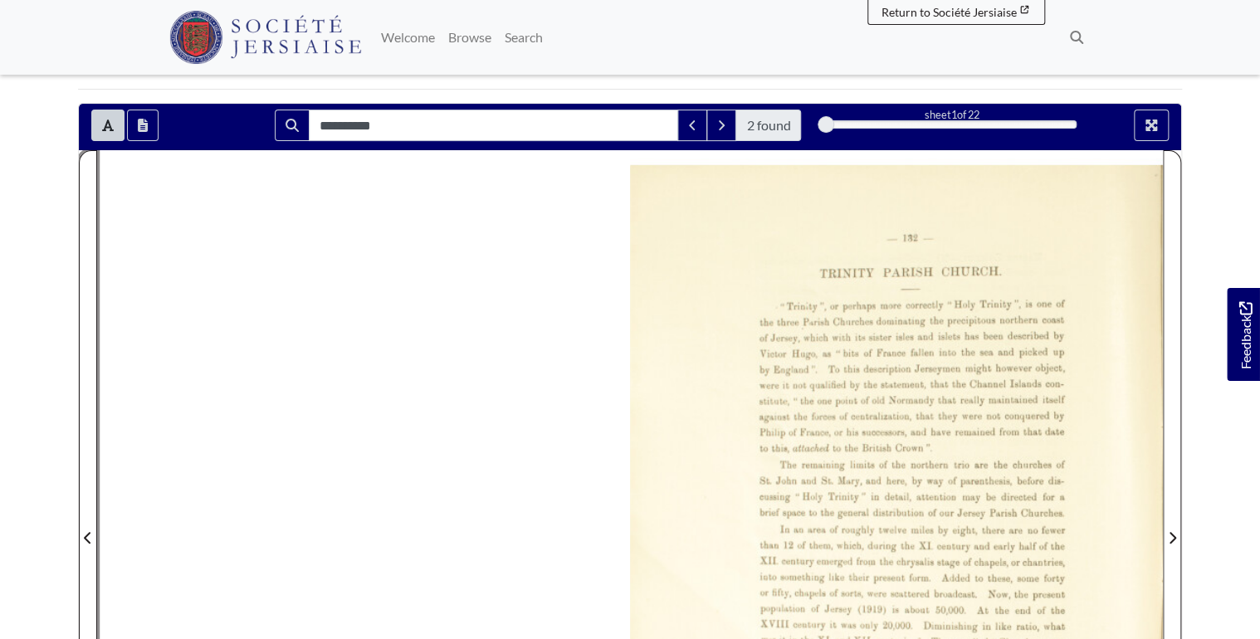
scroll to position [199, 0]
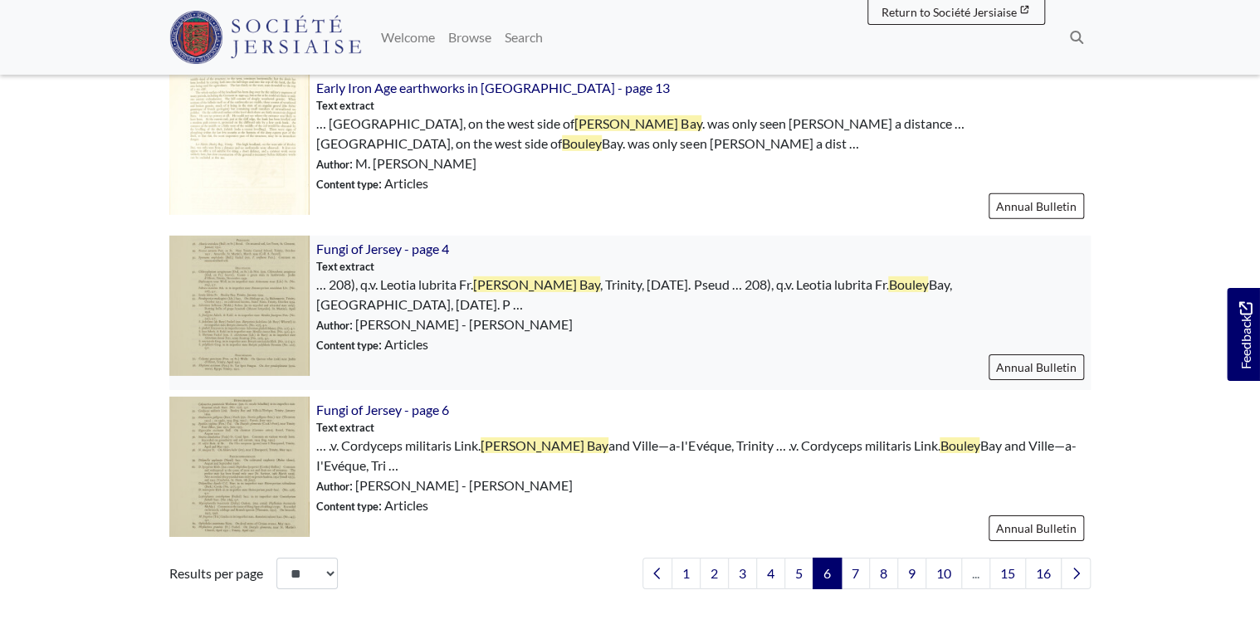
scroll to position [2258, 0]
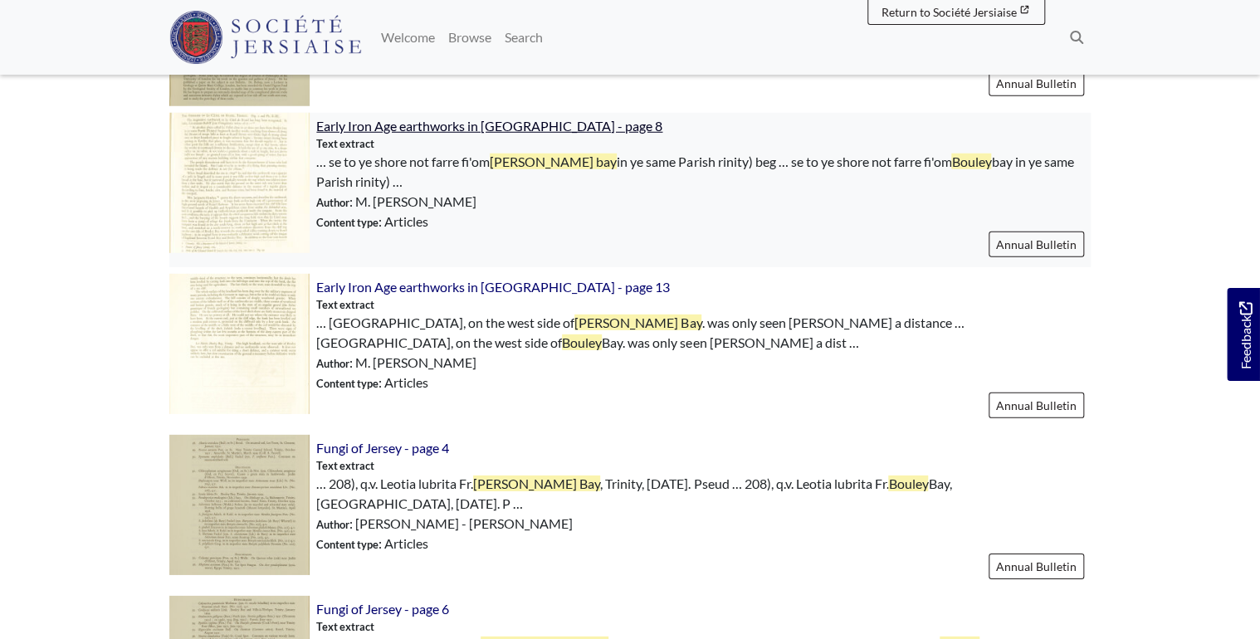
click at [410, 118] on span "Early Iron Age earthworks in [GEOGRAPHIC_DATA] - page 8" at bounding box center [489, 126] width 346 height 16
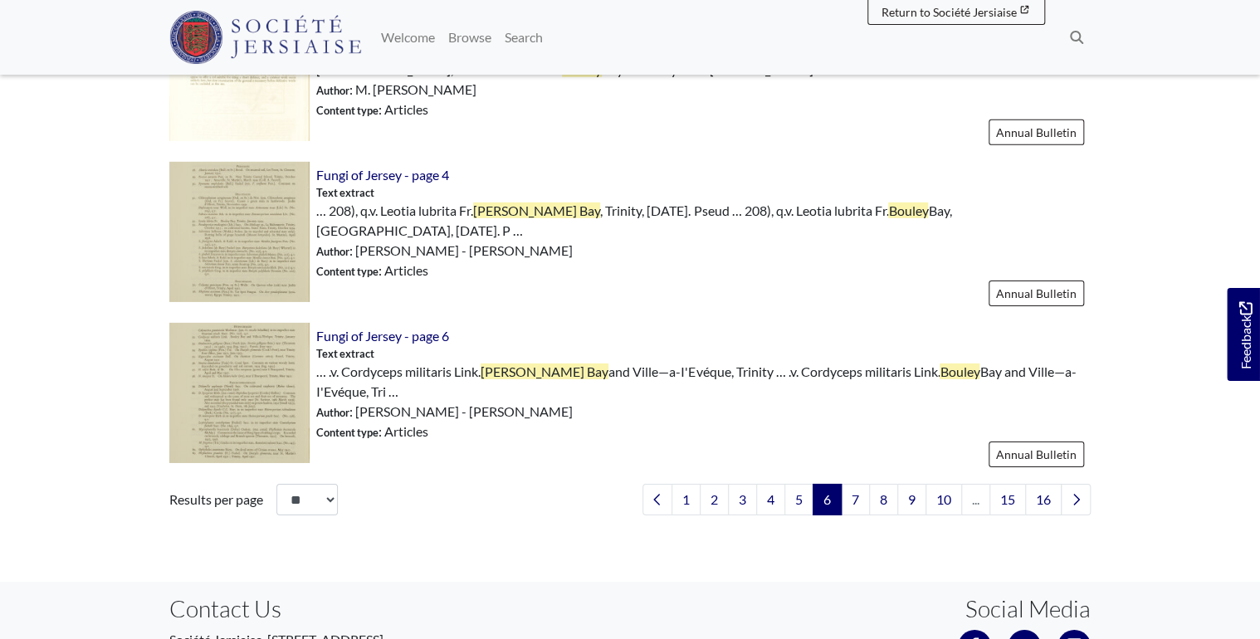
scroll to position [2675, 0]
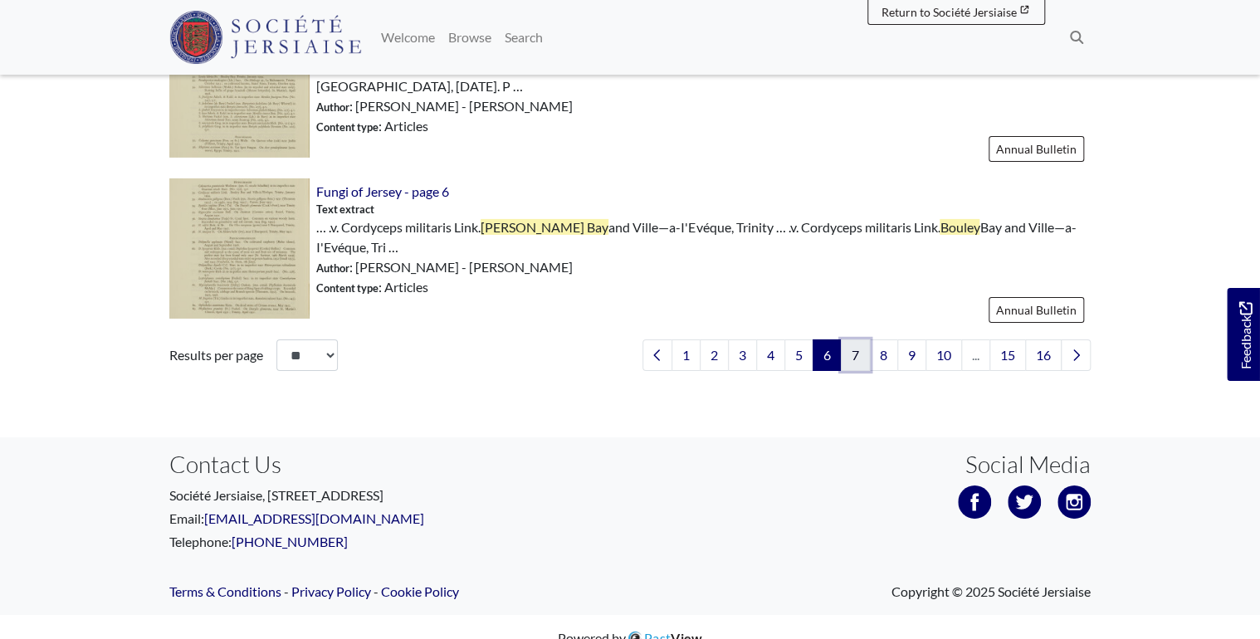
click at [855, 339] on link "7" at bounding box center [855, 355] width 29 height 32
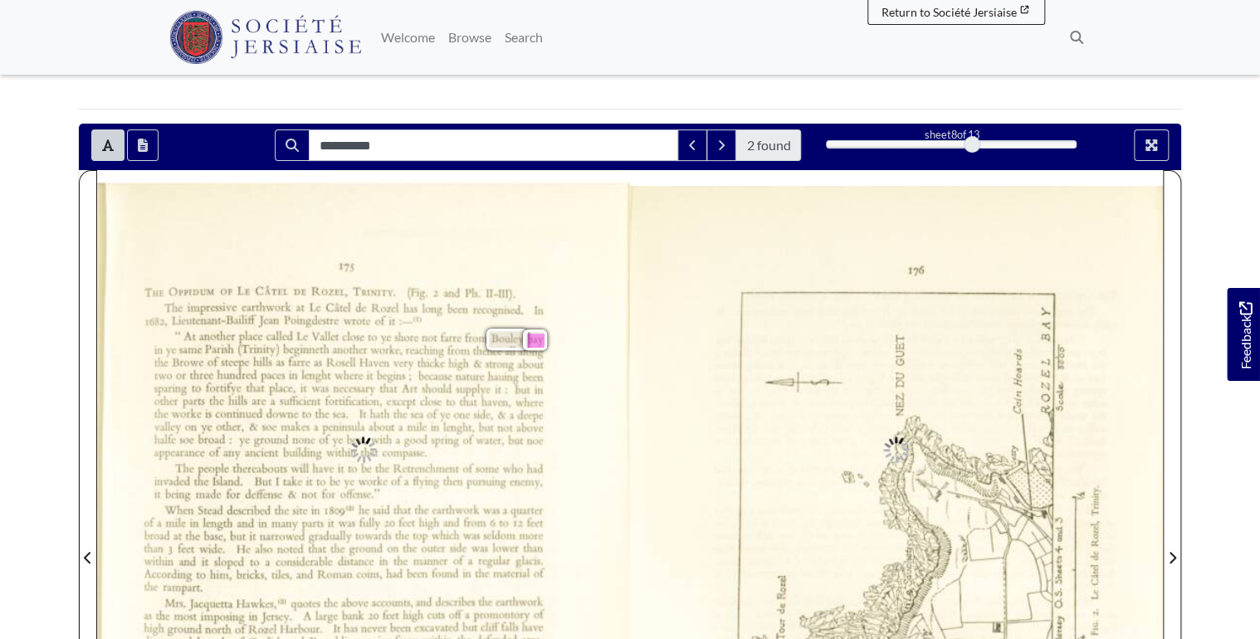
scroll to position [332, 0]
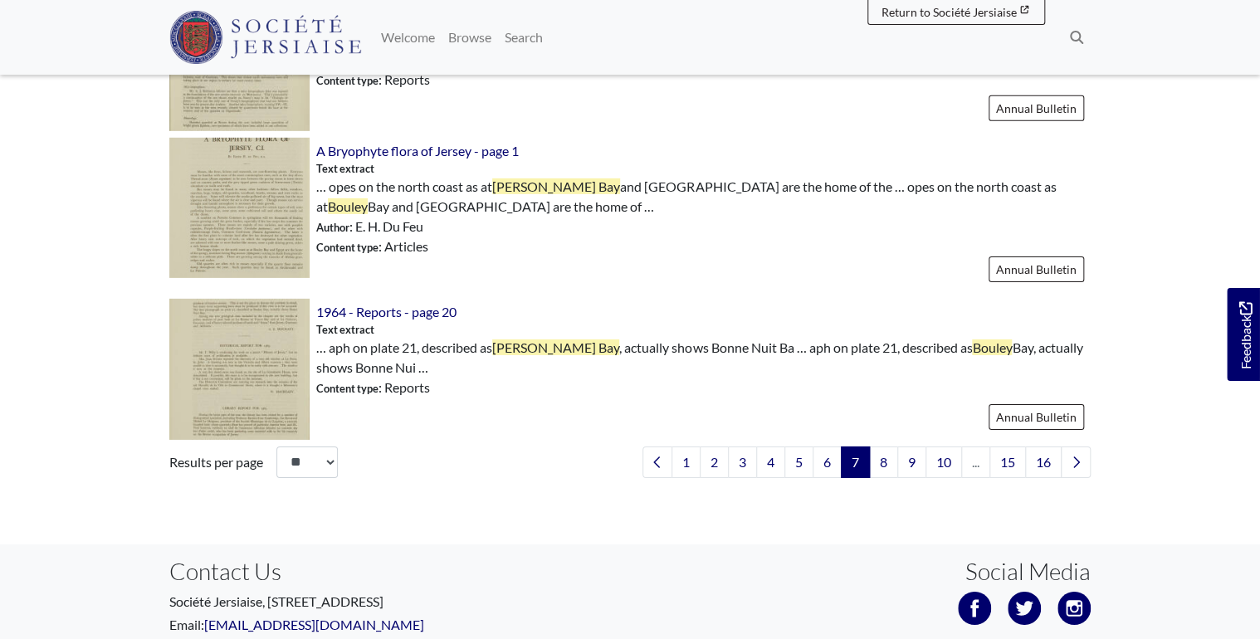
scroll to position [2523, 0]
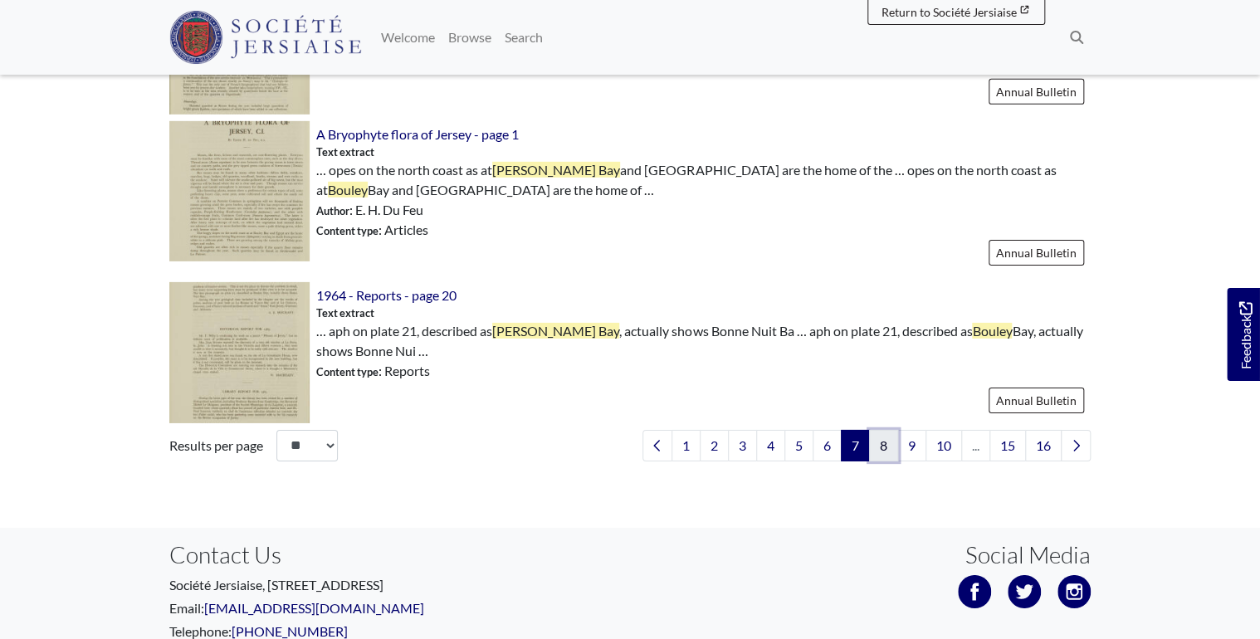
click at [884, 442] on link "8" at bounding box center [883, 446] width 29 height 32
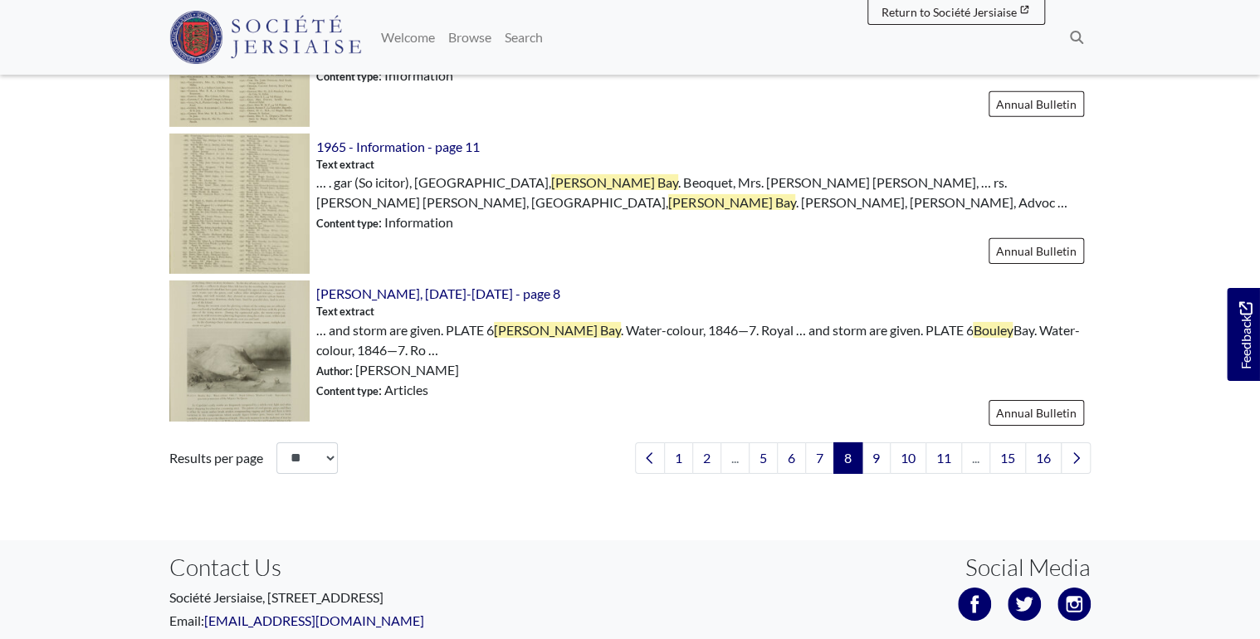
scroll to position [2634, 0]
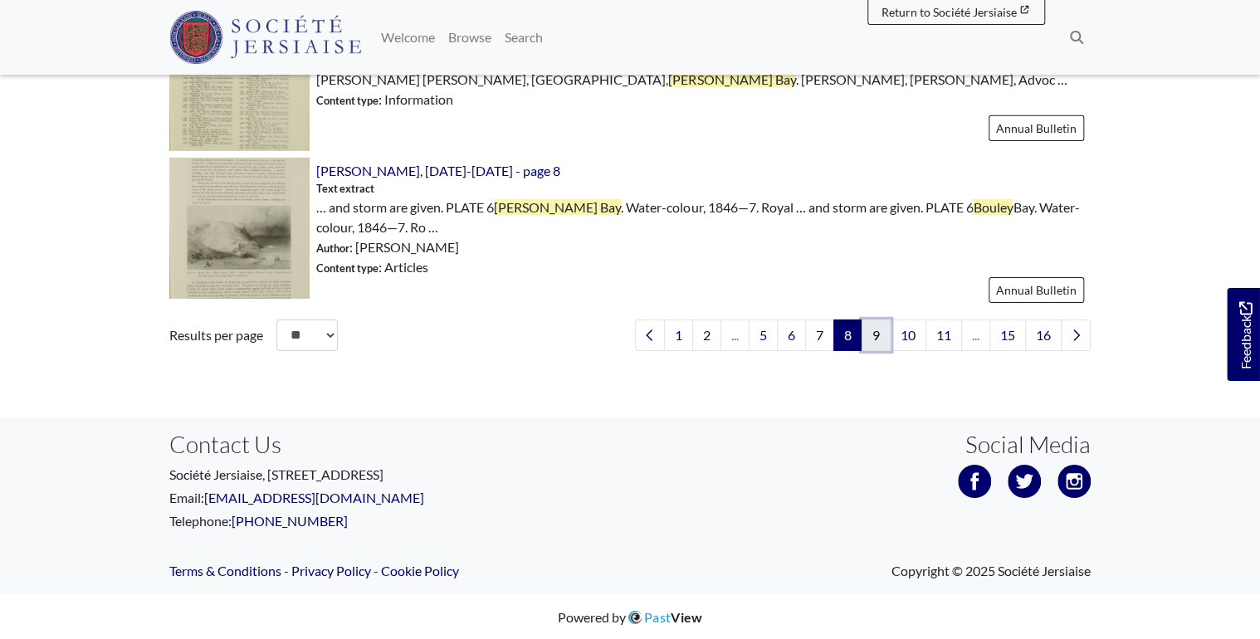
click at [873, 341] on link "9" at bounding box center [876, 336] width 29 height 32
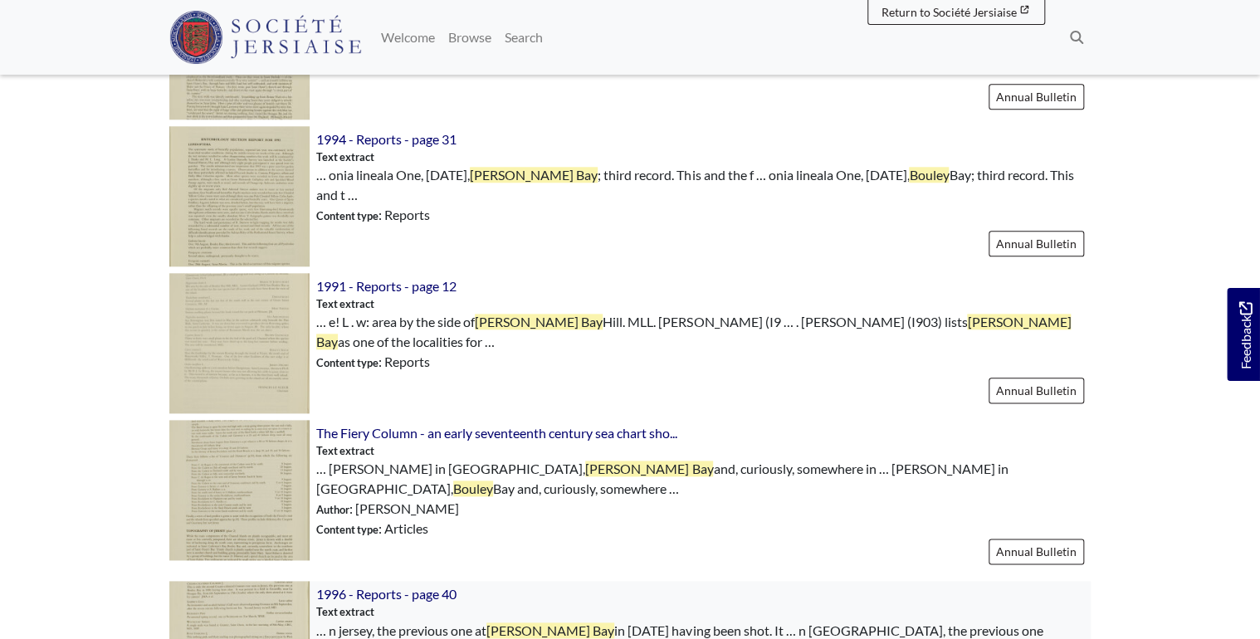
scroll to position [1129, 0]
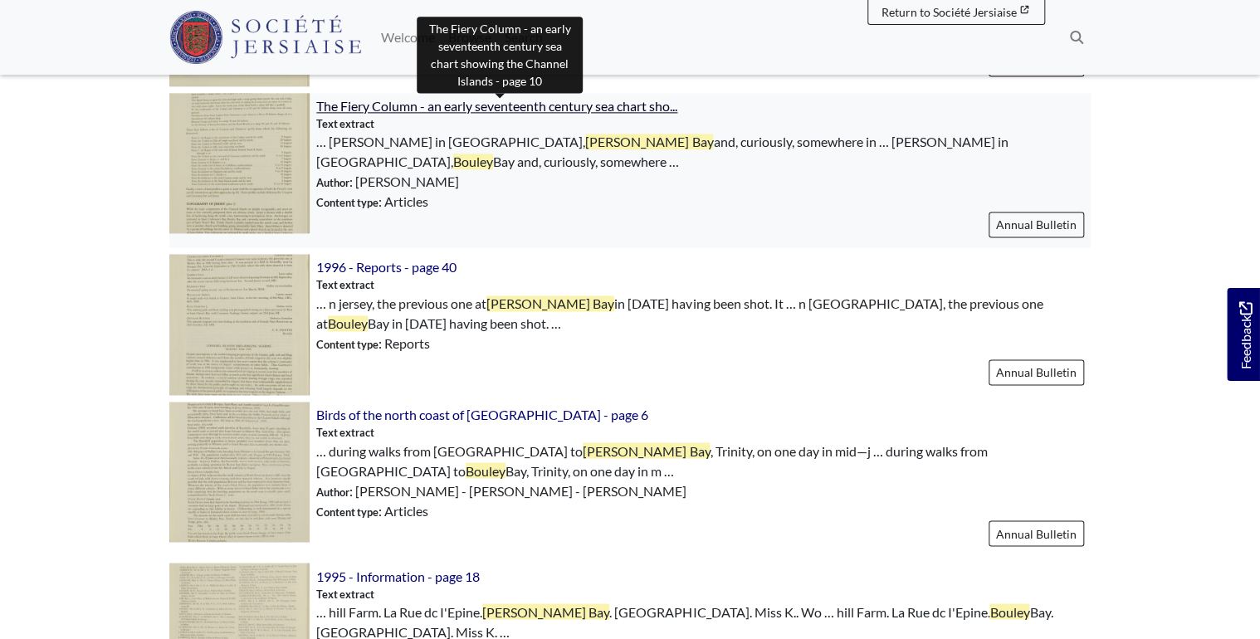
click at [510, 113] on span "The Fiery Column - an early seventeenth century sea chart sho..." at bounding box center [496, 106] width 361 height 16
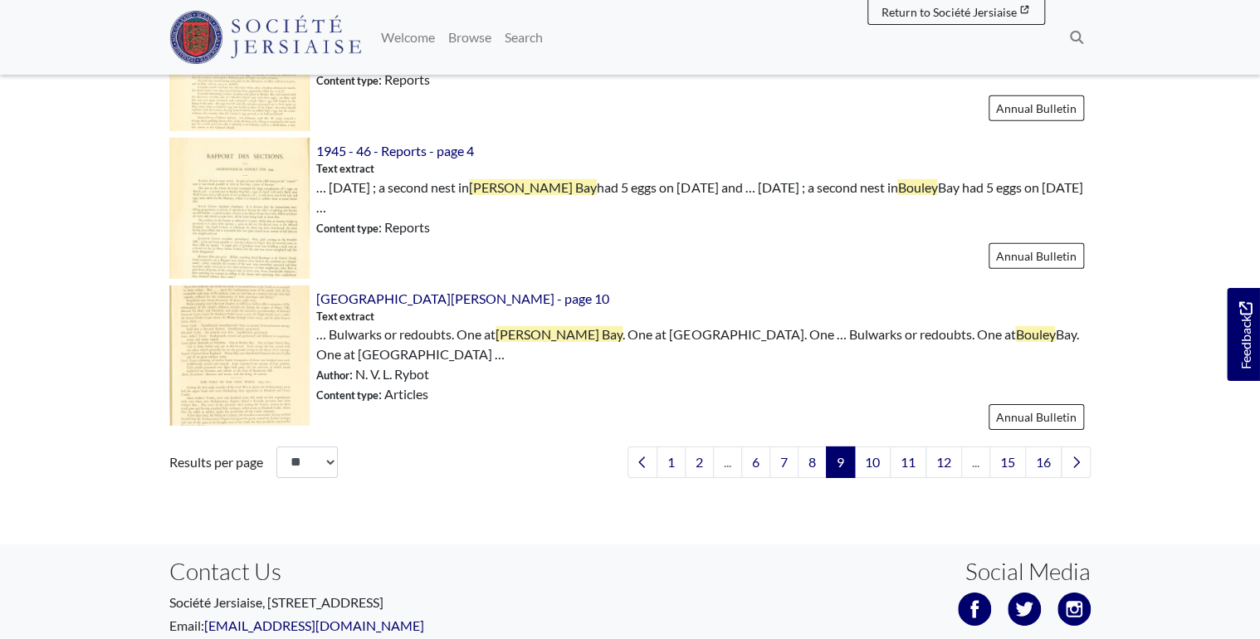
scroll to position [2579, 0]
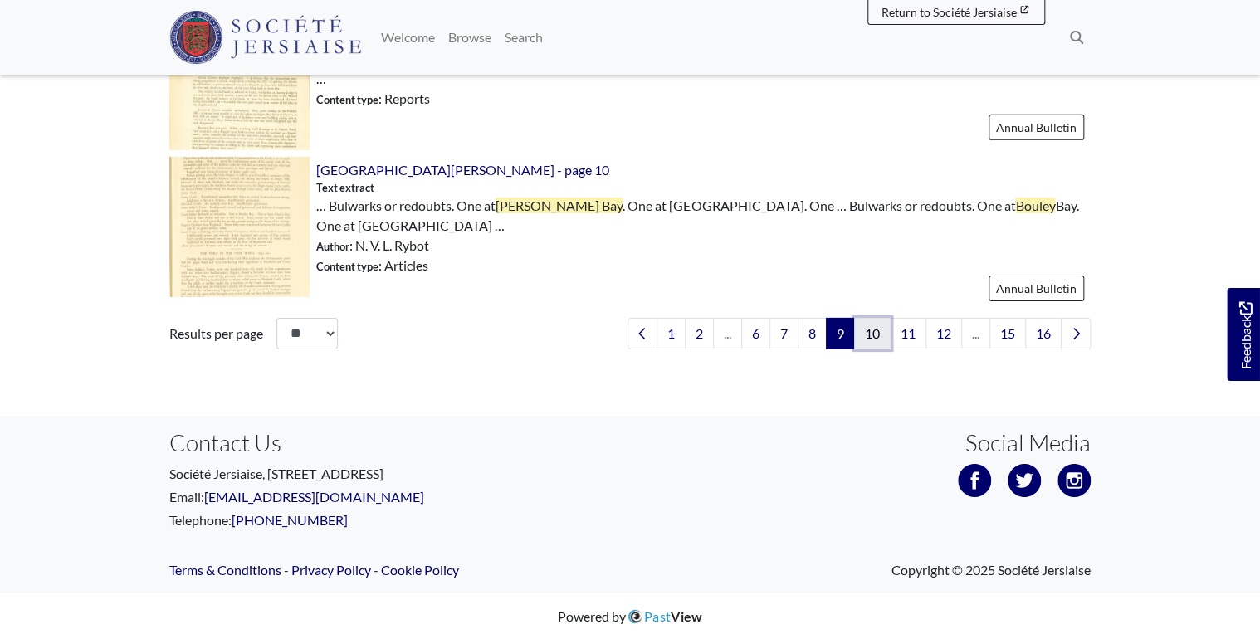
click at [868, 335] on link "10" at bounding box center [872, 334] width 37 height 32
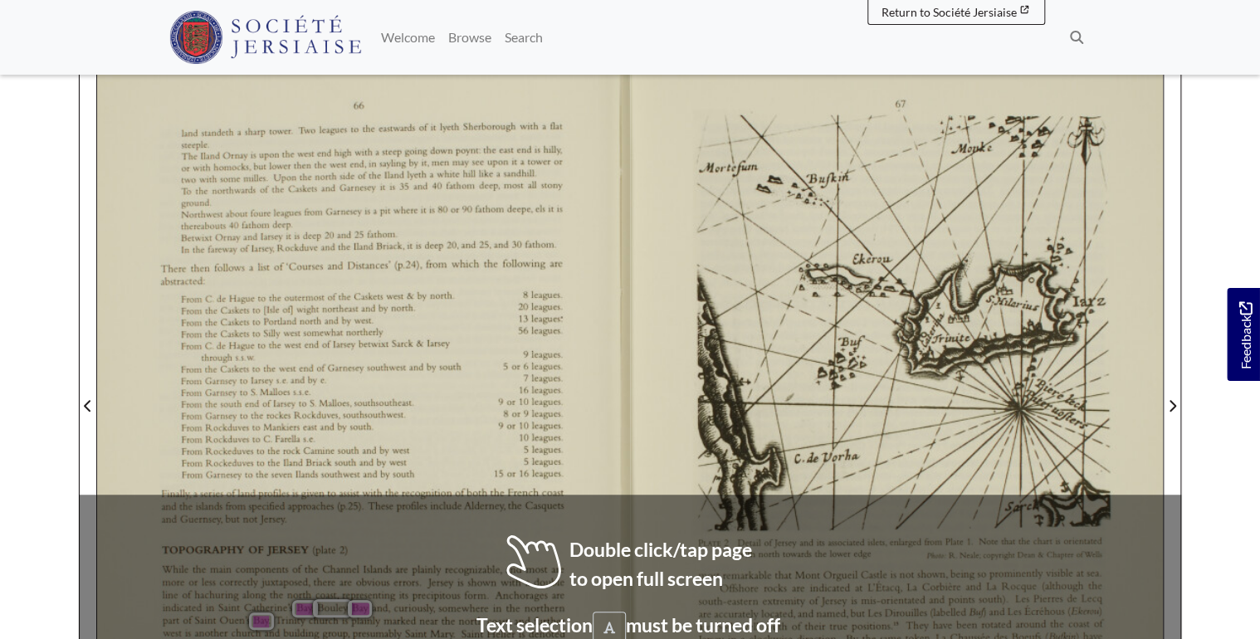
scroll to position [398, 0]
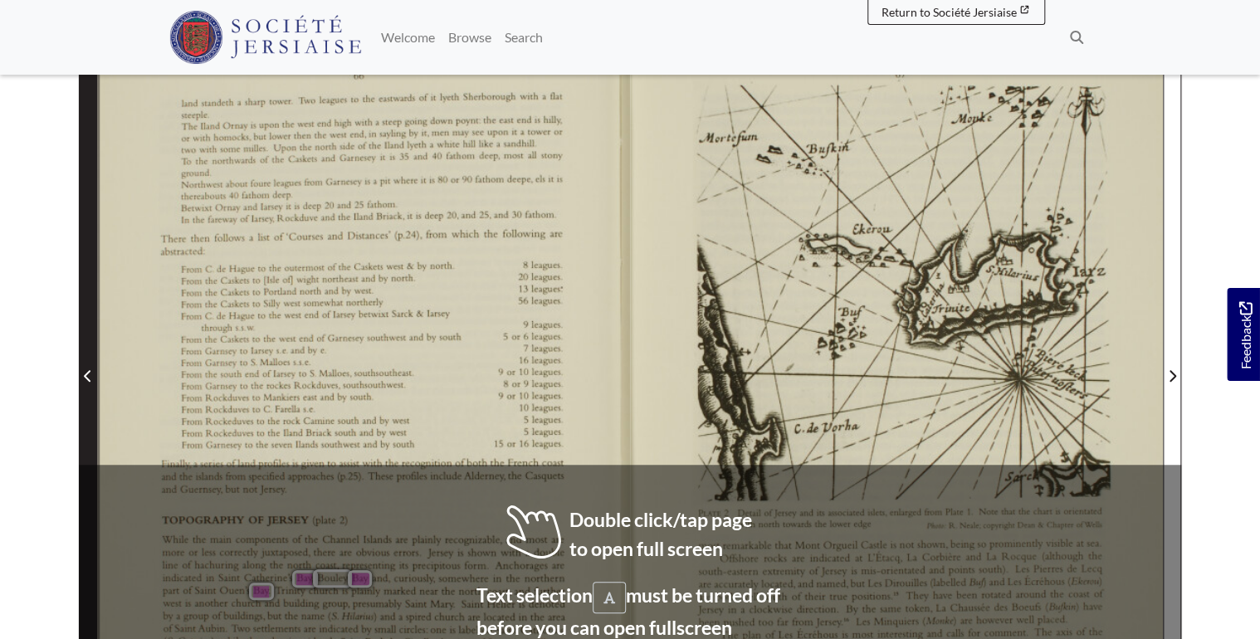
click at [87, 379] on icon "Previous Page" at bounding box center [87, 376] width 7 height 12
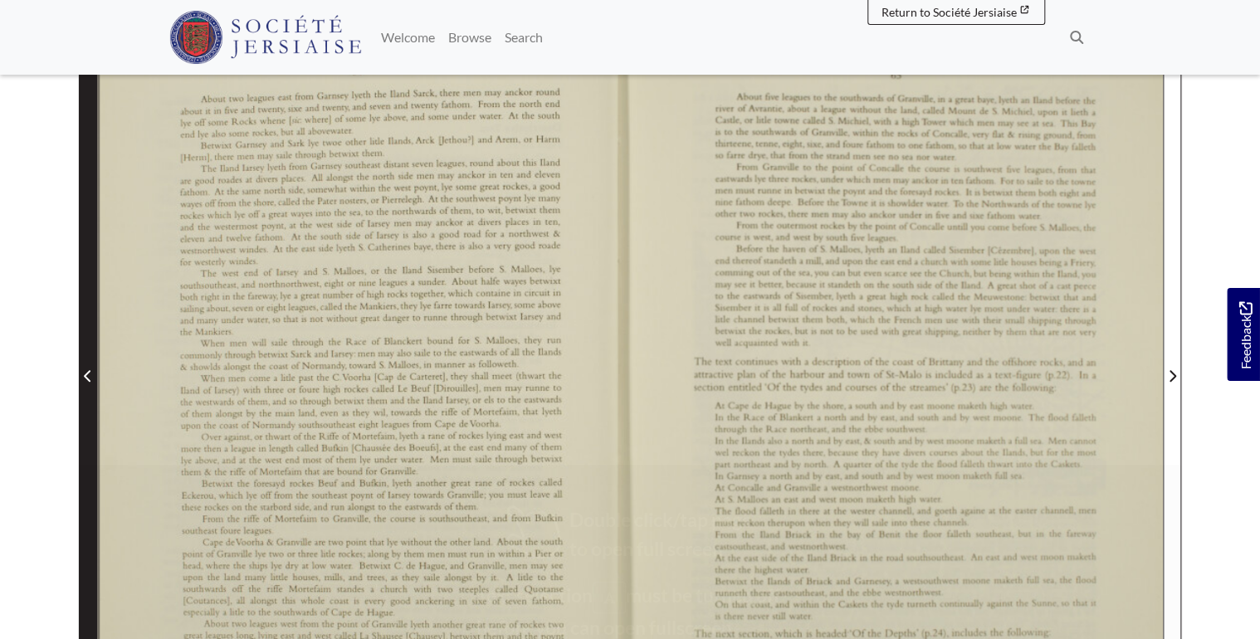
click at [87, 379] on icon "Previous Page" at bounding box center [87, 376] width 7 height 12
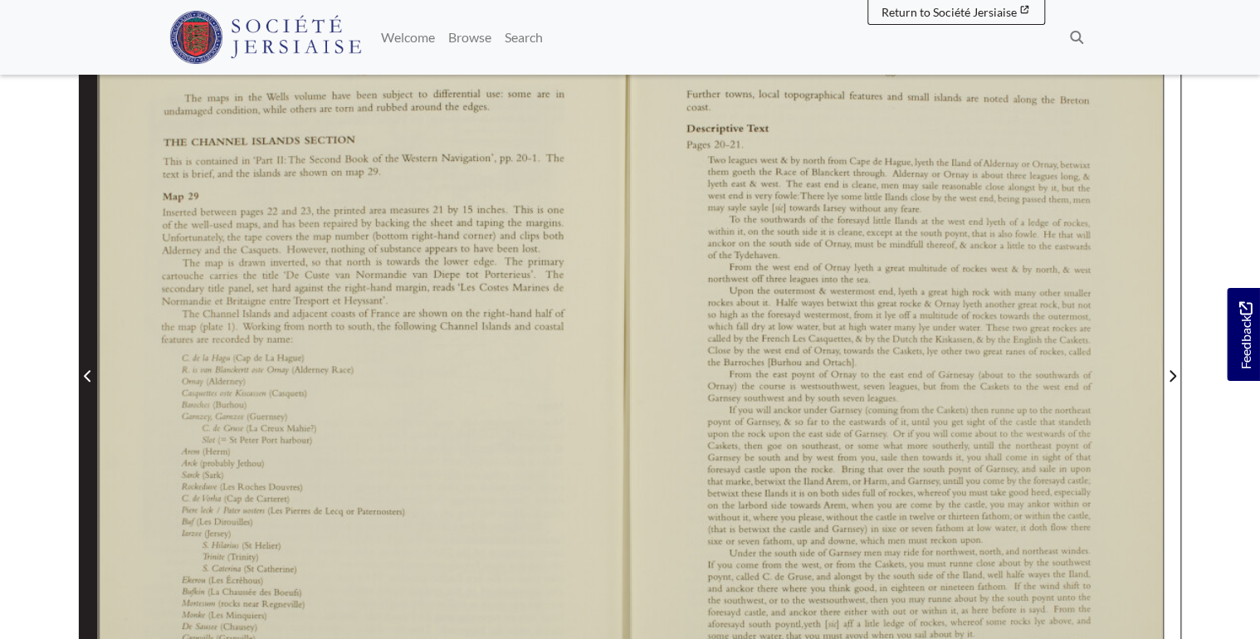
click at [87, 379] on icon "Previous Page" at bounding box center [87, 376] width 7 height 12
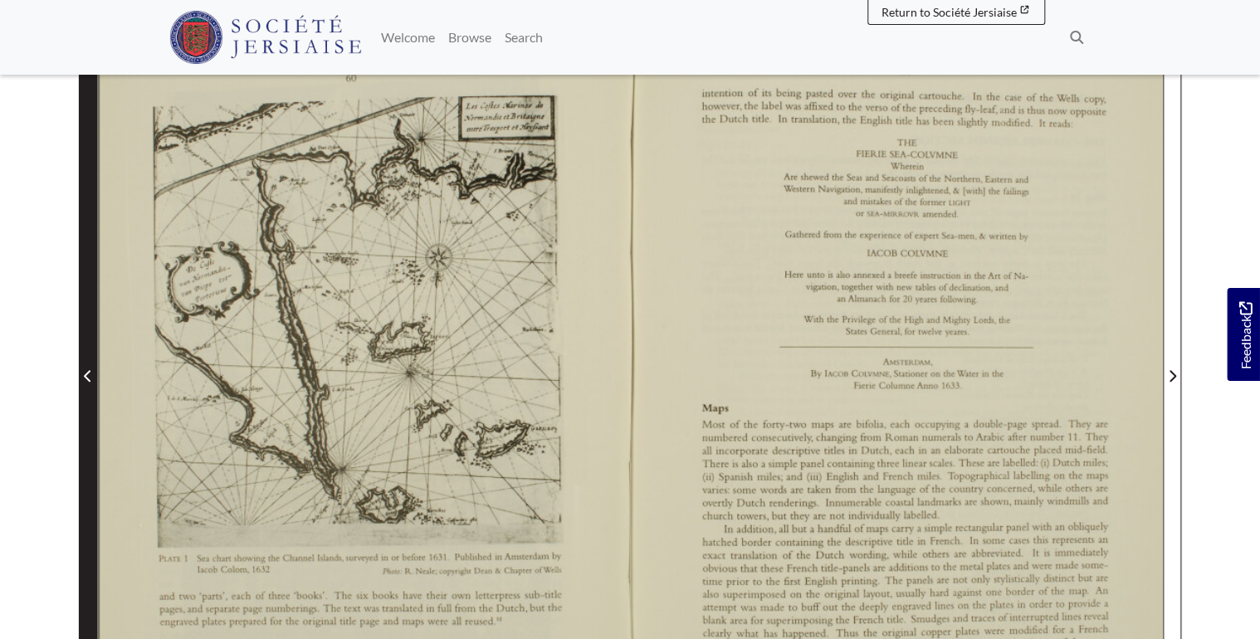
click at [87, 379] on icon "Previous Page" at bounding box center [87, 376] width 7 height 12
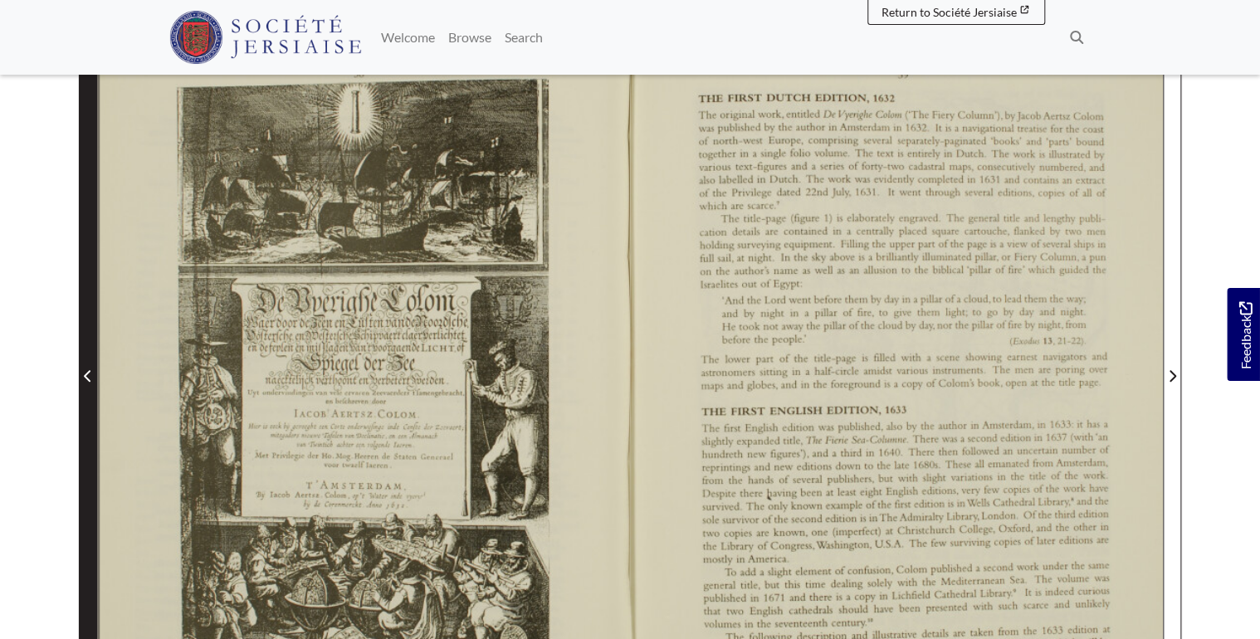
click at [87, 379] on icon "Previous Page" at bounding box center [87, 376] width 7 height 12
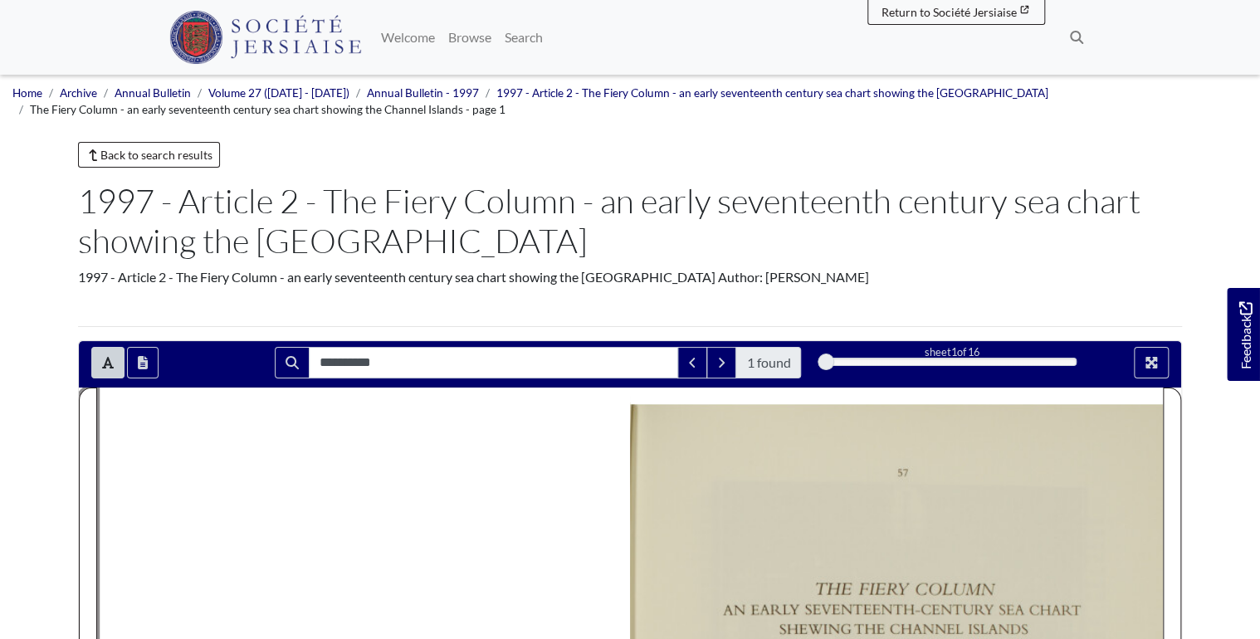
scroll to position [465, 0]
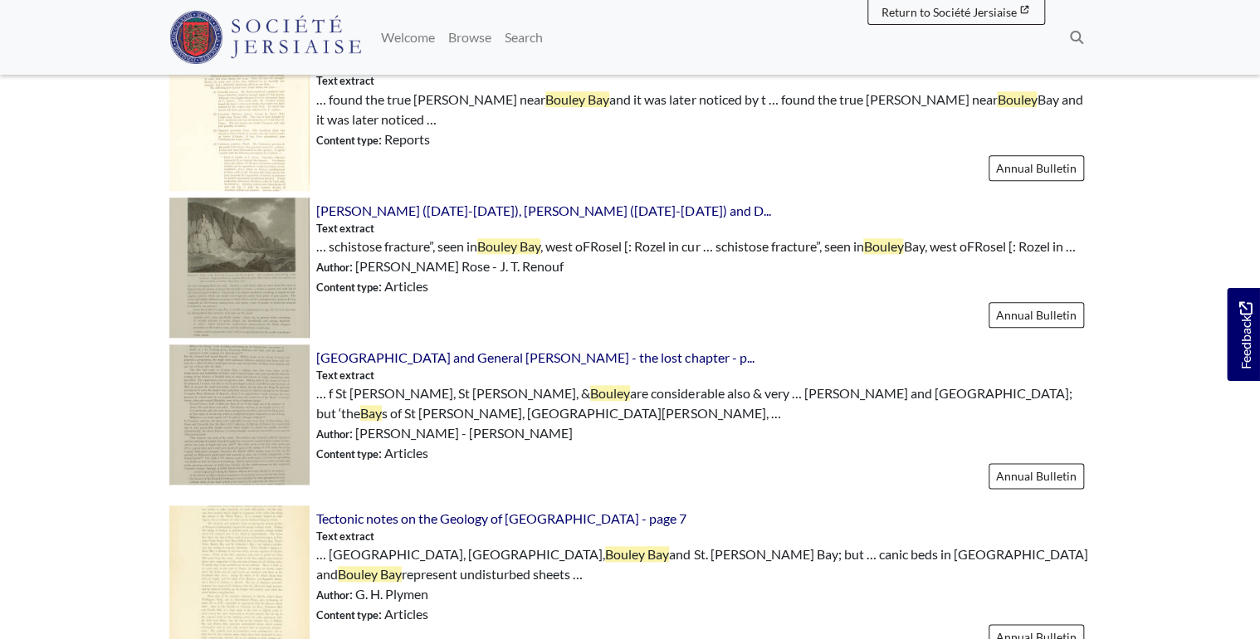
scroll to position [996, 0]
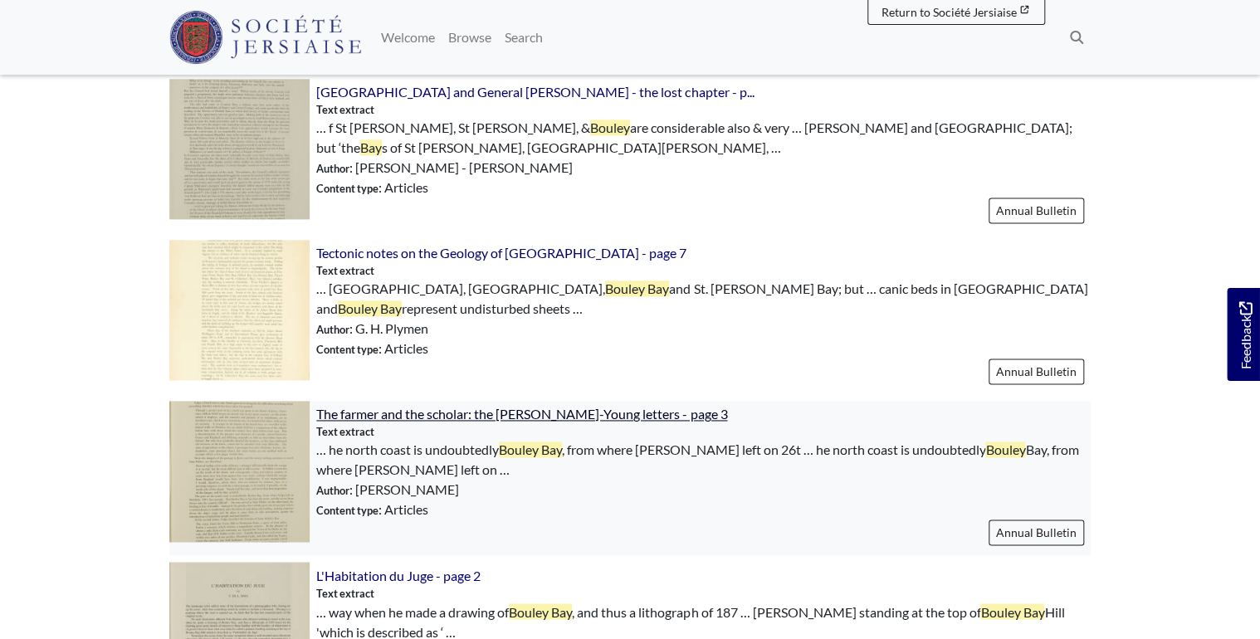
click at [609, 411] on span "The farmer and the scholar: the Valpy-Young letters - page 3" at bounding box center [521, 414] width 411 height 16
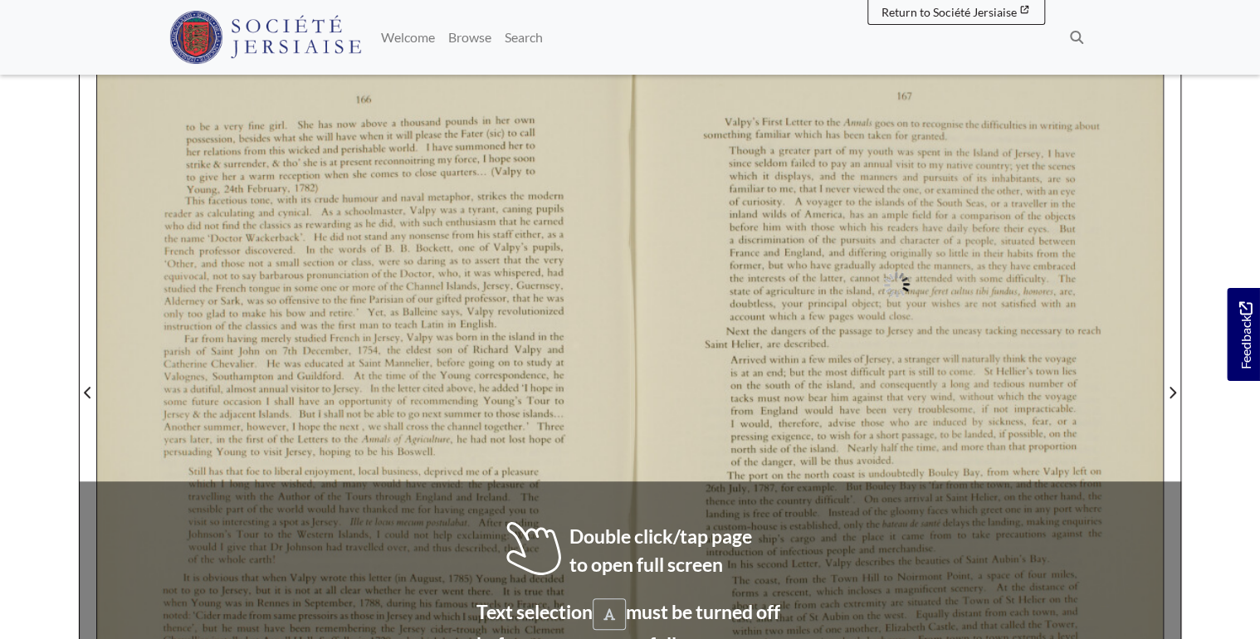
scroll to position [332, 0]
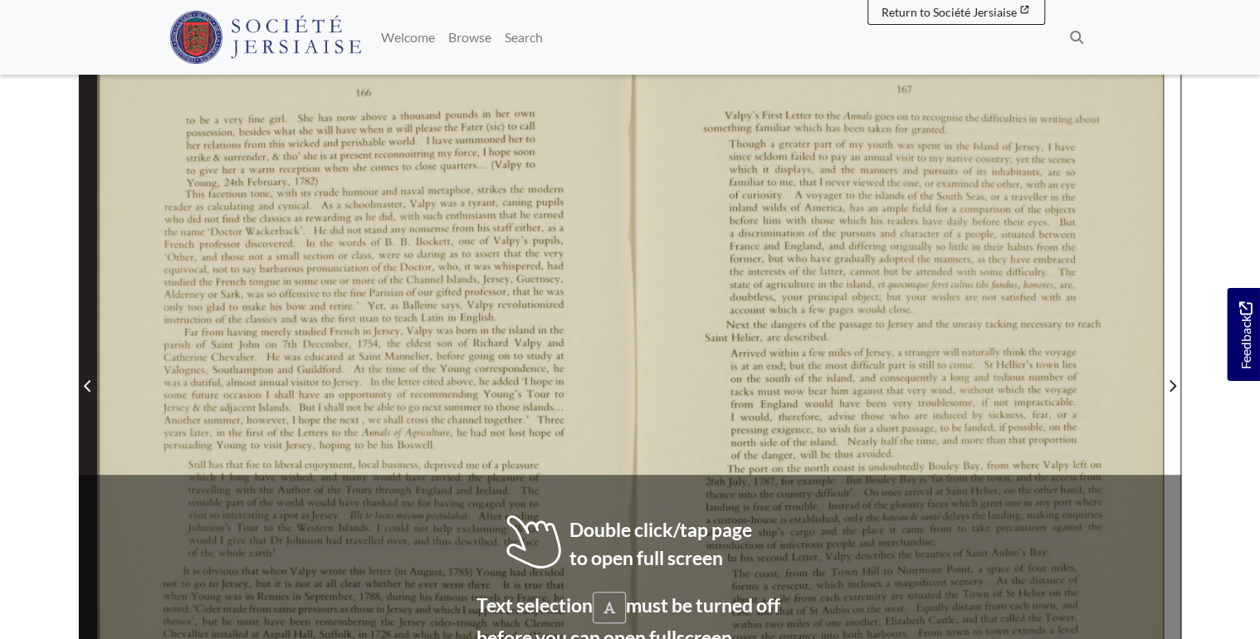
click at [84, 388] on icon "Previous Page" at bounding box center [88, 385] width 8 height 13
